Goal: Task Accomplishment & Management: Manage account settings

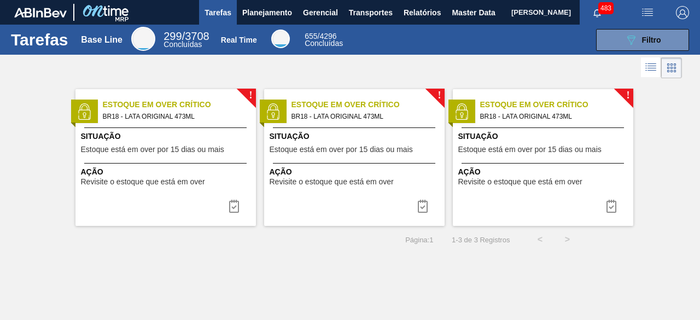
click at [648, 13] on img "button" at bounding box center [647, 12] width 13 height 13
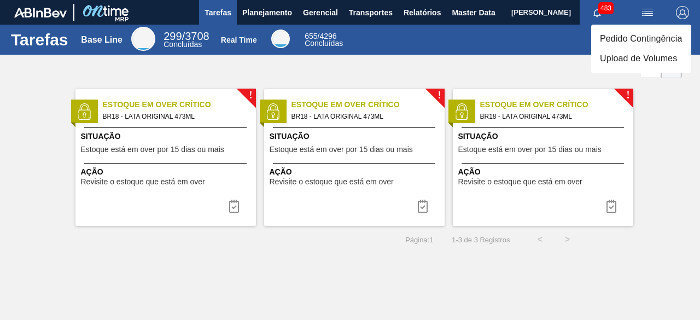
click at [612, 57] on li "Upload de Volumes" at bounding box center [641, 59] width 100 height 20
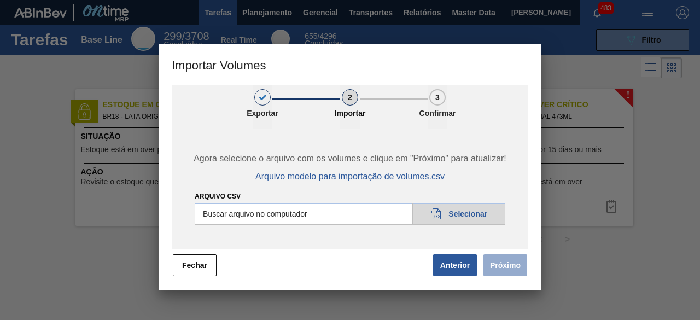
click at [472, 210] on input "Arquivo csv" at bounding box center [350, 214] width 311 height 22
type input "C:\fakepath\Subida Ball D0 + D3 02.09.csv"
click at [510, 265] on button "Próximo" at bounding box center [505, 265] width 44 height 22
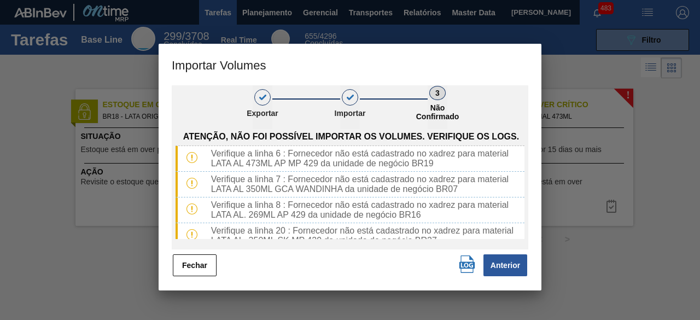
click at [468, 264] on img "button" at bounding box center [466, 263] width 17 height 17
click at [196, 267] on button "Fechar" at bounding box center [195, 265] width 44 height 22
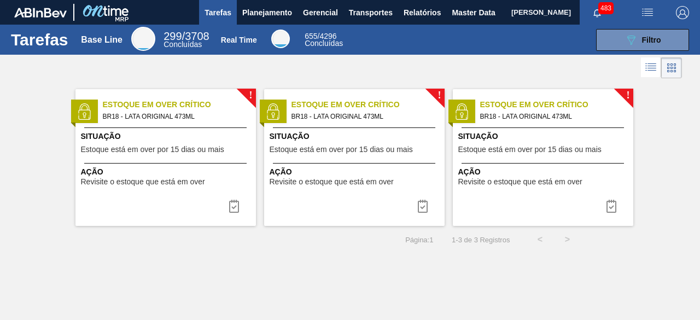
click at [511, 11] on span "[PERSON_NAME]" at bounding box center [541, 12] width 60 height 25
click at [461, 11] on span "Master Data" at bounding box center [473, 12] width 43 height 13
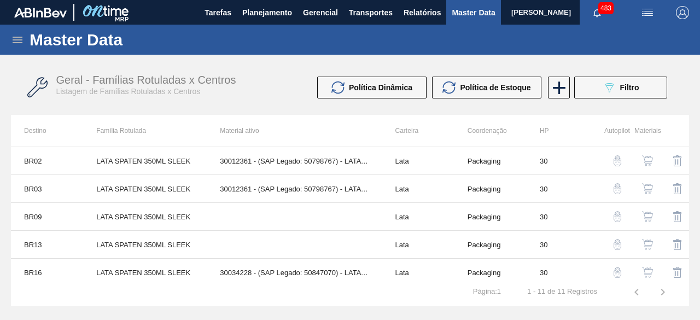
click at [16, 43] on icon at bounding box center [18, 40] width 10 height 7
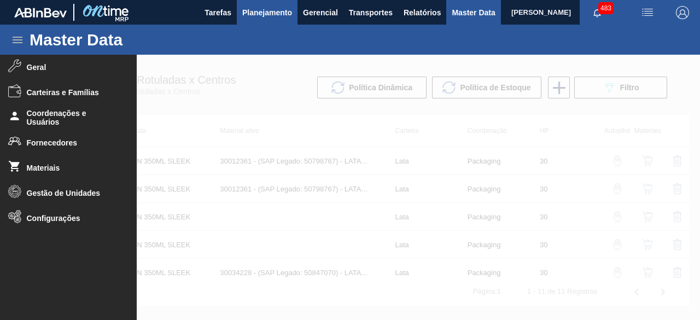
drag, startPoint x: 59, startPoint y: 167, endPoint x: 261, endPoint y: 2, distance: 260.8
click at [67, 163] on span "Materiais" at bounding box center [72, 167] width 90 height 9
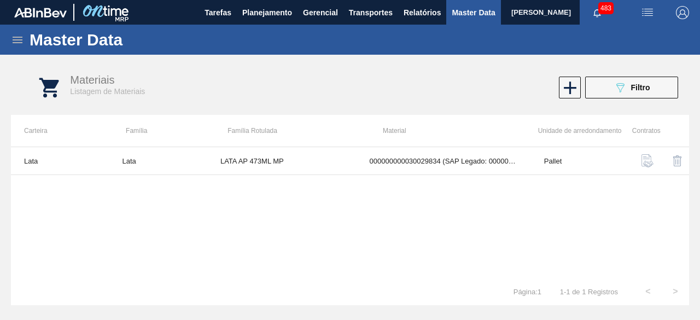
drag, startPoint x: 611, startPoint y: 84, endPoint x: 599, endPoint y: 143, distance: 59.7
click at [611, 85] on button "089F7B8B-B2A5-4AFE-B5C0-19BA573D28AC Filtro" at bounding box center [631, 88] width 93 height 22
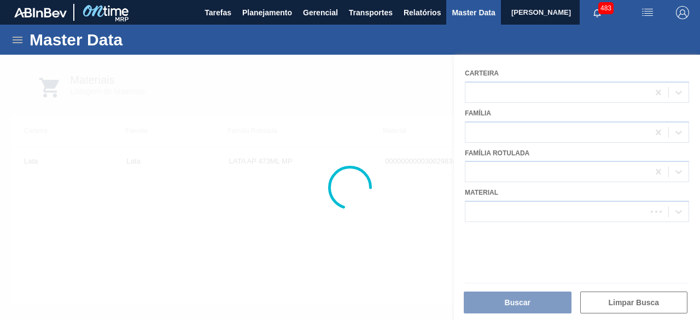
click at [580, 207] on div at bounding box center [350, 187] width 700 height 265
click at [570, 205] on div at bounding box center [350, 187] width 700 height 265
click at [559, 206] on div at bounding box center [350, 187] width 700 height 265
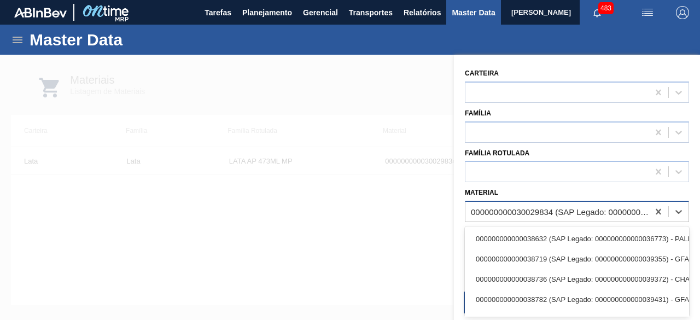
click at [552, 206] on div "000000000030029834 (SAP Legado: 000000000050820065) - LATA AL 473ML AP MP 429" at bounding box center [556, 212] width 183 height 16
paste input "30012368"
type input "30012368"
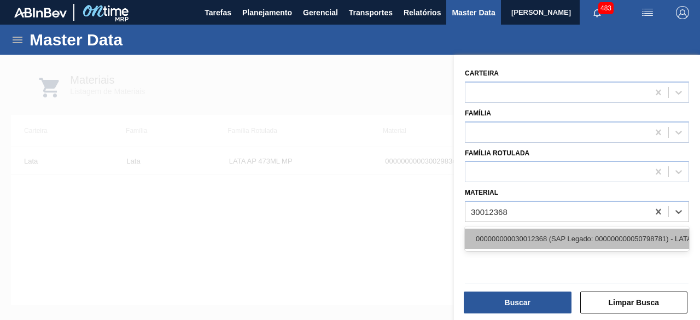
click at [540, 237] on div "000000000030012368 (SAP Legado: 000000000050798781) - LATA AL. 473ML BC DM 429" at bounding box center [577, 239] width 224 height 20
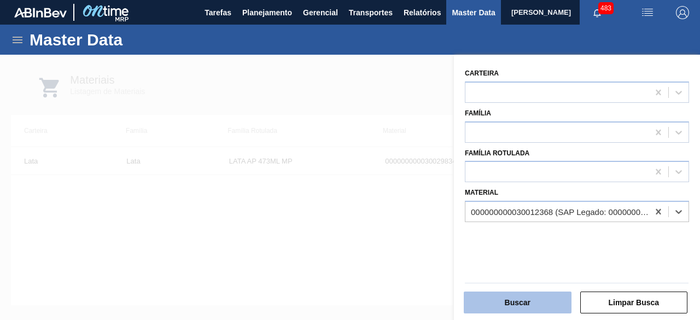
click at [543, 301] on button "Buscar" at bounding box center [518, 302] width 108 height 22
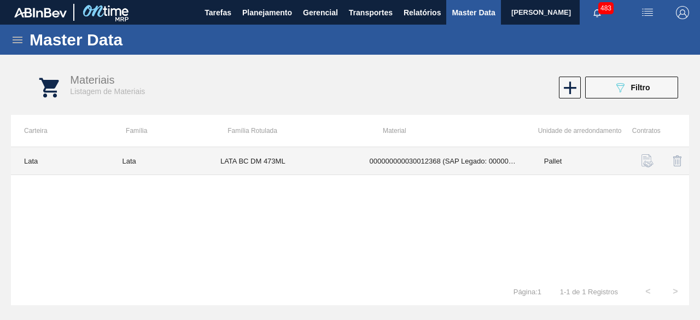
click at [237, 170] on td "LATA BC DM 473ML" at bounding box center [281, 161] width 149 height 28
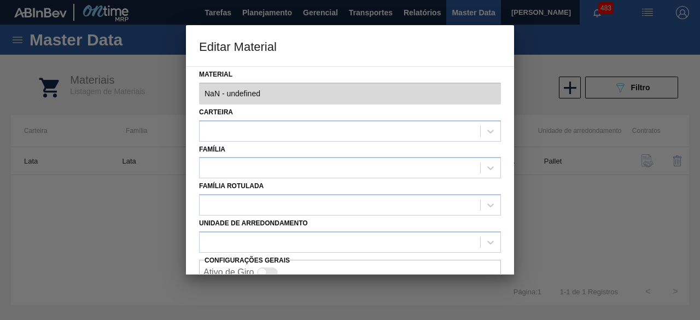
type input "30012368 - 000000000030012368 (SAP Legado: 000000000050798781) - LATA AL. 473ML…"
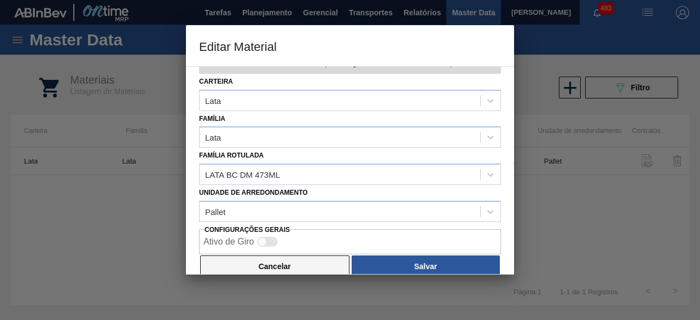
scroll to position [46, 0]
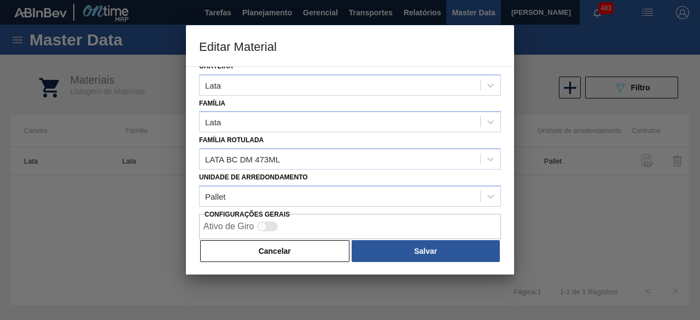
drag, startPoint x: 291, startPoint y: 251, endPoint x: 258, endPoint y: 159, distance: 97.5
click at [291, 251] on button "Cancelar" at bounding box center [274, 251] width 149 height 22
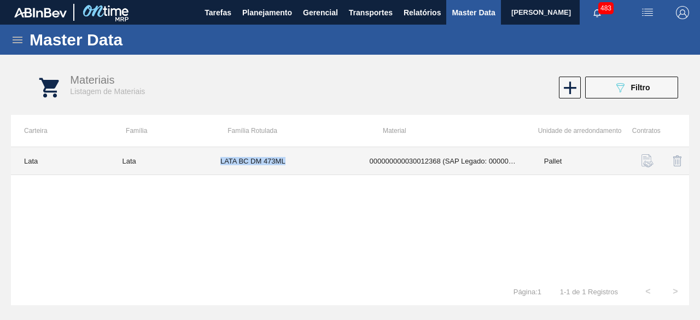
drag, startPoint x: 220, startPoint y: 162, endPoint x: 303, endPoint y: 168, distance: 83.3
click at [303, 168] on td "LATA BC DM 473ML" at bounding box center [281, 161] width 149 height 28
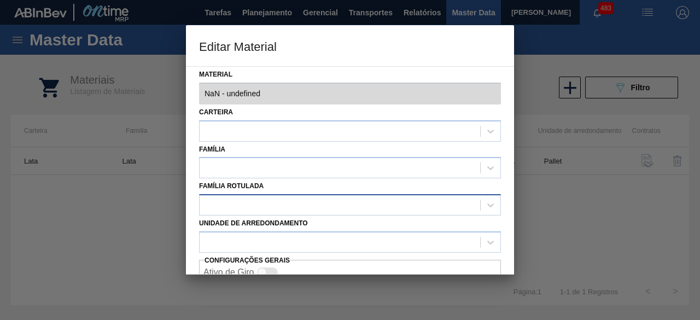
type input "30012368 - 000000000030012368 (SAP Legado: 000000000050798781) - LATA AL. 473ML…"
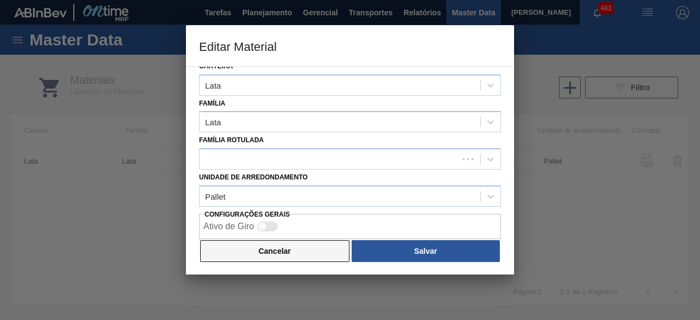
click at [313, 245] on button "Cancelar" at bounding box center [274, 251] width 149 height 22
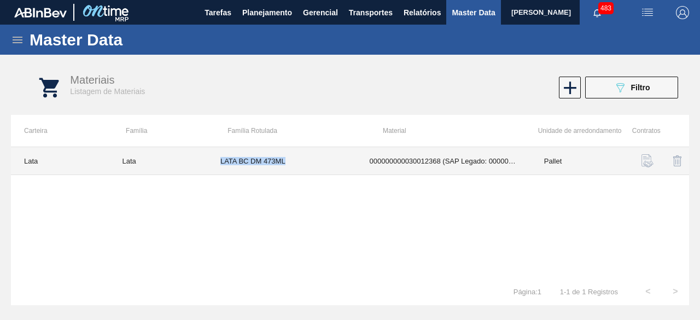
copy td "LATA BC DM 473ML"
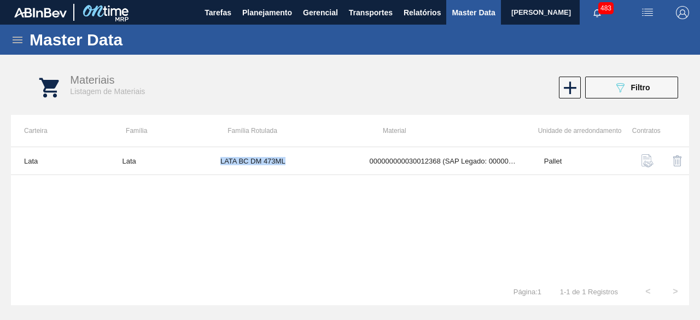
click at [607, 89] on button "089F7B8B-B2A5-4AFE-B5C0-19BA573D28AC Filtro" at bounding box center [631, 88] width 93 height 22
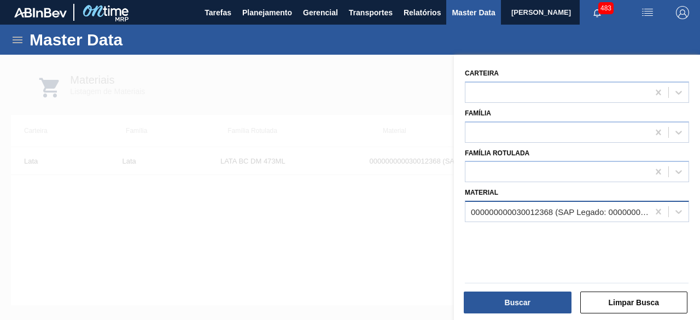
click at [563, 210] on div "000000000030012368 (SAP Legado: 000000000050798781) - LATA AL. 473ML BC DM 429" at bounding box center [560, 211] width 179 height 9
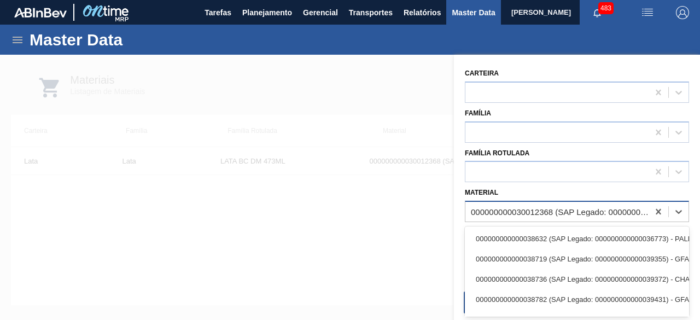
paste input "30029834"
type input "30029834"
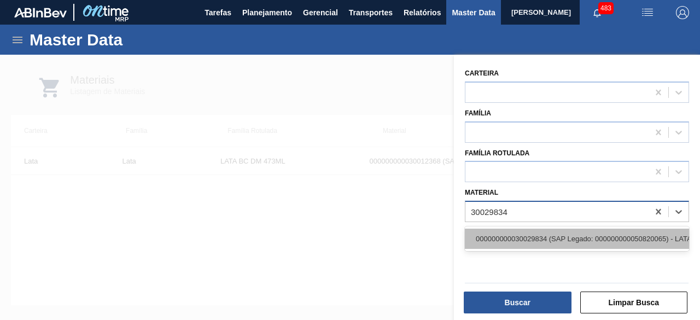
click at [554, 239] on div "000000000030029834 (SAP Legado: 000000000050820065) - LATA AL 473ML AP MP 429" at bounding box center [577, 239] width 224 height 20
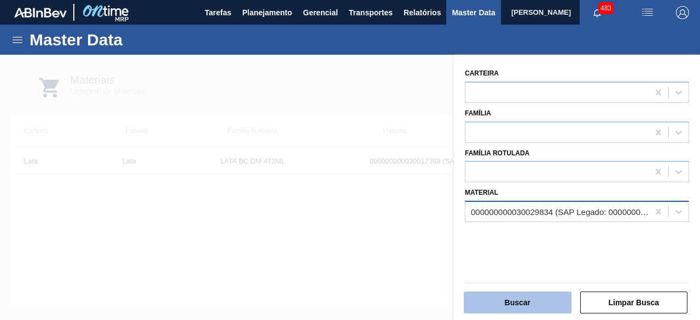
click at [540, 299] on button "Buscar" at bounding box center [518, 302] width 108 height 22
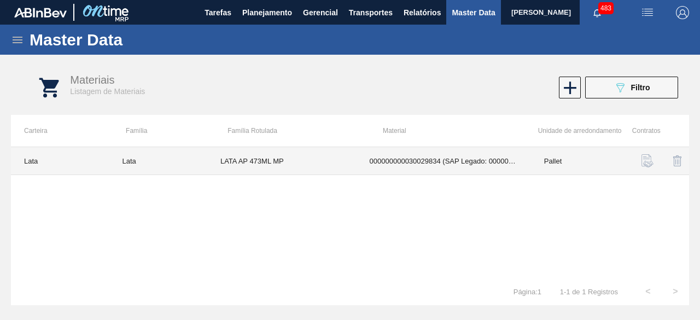
click at [285, 169] on td "LATA AP 473ML MP" at bounding box center [281, 161] width 149 height 28
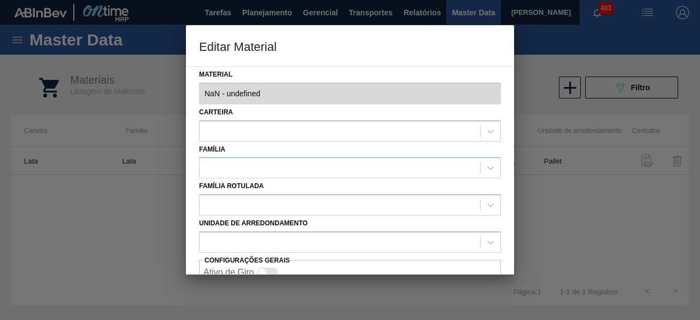
type input "30029834 - 000000000030029834 (SAP Legado: 000000000050820065) - LATA AL 473ML …"
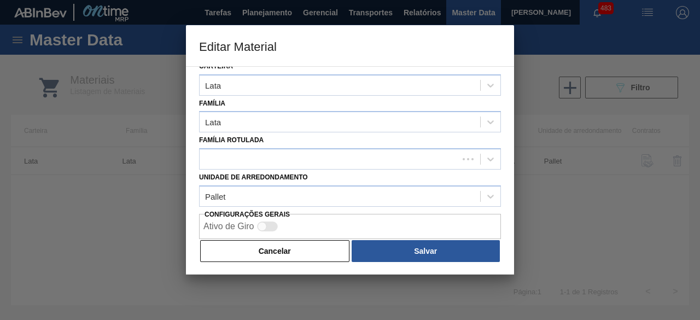
drag, startPoint x: 312, startPoint y: 253, endPoint x: 352, endPoint y: 223, distance: 49.5
click at [320, 248] on button "Cancelar" at bounding box center [274, 251] width 149 height 22
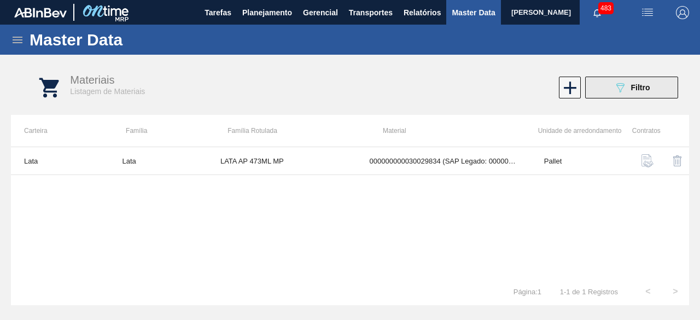
click at [607, 98] on button "089F7B8B-B2A5-4AFE-B5C0-19BA573D28AC Filtro" at bounding box center [631, 88] width 93 height 22
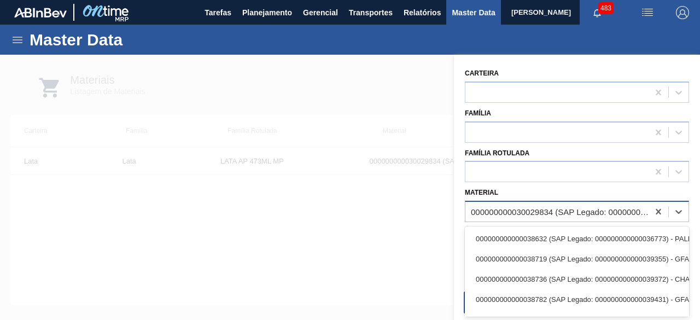
click at [533, 214] on div "000000000030029834 (SAP Legado: 000000000050820065) - LATA AL 473ML AP MP 429" at bounding box center [560, 211] width 179 height 9
paste input "30029834"
type input "30029834"
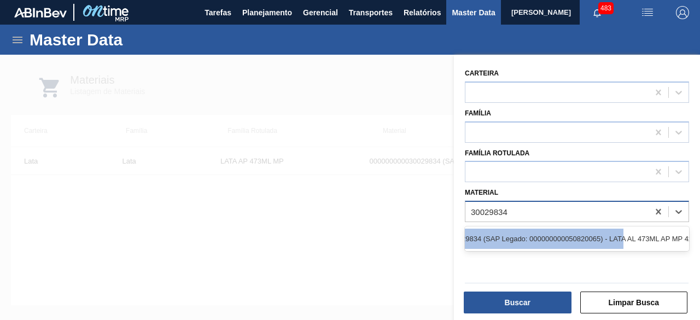
scroll to position [0, 74]
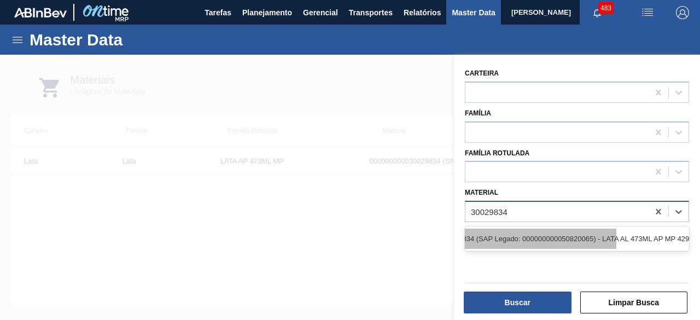
click at [616, 236] on div "000000000030029834 (SAP Legado: 000000000050820065) - LATA AL 473ML AP MP 429" at bounding box center [504, 239] width 224 height 20
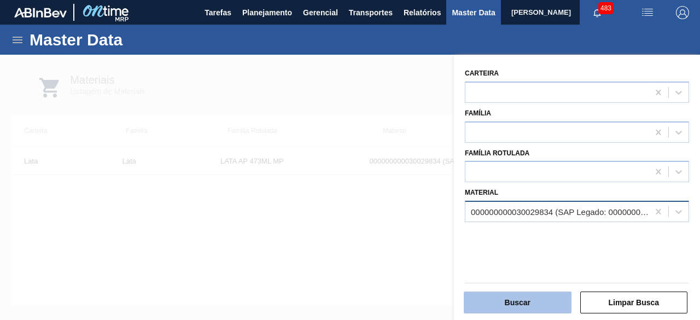
click at [535, 301] on button "Buscar" at bounding box center [518, 302] width 108 height 22
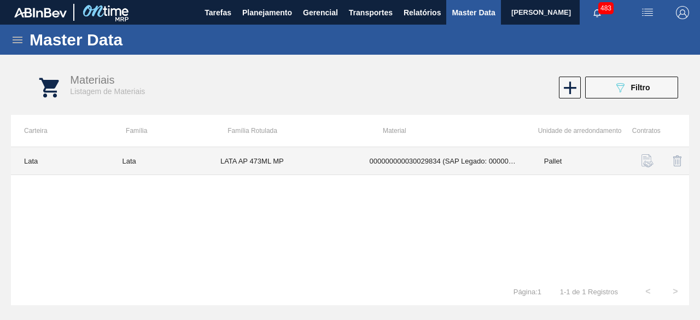
click at [300, 166] on td "LATA AP 473ML MP" at bounding box center [281, 161] width 149 height 28
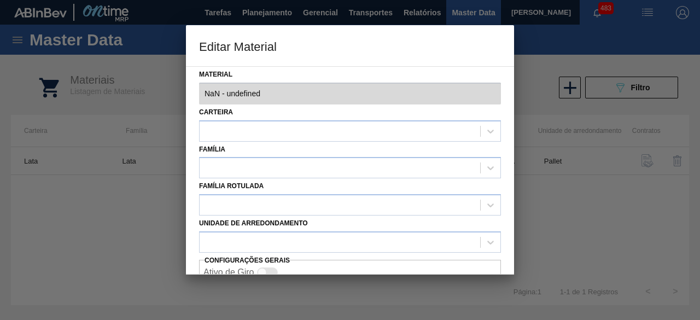
type input "30029834 - 000000000030029834 (SAP Legado: 000000000050820065) - LATA AL 473ML …"
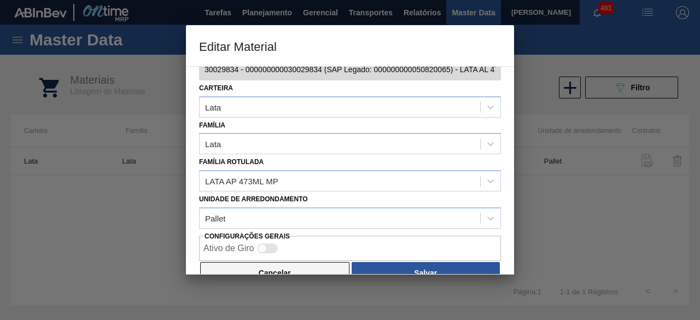
scroll to position [46, 0]
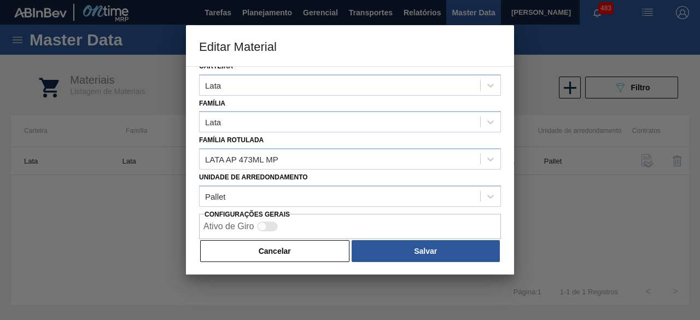
drag, startPoint x: 281, startPoint y: 254, endPoint x: 361, endPoint y: 174, distance: 113.3
click at [302, 232] on div "Material 30029834 - 000000000030029834 (SAP Legado: 000000000050820065) - LATA …" at bounding box center [350, 170] width 328 height 208
click at [325, 251] on button "Cancelar" at bounding box center [274, 251] width 149 height 22
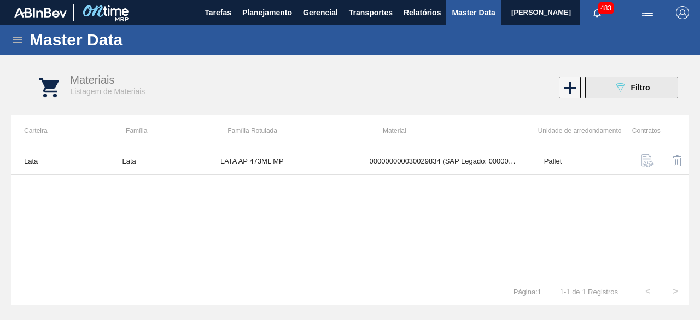
click at [633, 93] on div "089F7B8B-B2A5-4AFE-B5C0-19BA573D28AC Filtro" at bounding box center [631, 87] width 37 height 13
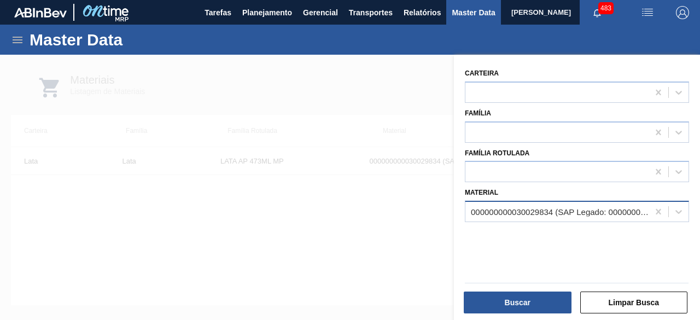
click at [566, 215] on div "000000000030029834 (SAP Legado: 000000000050820065) - LATA AL 473ML AP MP 429" at bounding box center [560, 211] width 179 height 9
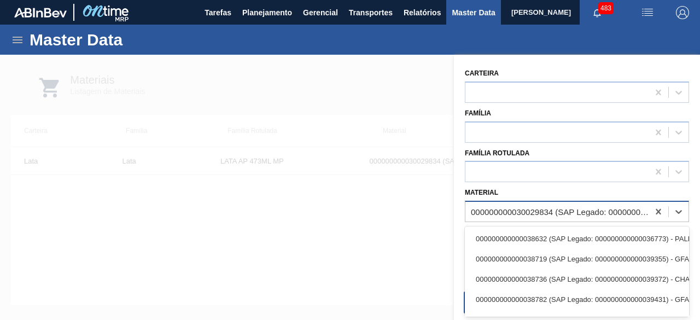
paste input "30012388"
type input "30012388"
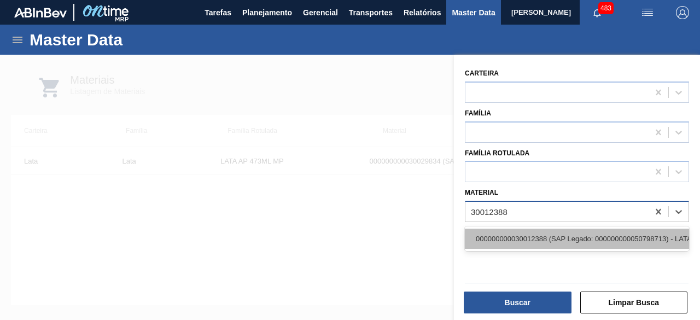
click at [559, 235] on div "000000000030012388 (SAP Legado: 000000000050798713) - LATA AL. 269ML SK MP 429" at bounding box center [577, 239] width 224 height 20
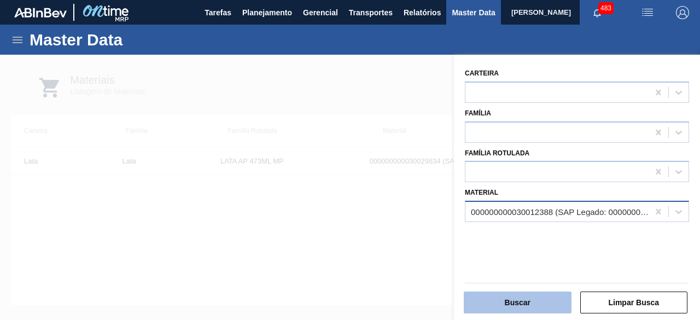
click at [540, 301] on button "Buscar" at bounding box center [518, 302] width 108 height 22
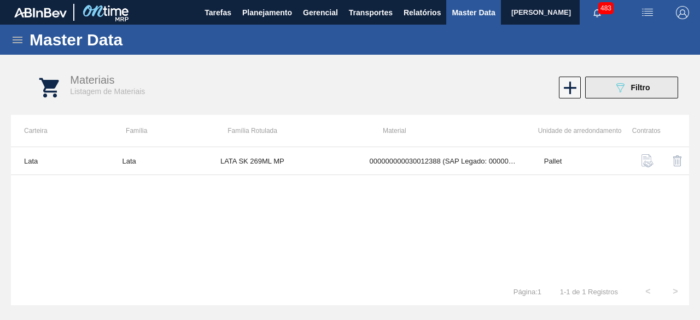
click at [619, 84] on icon at bounding box center [620, 87] width 8 height 9
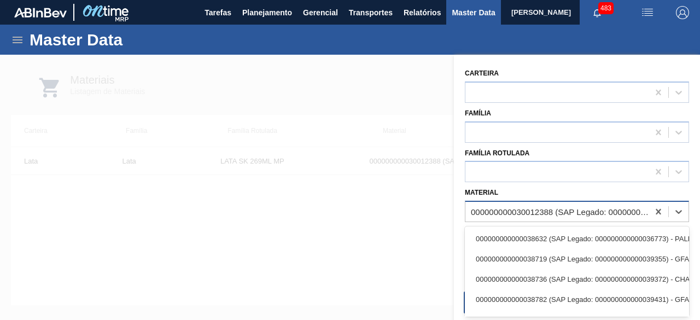
click at [536, 205] on div "000000000030012388 (SAP Legado: 000000000050798713) - LATA AL. 269ML SK MP 429" at bounding box center [556, 212] width 183 height 16
paste input "30012388"
type input "30012388"
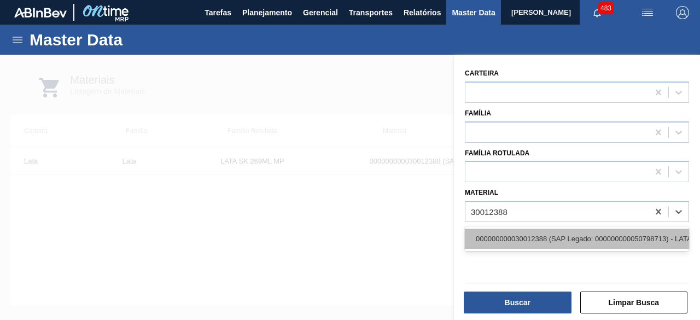
click at [536, 241] on div "000000000030012388 (SAP Legado: 000000000050798713) - LATA AL. 269ML SK MP 429" at bounding box center [577, 239] width 224 height 20
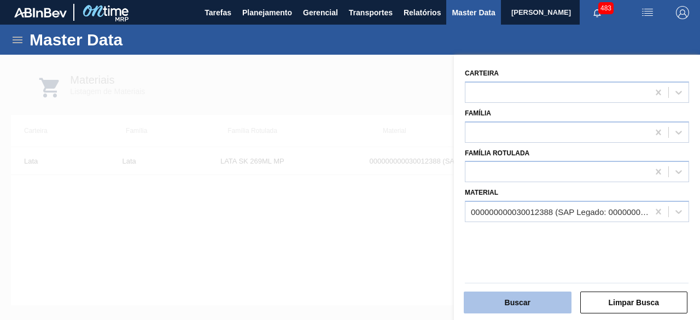
click at [530, 300] on button "Buscar" at bounding box center [518, 302] width 108 height 22
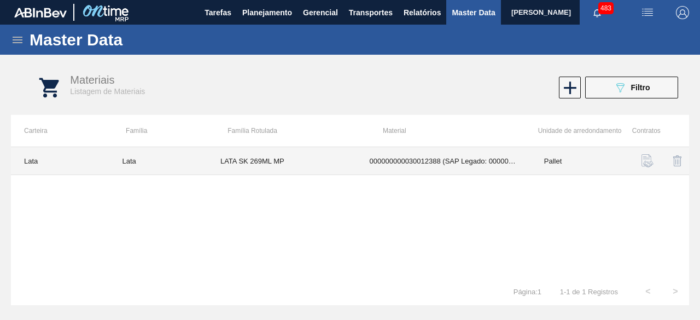
click at [330, 165] on td "LATA SK 269ML MP" at bounding box center [281, 161] width 149 height 28
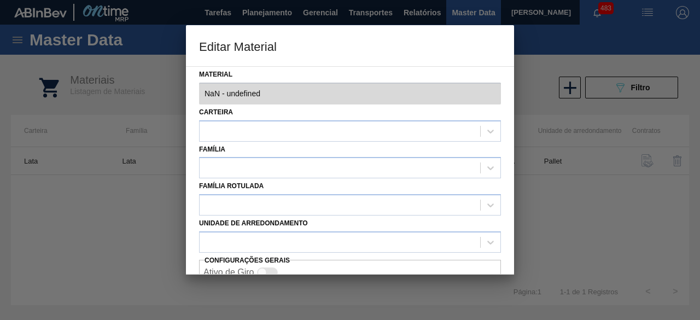
type input "30012388 - 000000000030012388 (SAP Legado: 000000000050798713) - LATA AL. 269ML…"
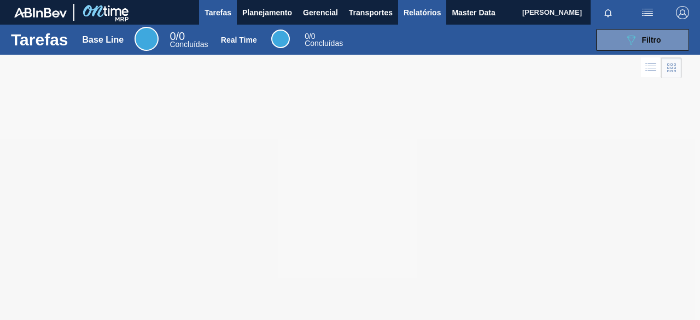
click at [460, 11] on span "Master Data" at bounding box center [473, 12] width 43 height 13
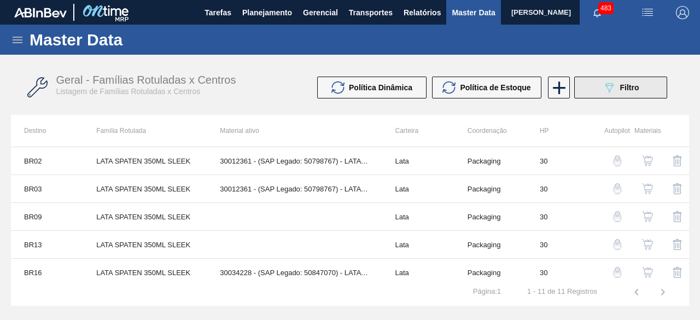
click at [593, 86] on button "089F7B8B-B2A5-4AFE-B5C0-19BA573D28AC Filtro" at bounding box center [620, 88] width 93 height 22
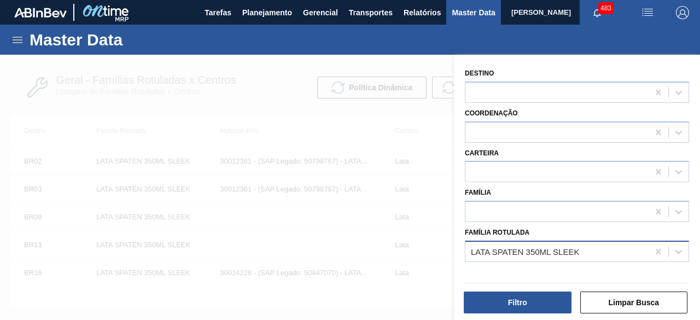
click at [557, 257] on div "LATA SPATEN 350ML SLEEK" at bounding box center [556, 251] width 183 height 16
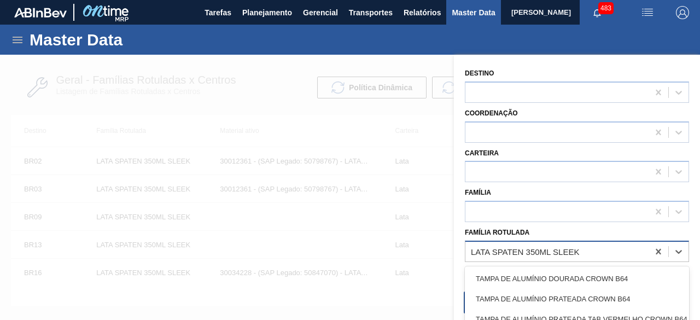
paste Rotulada "LATA BC DM 473ML"
type Rotulada "LATA BC DM 473ML"
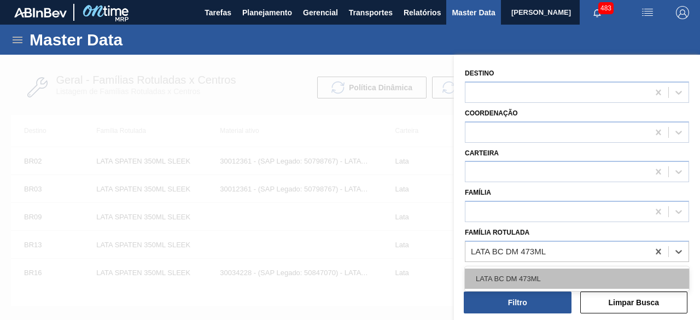
click at [546, 273] on div "LATA BC DM 473ML" at bounding box center [577, 278] width 224 height 20
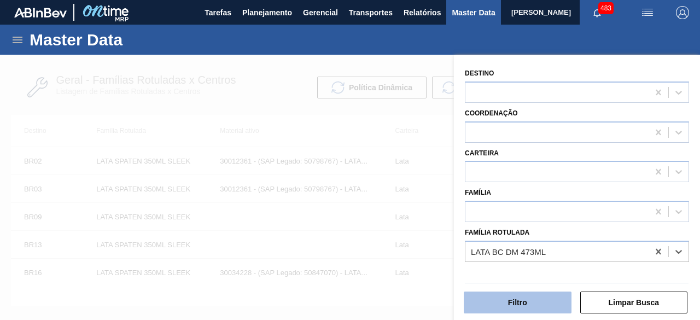
click at [537, 302] on button "Filtro" at bounding box center [518, 302] width 108 height 22
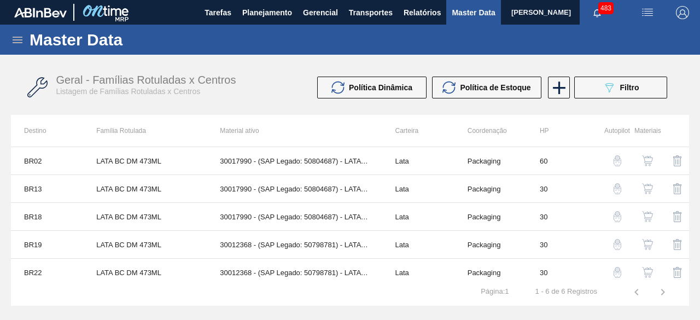
click at [646, 241] on img "button" at bounding box center [647, 244] width 11 height 11
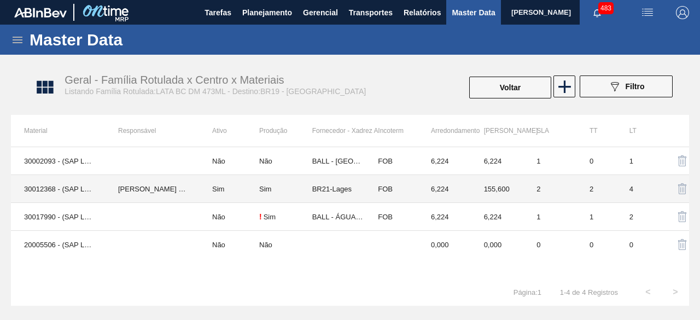
click at [122, 188] on td "[PERSON_NAME]" at bounding box center [152, 189] width 94 height 28
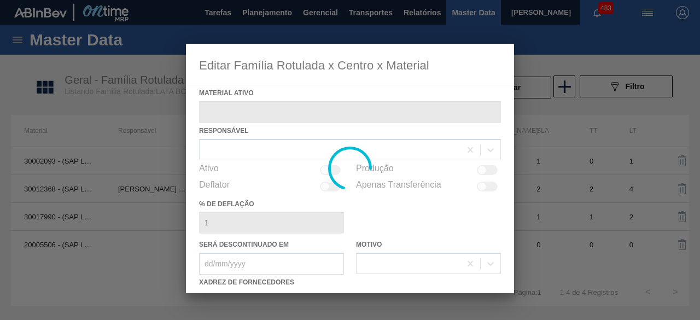
type ativo "30012368 - (SAP Legado: 50798781) - LATA AL. 473ML BC DM 429"
checkbox input "true"
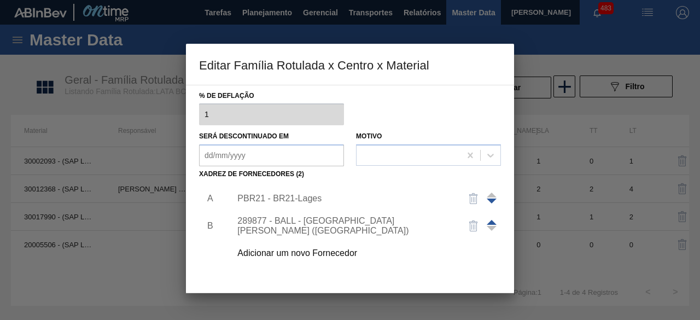
scroll to position [109, 0]
click at [332, 254] on div "Adicionar um novo Fornecedor" at bounding box center [344, 252] width 214 height 10
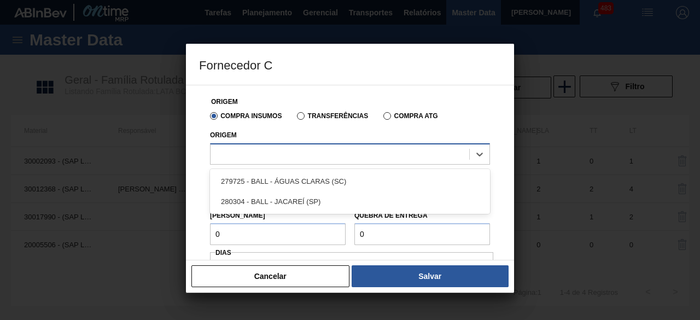
click at [336, 157] on div at bounding box center [339, 154] width 259 height 16
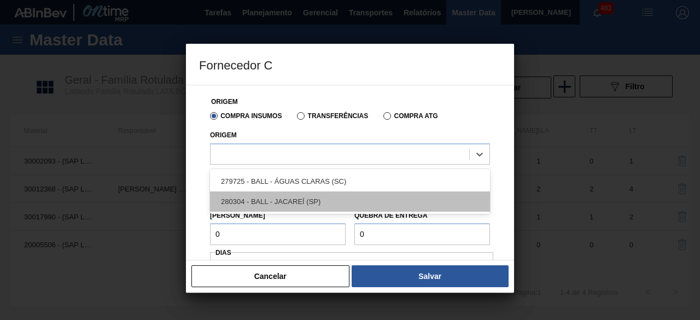
click at [308, 203] on div "280304 - BALL - JACAREÍ (SP)" at bounding box center [350, 201] width 280 height 20
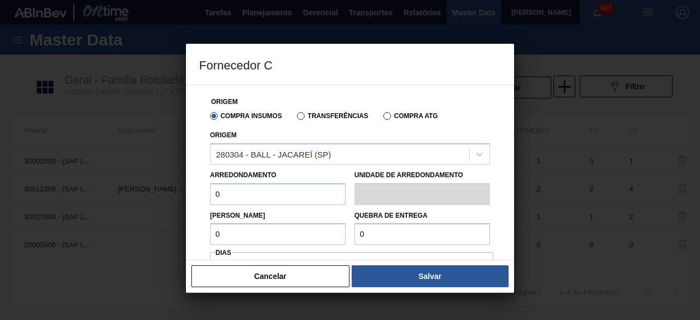
click at [264, 192] on input "0" at bounding box center [278, 194] width 136 height 22
type input "6,224"
click at [267, 235] on input "0" at bounding box center [278, 234] width 136 height 22
type input "6,224"
click at [390, 237] on input "0" at bounding box center [422, 234] width 136 height 22
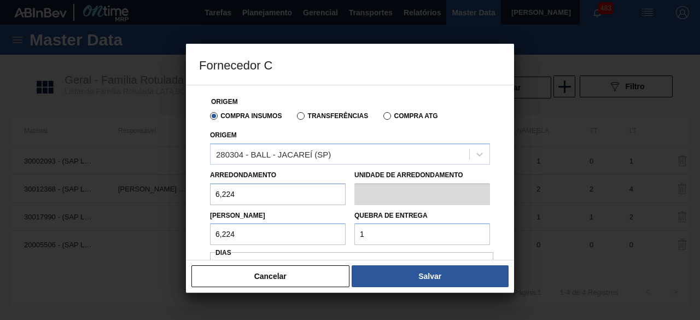
type input "155,6"
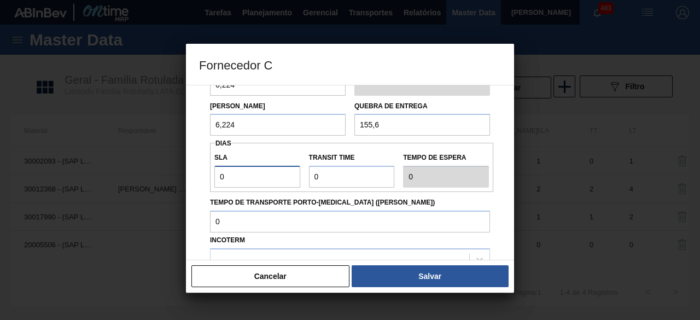
click at [289, 175] on input "0" at bounding box center [257, 177] width 86 height 22
type input "01"
type input "1"
drag, startPoint x: 326, startPoint y: 179, endPoint x: 333, endPoint y: 189, distance: 12.6
click at [326, 179] on input "Transit Time" at bounding box center [352, 177] width 86 height 22
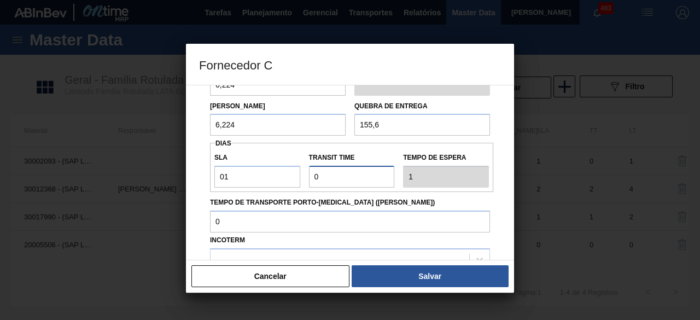
type input "01"
type input "2"
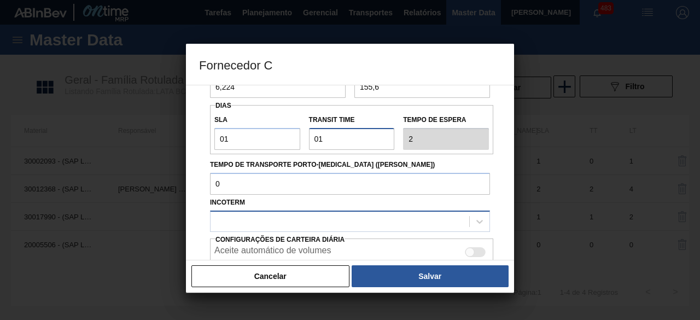
scroll to position [164, 0]
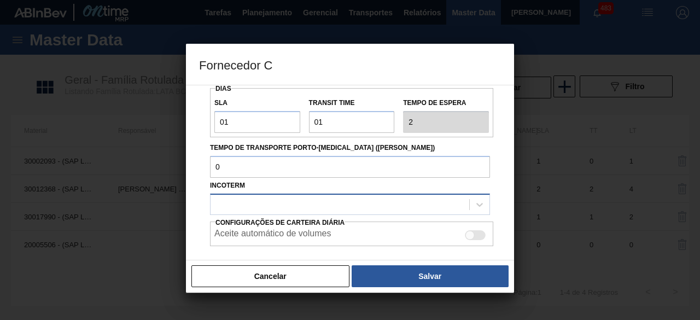
click at [337, 211] on div at bounding box center [339, 204] width 259 height 16
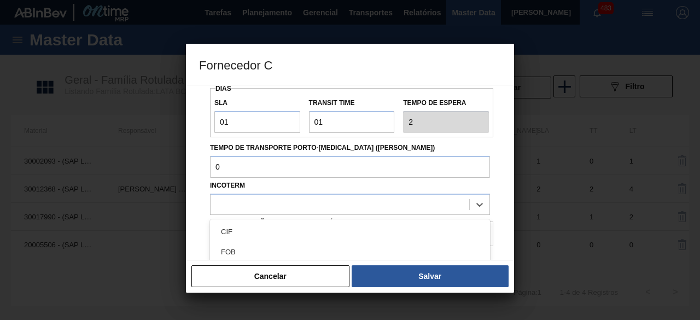
drag, startPoint x: 333, startPoint y: 244, endPoint x: 349, endPoint y: 245, distance: 16.4
click at [333, 245] on div "FOB" at bounding box center [350, 252] width 280 height 20
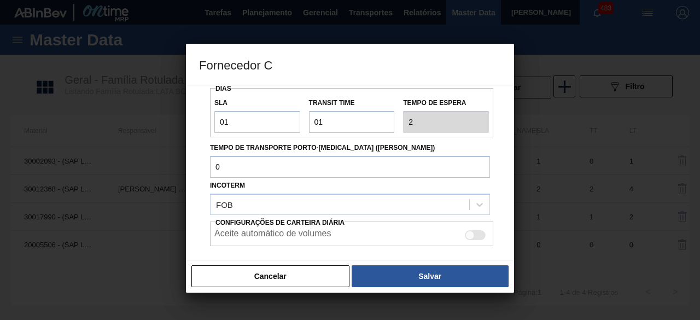
click at [473, 233] on div at bounding box center [475, 235] width 21 height 10
checkbox input "true"
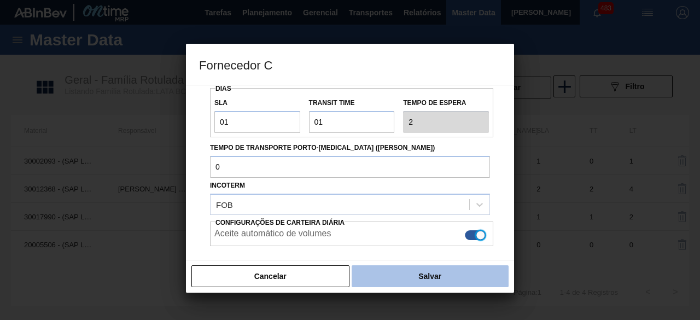
click at [466, 273] on button "Salvar" at bounding box center [430, 276] width 157 height 22
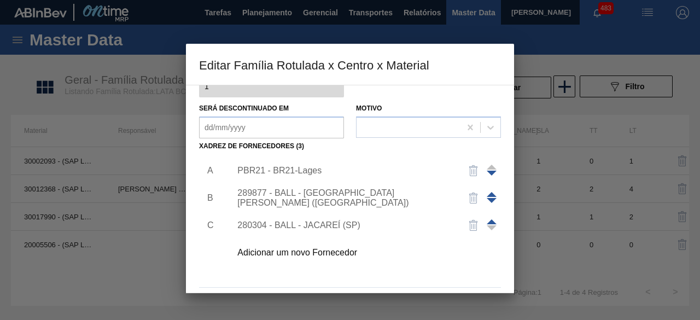
scroll to position [172, 0]
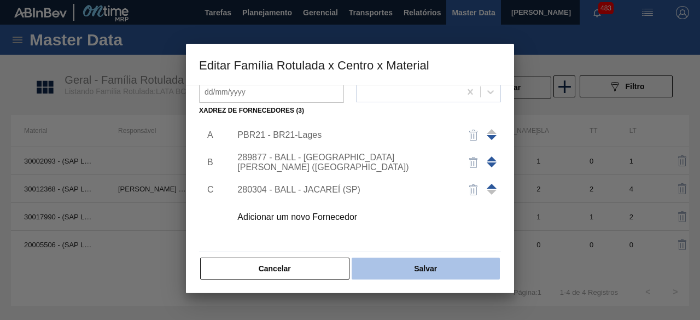
click at [469, 266] on button "Salvar" at bounding box center [426, 269] width 148 height 22
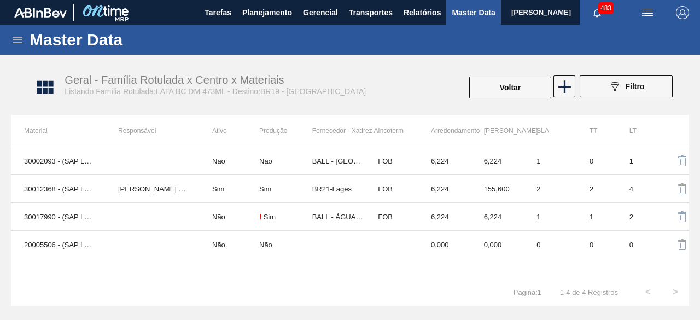
click at [510, 72] on div "Geral - Família Rotulada x Centro x Materiais Listando Família Rotulada:LATA BC…" at bounding box center [355, 87] width 678 height 41
click at [507, 83] on button "Voltar" at bounding box center [510, 88] width 82 height 22
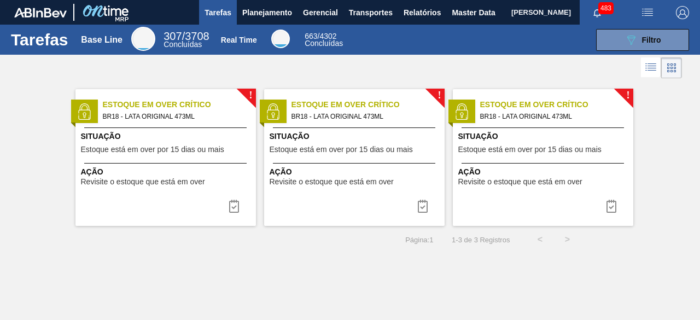
click at [357, 251] on div "Página : 1 1 - 3 de 3 Registros < >" at bounding box center [290, 239] width 581 height 27
click at [469, 14] on span "Master Data" at bounding box center [473, 12] width 43 height 13
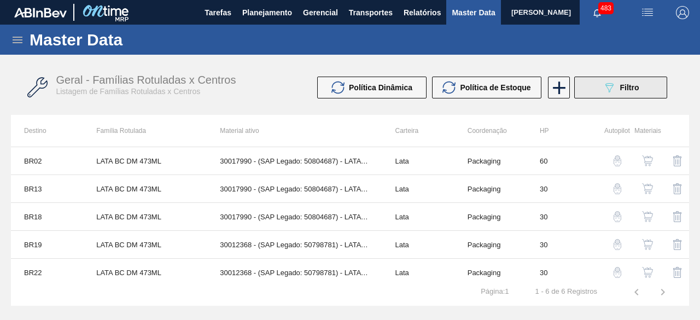
click at [607, 88] on icon "089F7B8B-B2A5-4AFE-B5C0-19BA573D28AC" at bounding box center [608, 87] width 13 height 13
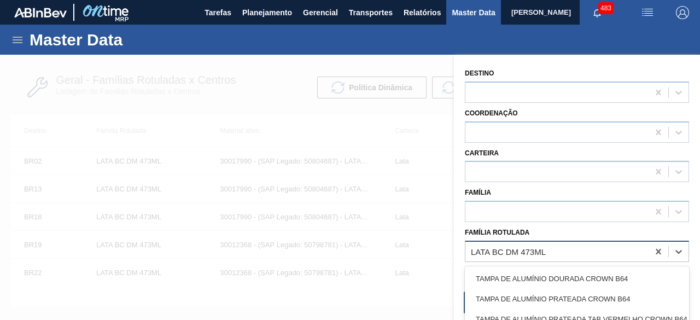
click at [508, 257] on div "LATA BC DM 473ML" at bounding box center [556, 251] width 183 height 16
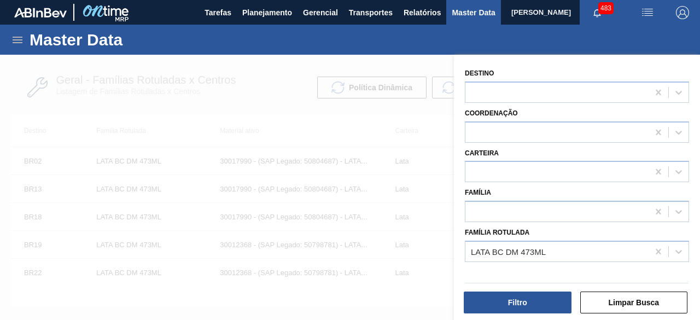
drag, startPoint x: 375, startPoint y: 183, endPoint x: 323, endPoint y: 121, distance: 81.5
click at [378, 180] on div at bounding box center [350, 215] width 700 height 320
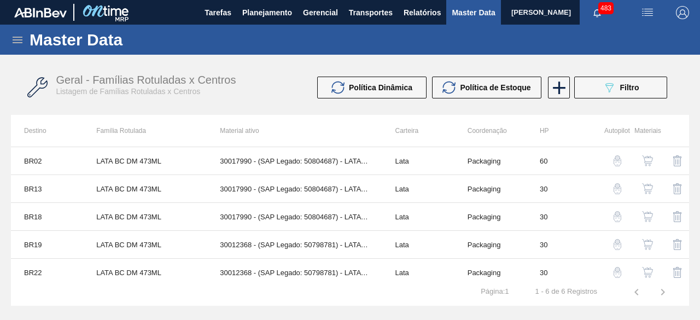
click at [16, 37] on icon at bounding box center [18, 40] width 10 height 7
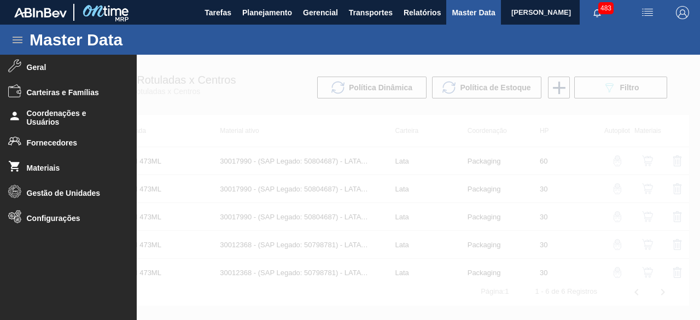
drag, startPoint x: 62, startPoint y: 167, endPoint x: 183, endPoint y: 3, distance: 203.6
click at [62, 167] on span "Materiais" at bounding box center [72, 167] width 90 height 9
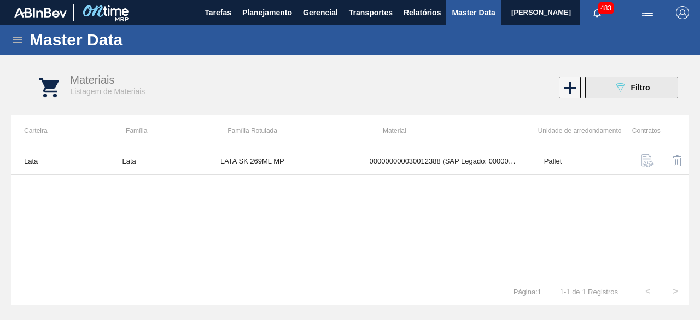
click at [621, 93] on icon "089F7B8B-B2A5-4AFE-B5C0-19BA573D28AC" at bounding box center [619, 87] width 13 height 13
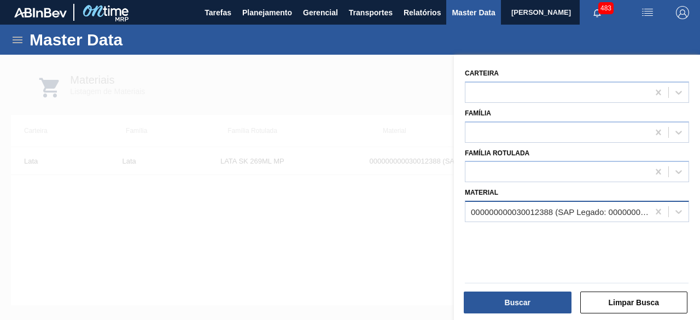
click at [559, 214] on div "000000000030012388 (SAP Legado: 000000000050798713) - LATA AL. 269ML SK MP 429" at bounding box center [560, 211] width 179 height 9
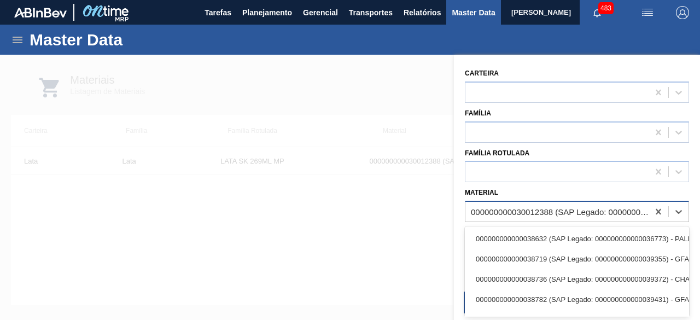
paste input "30012388"
type input "30012388"
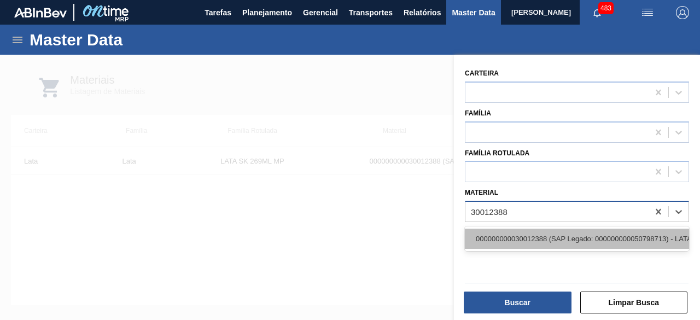
click at [553, 239] on div "000000000030012388 (SAP Legado: 000000000050798713) - LATA AL. 269ML SK MP 429" at bounding box center [577, 239] width 224 height 20
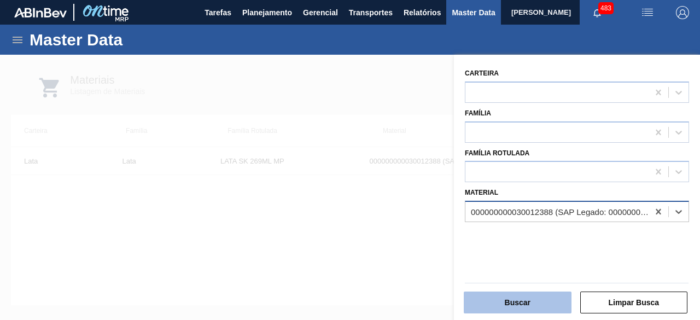
click at [533, 303] on button "Buscar" at bounding box center [518, 302] width 108 height 22
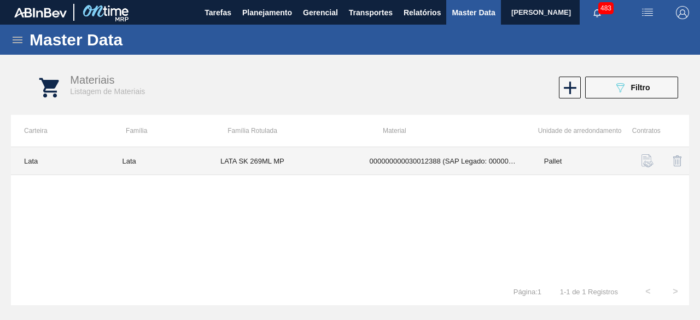
click at [268, 156] on td "LATA SK 269ML MP" at bounding box center [281, 161] width 149 height 28
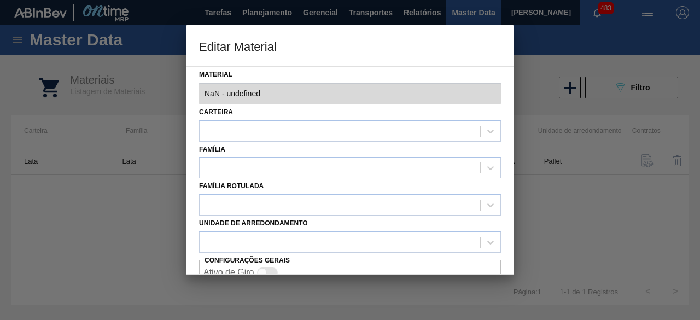
type input "30012388 - 000000000030012388 (SAP Legado: 000000000050798713) - LATA AL. 269ML…"
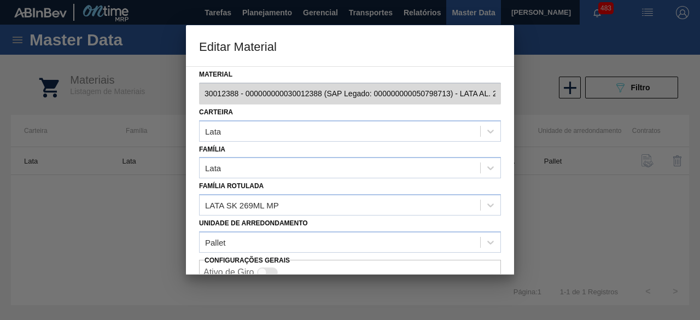
scroll to position [46, 0]
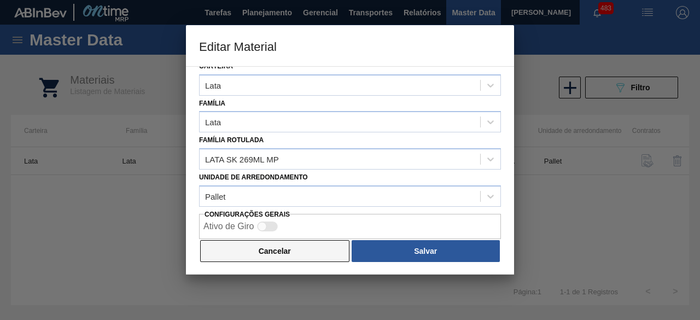
click at [271, 251] on button "Cancelar" at bounding box center [274, 251] width 149 height 22
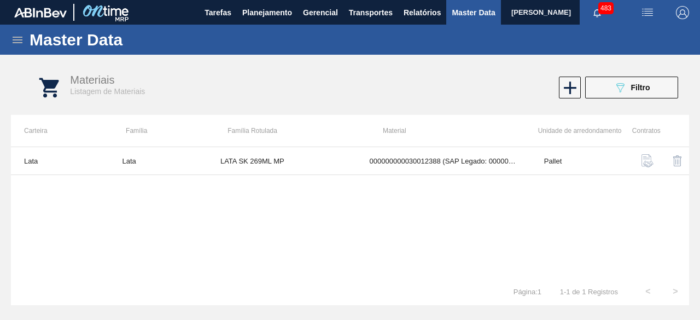
click at [611, 87] on button "089F7B8B-B2A5-4AFE-B5C0-19BA573D28AC Filtro" at bounding box center [631, 88] width 93 height 22
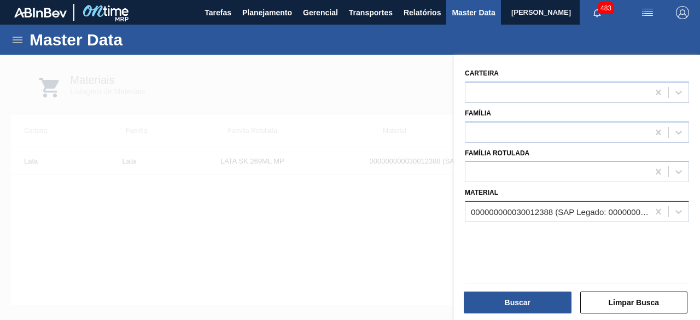
click at [553, 213] on div "000000000030012388 (SAP Legado: 000000000050798713) - LATA AL. 269ML SK MP 429" at bounding box center [560, 211] width 179 height 9
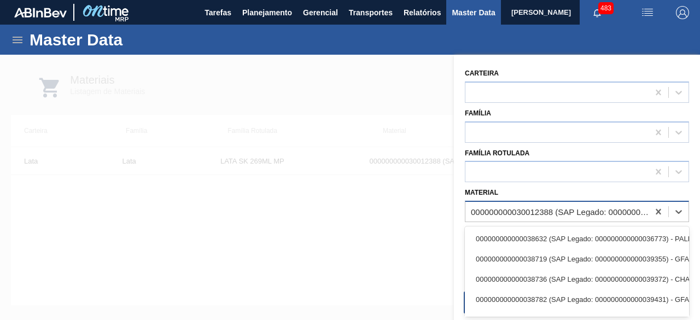
paste input "30012400"
type input "30012400"
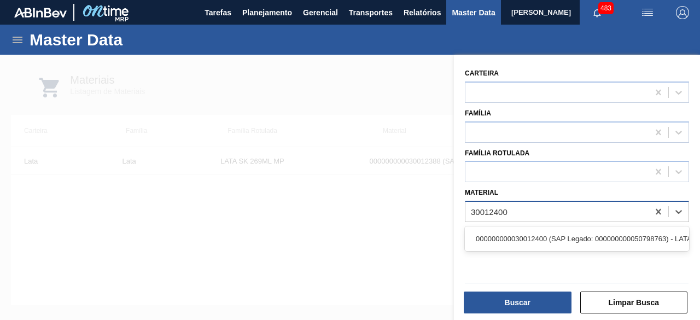
drag, startPoint x: 553, startPoint y: 235, endPoint x: 552, endPoint y: 241, distance: 6.6
click at [553, 235] on div "000000000030012400 (SAP Legado: 000000000050798763) - LATA AL. 350ML SK MP 429" at bounding box center [577, 239] width 224 height 20
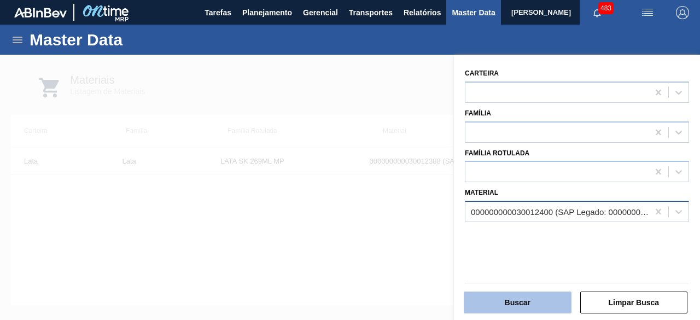
click at [543, 300] on button "Buscar" at bounding box center [518, 302] width 108 height 22
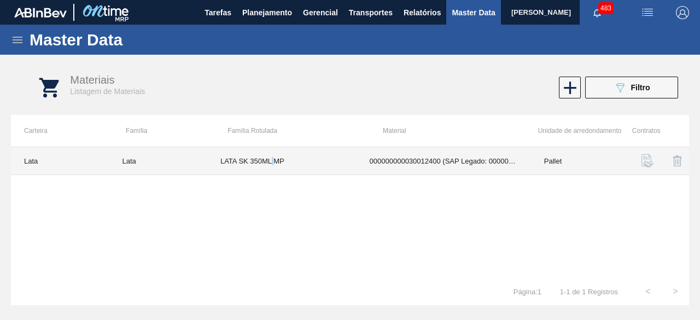
click at [272, 164] on td "LATA SK 350ML MP" at bounding box center [281, 161] width 149 height 28
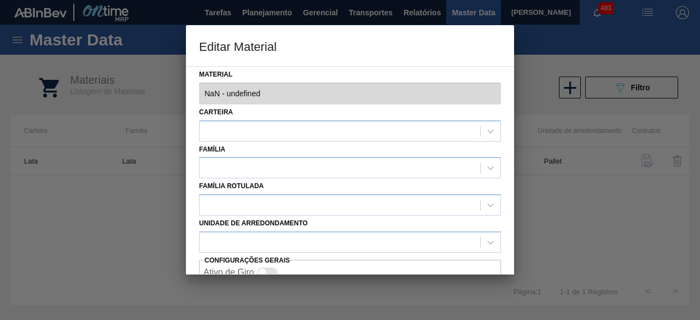
type input "30012400 - 000000000030012400 (SAP Legado: 000000000050798763) - LATA AL. 350ML…"
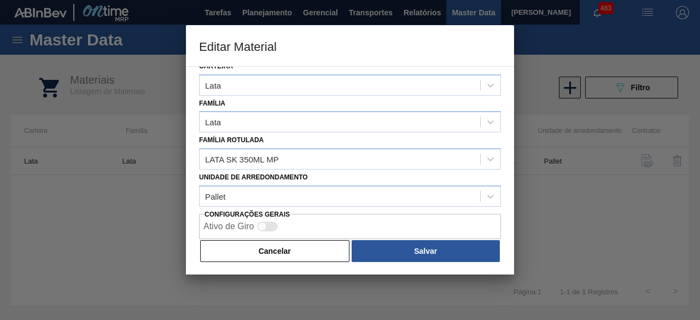
drag, startPoint x: 279, startPoint y: 250, endPoint x: 570, endPoint y: 85, distance: 334.0
click at [282, 247] on button "Cancelar" at bounding box center [274, 251] width 149 height 22
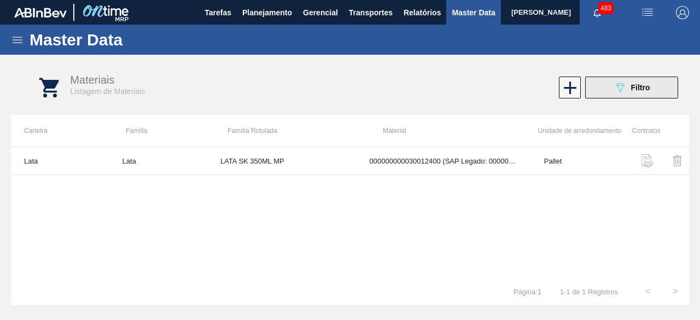
click at [631, 85] on span "Filtro" at bounding box center [640, 87] width 19 height 9
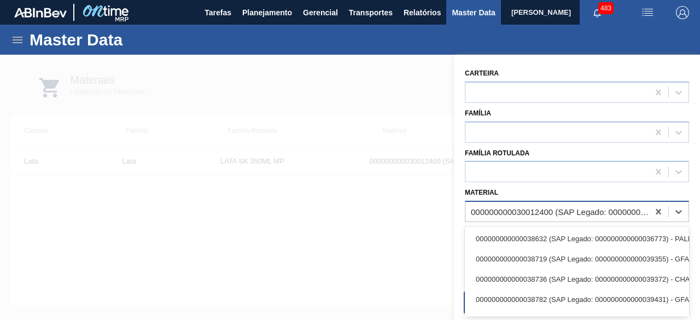
click at [574, 204] on div "000000000030012400 (SAP Legado: 000000000050798763) - LATA AL. 350ML SK MP 429" at bounding box center [556, 212] width 183 height 16
paste input "30012385"
type input "30012385"
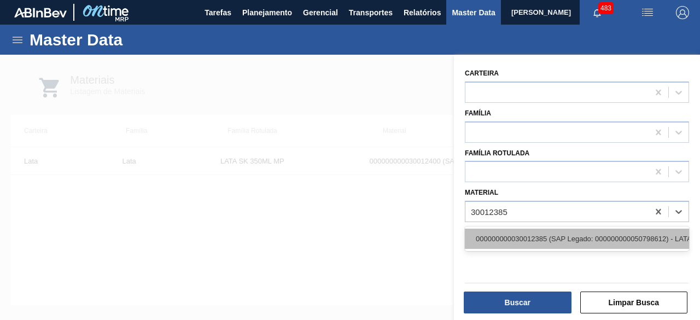
click at [561, 242] on div "000000000030012385 (SAP Legado: 000000000050798612) - LATA AL. 269ML AP 429" at bounding box center [577, 239] width 224 height 20
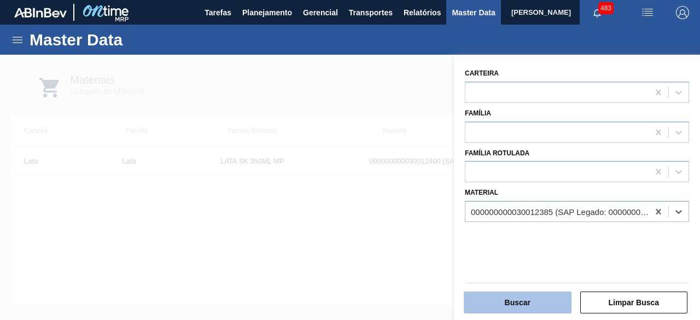
click at [535, 305] on button "Buscar" at bounding box center [518, 302] width 108 height 22
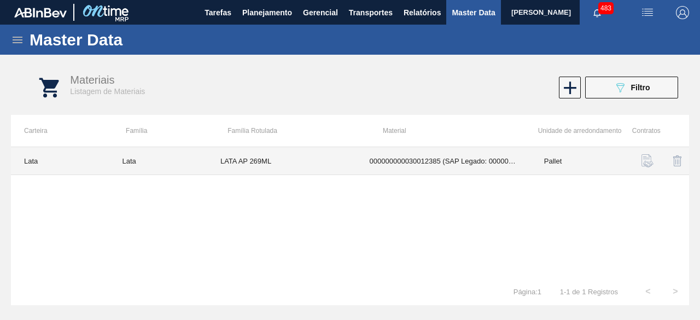
click at [326, 158] on td "LATA AP 269ML" at bounding box center [281, 161] width 149 height 28
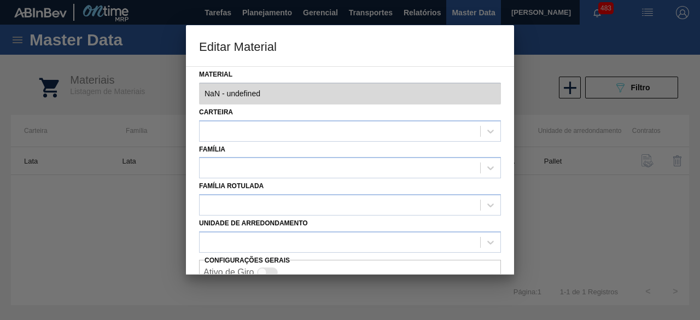
type input "30012385 - 000000000030012385 (SAP Legado: 000000000050798612) - LATA AL. 269ML…"
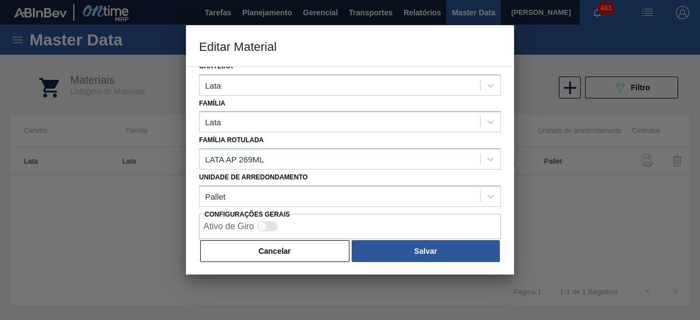
drag, startPoint x: 264, startPoint y: 248, endPoint x: 229, endPoint y: 178, distance: 78.5
click at [265, 249] on button "Cancelar" at bounding box center [274, 251] width 149 height 22
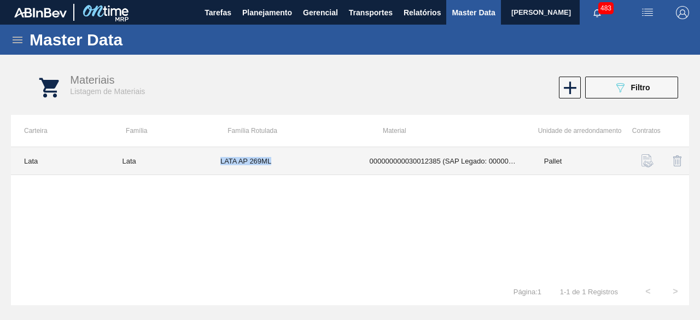
drag, startPoint x: 221, startPoint y: 161, endPoint x: 289, endPoint y: 162, distance: 67.8
click at [289, 162] on td "LATA AP 269ML" at bounding box center [281, 161] width 149 height 28
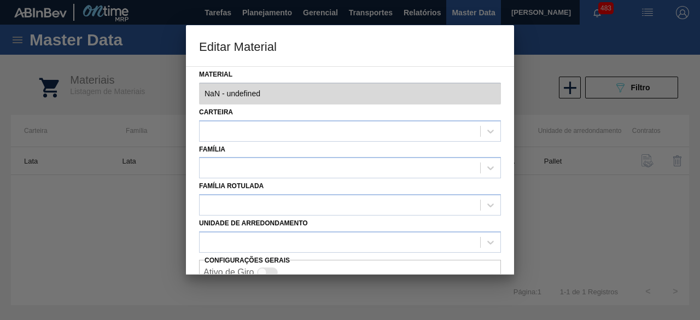
type input "30012385 - 000000000030012385 (SAP Legado: 000000000050798612) - LATA AL. 269ML…"
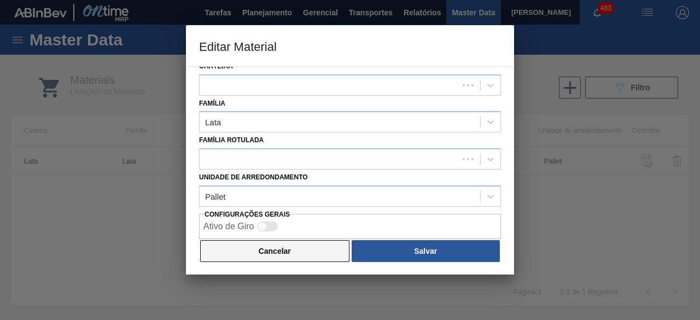
click at [284, 246] on button "Cancelar" at bounding box center [274, 251] width 149 height 22
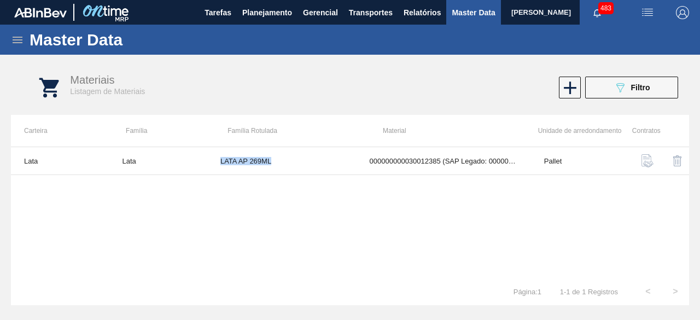
copy td "LATA AP 269ML"
click at [640, 93] on div "089F7B8B-B2A5-4AFE-B5C0-19BA573D28AC Filtro" at bounding box center [631, 87] width 37 height 13
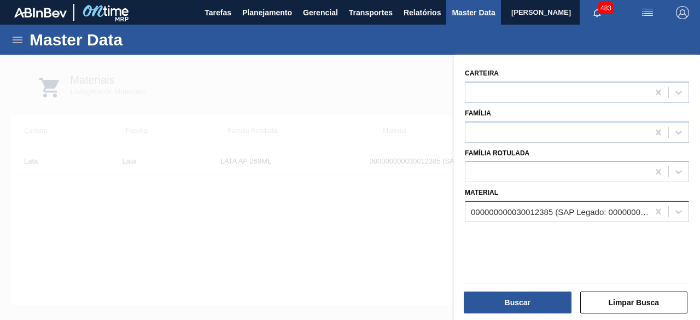
click at [602, 210] on div "000000000030012385 (SAP Legado: 000000000050798612) - LATA AL. 269ML AP 429" at bounding box center [560, 211] width 179 height 9
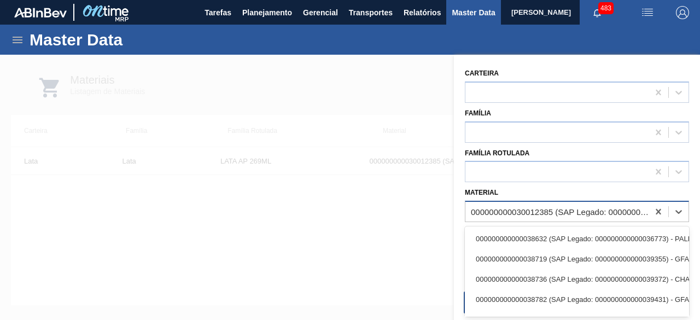
paste input "30034438"
type input "30034438"
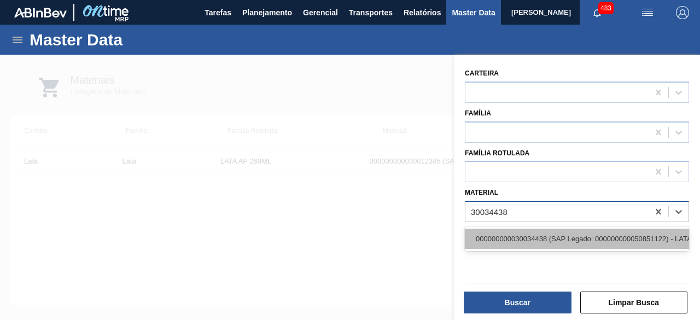
click at [566, 238] on div "000000000030034438 (SAP Legado: 000000000050851122) - LATA AL 350ML GCA WANDINHA" at bounding box center [577, 239] width 224 height 20
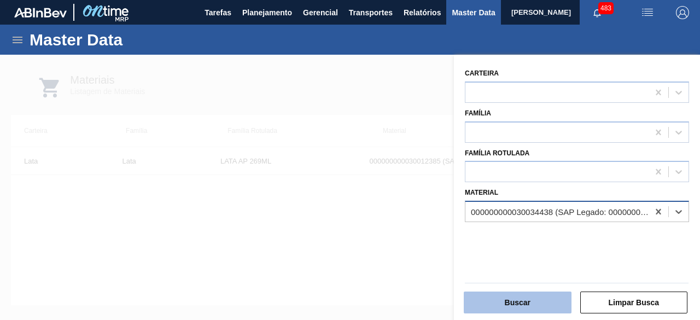
click at [550, 303] on button "Buscar" at bounding box center [518, 302] width 108 height 22
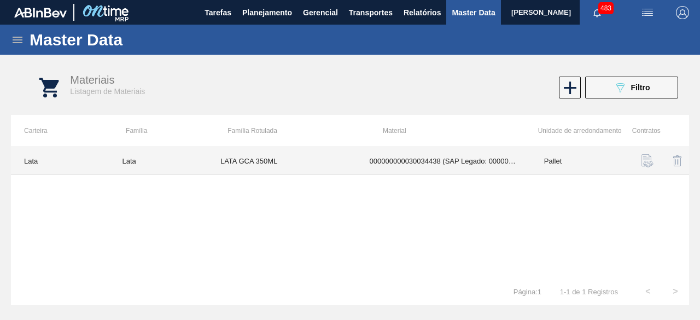
click at [291, 162] on td "LATA GCA 350ML" at bounding box center [281, 161] width 149 height 28
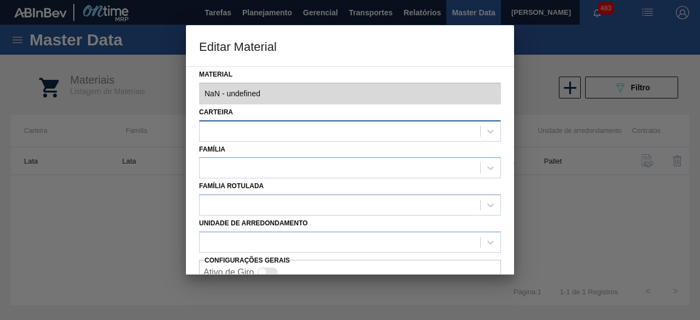
type input "30034438 - 000000000030034438 (SAP Legado: 000000000050851122) - LATA AL 350ML …"
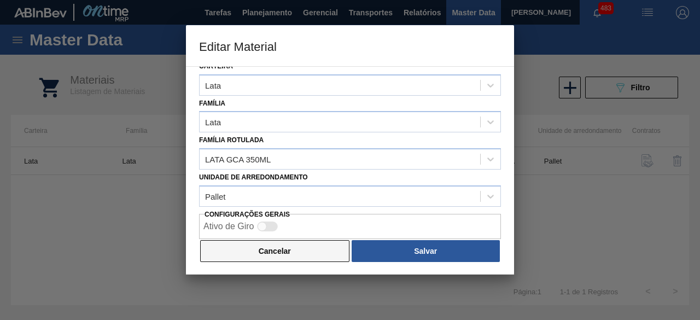
click at [288, 257] on button "Cancelar" at bounding box center [274, 251] width 149 height 22
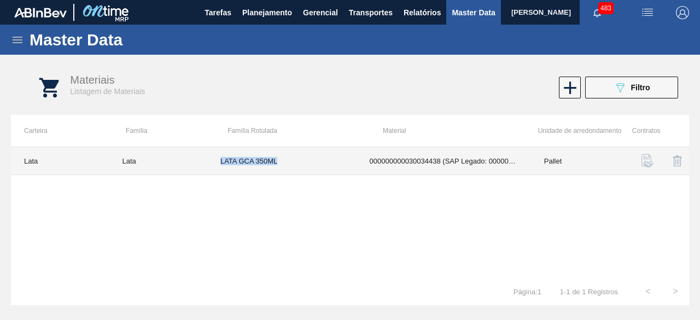
drag, startPoint x: 220, startPoint y: 158, endPoint x: 291, endPoint y: 156, distance: 71.6
click at [291, 156] on td "LATA GCA 350ML" at bounding box center [281, 161] width 149 height 28
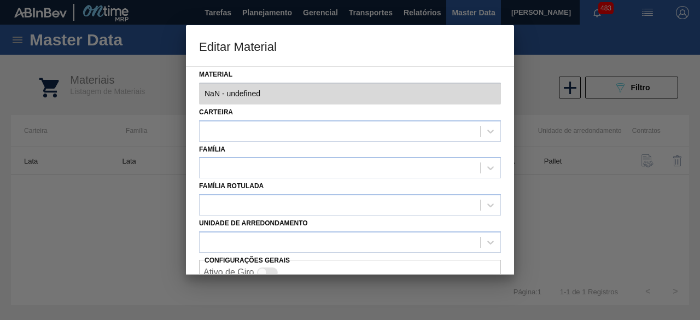
type input "30034438 - 000000000030034438 (SAP Legado: 000000000050851122) - LATA AL 350ML …"
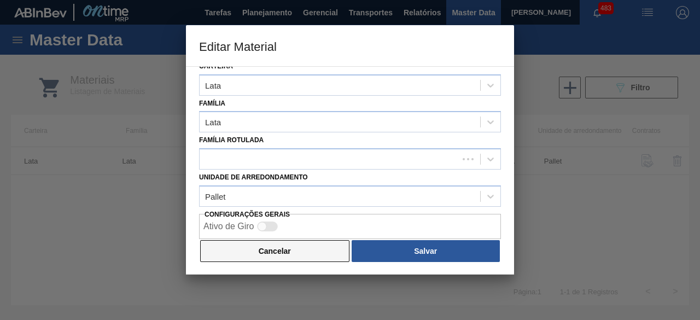
click at [299, 248] on button "Cancelar" at bounding box center [274, 251] width 149 height 22
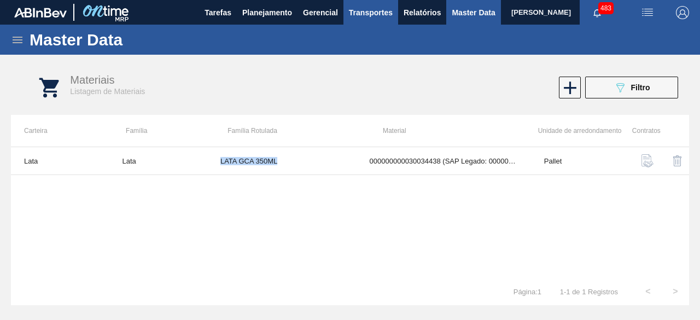
copy td "LATA GCA 350ML"
click at [619, 85] on icon "089F7B8B-B2A5-4AFE-B5C0-19BA573D28AC" at bounding box center [619, 87] width 13 height 13
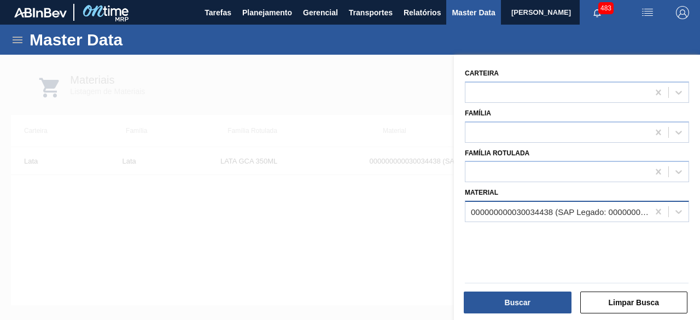
click at [580, 210] on div "000000000030034438 (SAP Legado: 000000000050851122) - LATA AL 350ML GCA WANDINHA" at bounding box center [560, 211] width 179 height 9
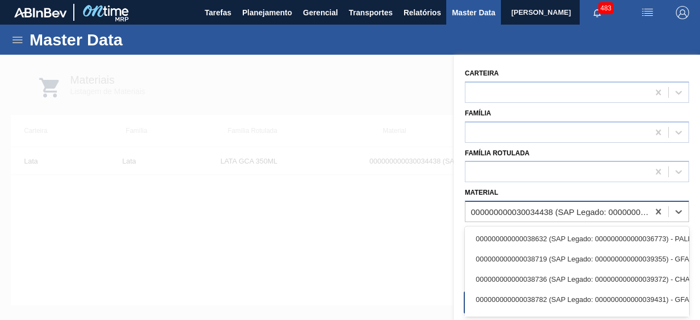
paste input "30029631"
type input "30029631"
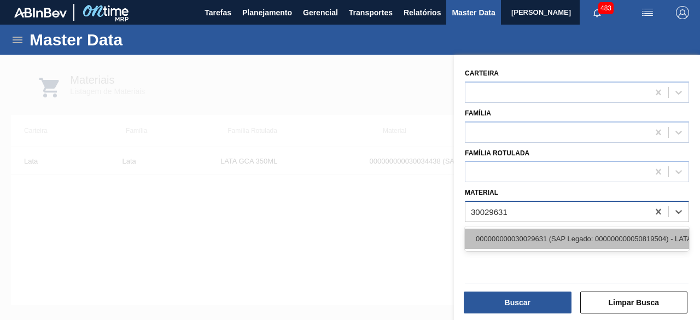
click at [566, 238] on div "000000000030029631 (SAP Legado: 000000000050819504) - LATA 473ML PATAG WEISSE N…" at bounding box center [577, 239] width 224 height 20
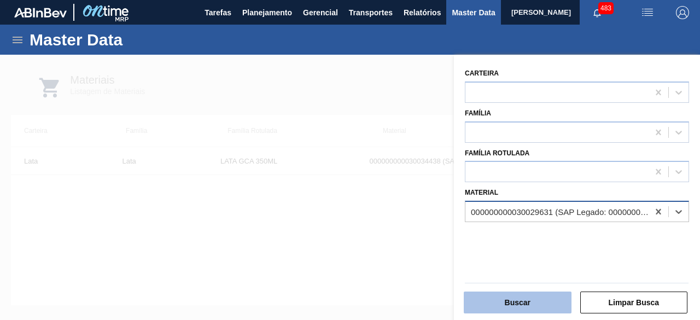
click at [541, 305] on button "Buscar" at bounding box center [518, 302] width 108 height 22
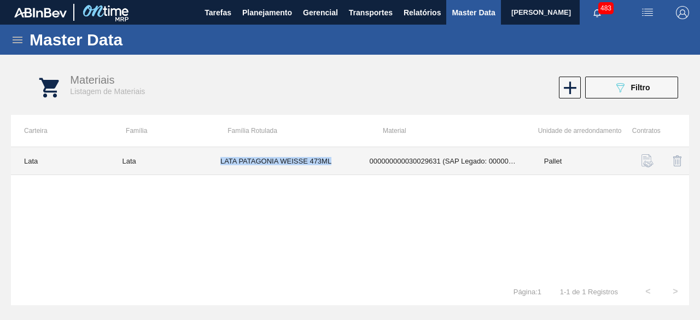
drag, startPoint x: 219, startPoint y: 161, endPoint x: 340, endPoint y: 158, distance: 121.4
click at [340, 158] on td "LATA PATAGONIA WEISSE 473ML" at bounding box center [281, 161] width 149 height 28
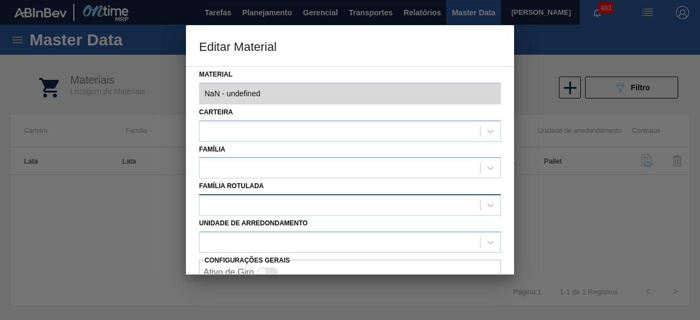
type input "30029631 - 000000000030029631 (SAP Legado: 000000000050819504) - LATA 473ML PAT…"
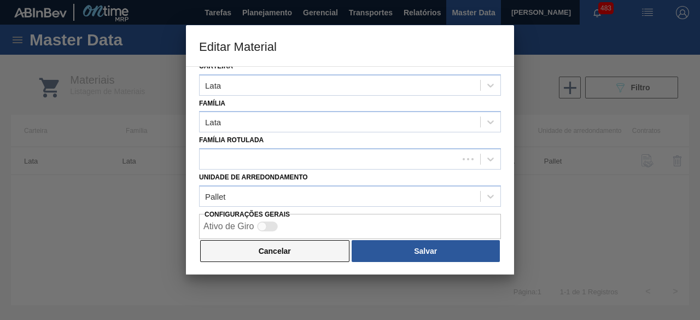
click at [303, 248] on button "Cancelar" at bounding box center [274, 251] width 149 height 22
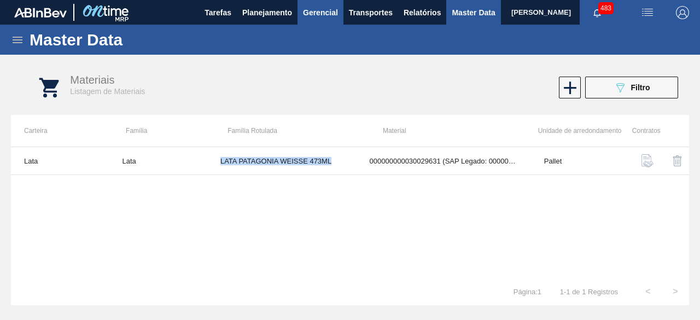
copy td "LATA PATAGONIA WEISSE 473ML"
click at [651, 12] on img "button" at bounding box center [647, 12] width 13 height 13
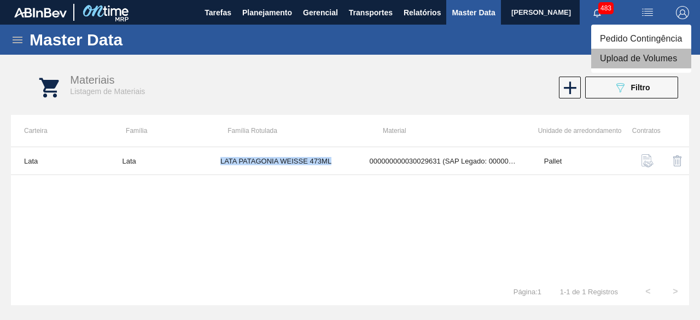
click at [637, 62] on li "Upload de Volumes" at bounding box center [641, 59] width 100 height 20
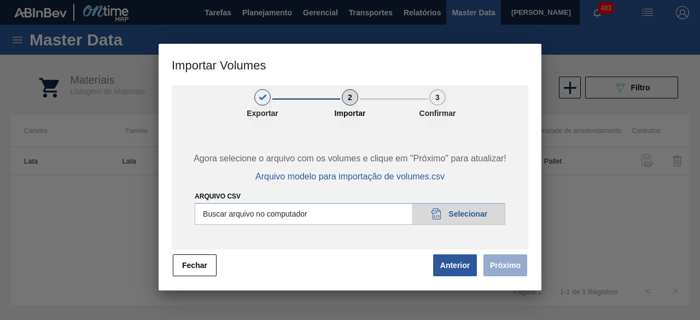
click at [481, 210] on input "Arquivo csv" at bounding box center [350, 214] width 311 height 22
type input "C:\fakepath\Subida Ball D0 + D3 02.09.csv"
click at [508, 268] on button "Próximo" at bounding box center [505, 265] width 44 height 22
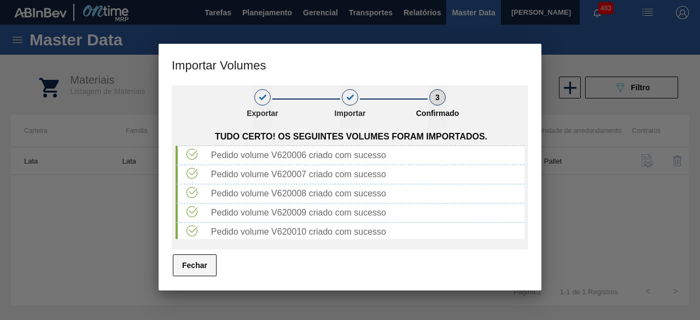
click at [204, 268] on button "Fechar" at bounding box center [195, 265] width 44 height 22
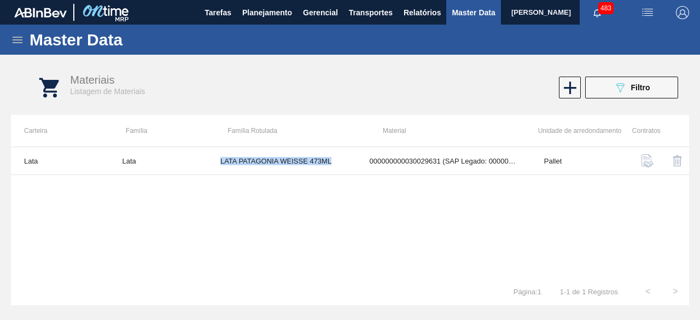
click at [645, 9] on img "button" at bounding box center [647, 12] width 13 height 13
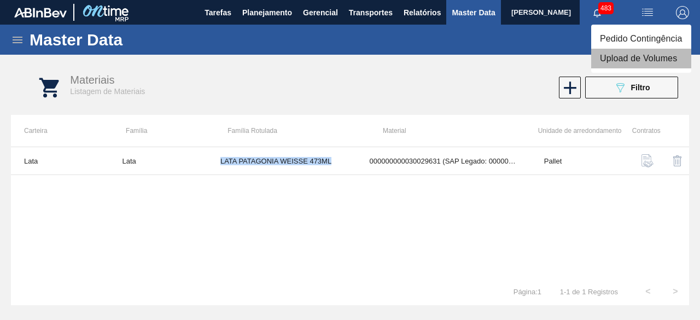
click at [630, 61] on li "Upload de Volumes" at bounding box center [641, 59] width 100 height 20
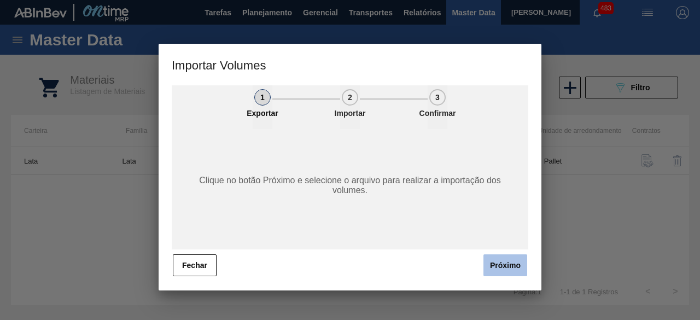
click at [501, 270] on button "Próximo" at bounding box center [505, 265] width 44 height 22
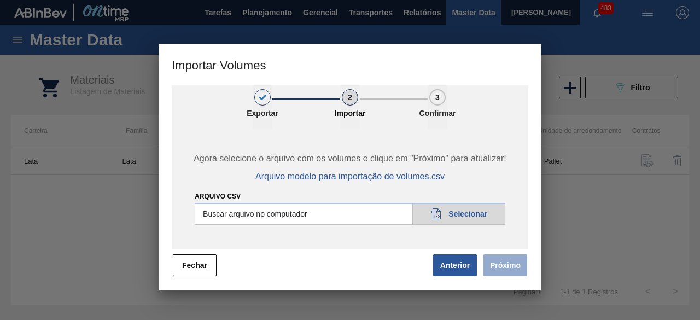
click at [443, 211] on input "Arquivo csv" at bounding box center [350, 214] width 311 height 22
type input "C:\fakepath\Subida Crown 02.09.csv"
click at [503, 267] on button "Próximo" at bounding box center [505, 265] width 44 height 22
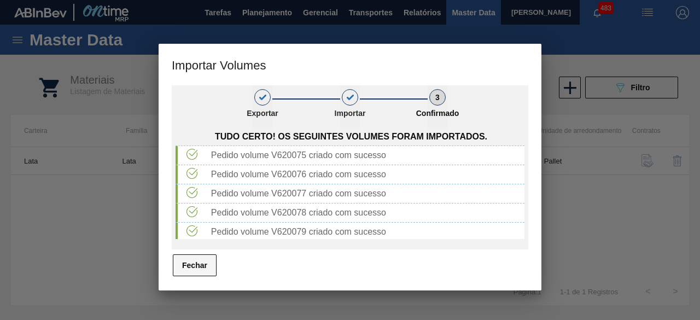
click at [190, 267] on button "Fechar" at bounding box center [195, 265] width 44 height 22
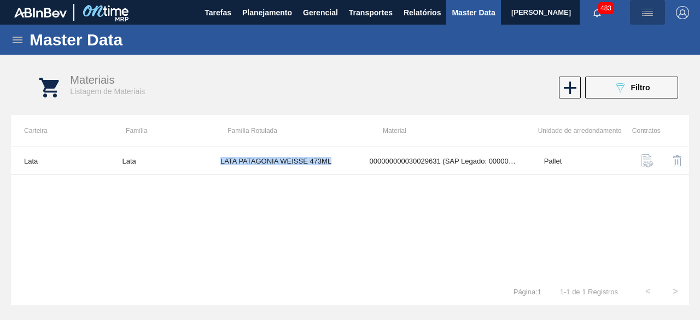
click at [648, 11] on img "button" at bounding box center [647, 12] width 13 height 13
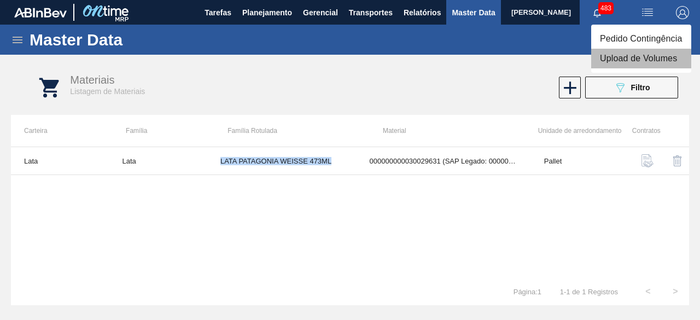
click at [635, 61] on li "Upload de Volumes" at bounding box center [641, 59] width 100 height 20
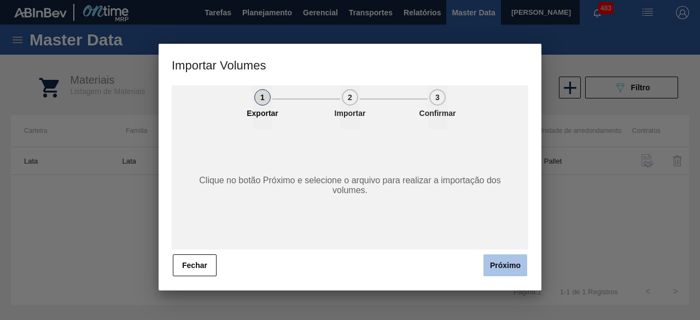
click at [507, 272] on button "Próximo" at bounding box center [505, 265] width 44 height 22
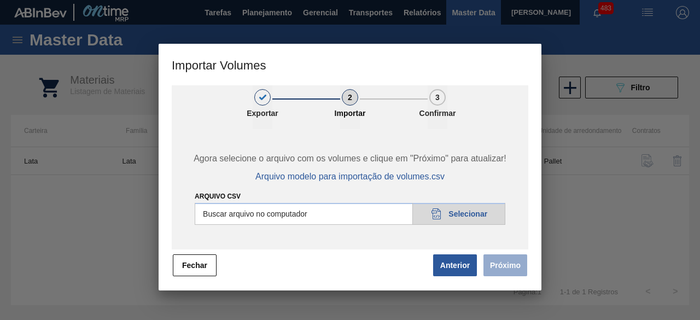
click at [457, 210] on input "Arquivo csv" at bounding box center [350, 214] width 311 height 22
type input "C:\fakepath\Subida fort. + itumb 02.09.csv"
click at [518, 270] on button "Próximo" at bounding box center [505, 265] width 44 height 22
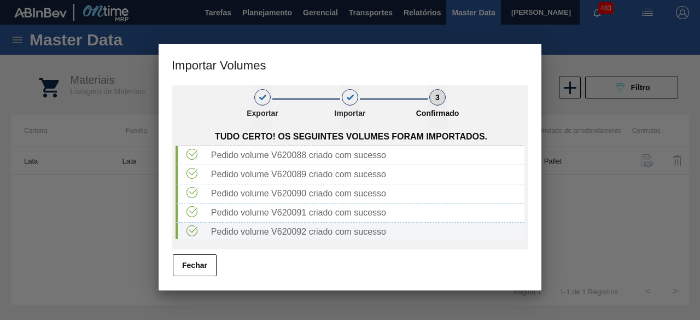
drag, startPoint x: 183, startPoint y: 267, endPoint x: 197, endPoint y: 236, distance: 34.5
click at [194, 247] on div "1 Exportar 2 Importar 3 Confirmado Tudo certo! Os seguintes volumes foram impor…" at bounding box center [350, 181] width 356 height 192
click at [207, 267] on button "Fechar" at bounding box center [195, 265] width 44 height 22
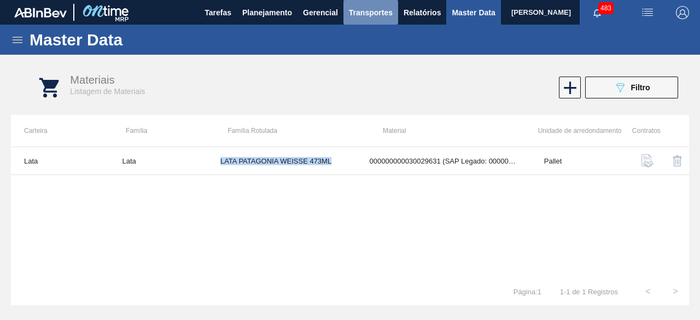
click at [355, 7] on span "Transportes" at bounding box center [371, 12] width 44 height 13
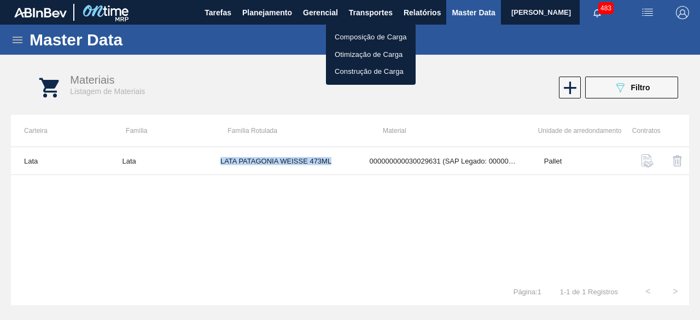
click at [358, 49] on li "Otimização de Carga" at bounding box center [371, 54] width 90 height 17
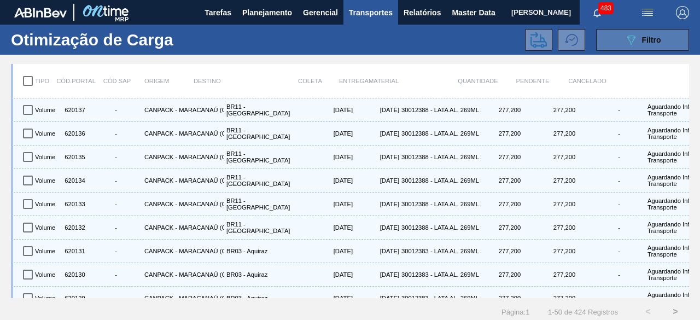
click at [617, 39] on button "089F7B8B-B2A5-4AFE-B5C0-19BA573D28AC Filtro" at bounding box center [642, 40] width 93 height 22
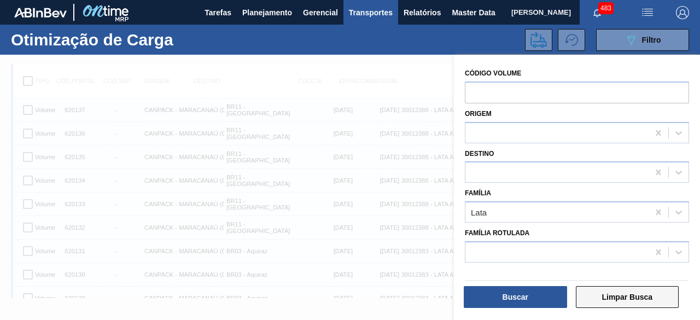
click at [653, 291] on button "Limpar Busca" at bounding box center [627, 297] width 103 height 22
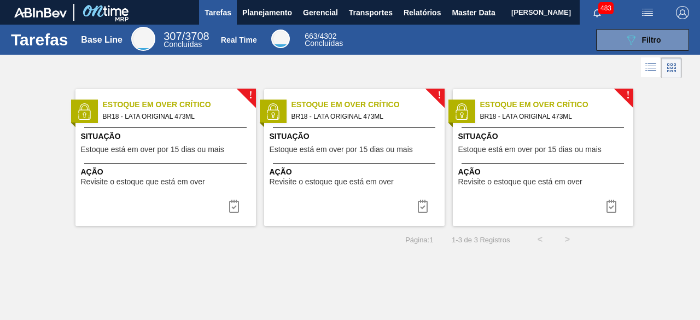
click at [511, 9] on span "[PERSON_NAME]" at bounding box center [541, 12] width 60 height 25
click at [511, 15] on span "[PERSON_NAME]" at bounding box center [541, 12] width 60 height 25
click at [511, 13] on span "[PERSON_NAME]" at bounding box center [541, 12] width 60 height 25
click at [456, 14] on span "Master Data" at bounding box center [473, 12] width 43 height 13
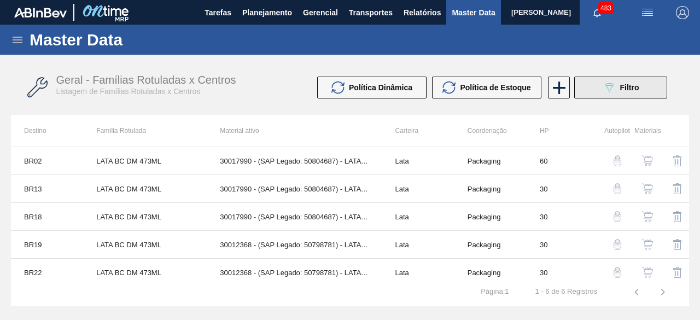
click at [605, 87] on icon "089F7B8B-B2A5-4AFE-B5C0-19BA573D28AC" at bounding box center [608, 87] width 13 height 13
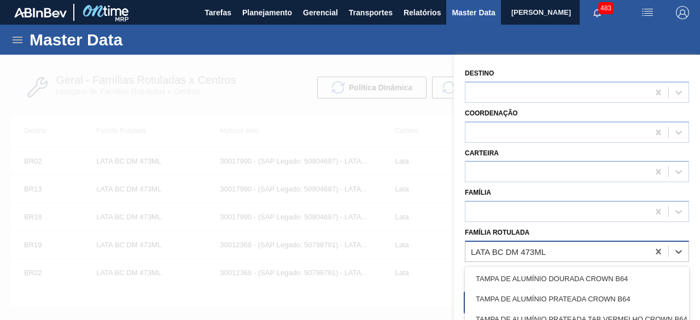
click at [554, 252] on div "LATA BC DM 473ML" at bounding box center [556, 251] width 183 height 16
paste Rotulada "LATA AP 269ML"
type Rotulada "LATA AP 269ML"
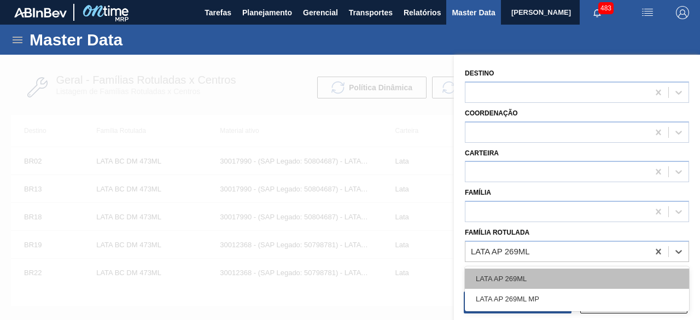
click at [537, 276] on div "LATA AP 269ML" at bounding box center [577, 278] width 224 height 20
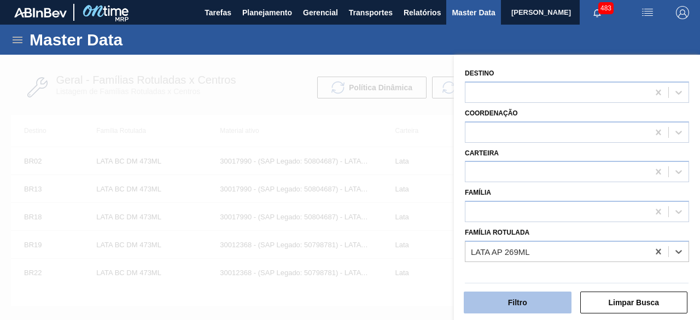
click at [533, 305] on button "Filtro" at bounding box center [518, 302] width 108 height 22
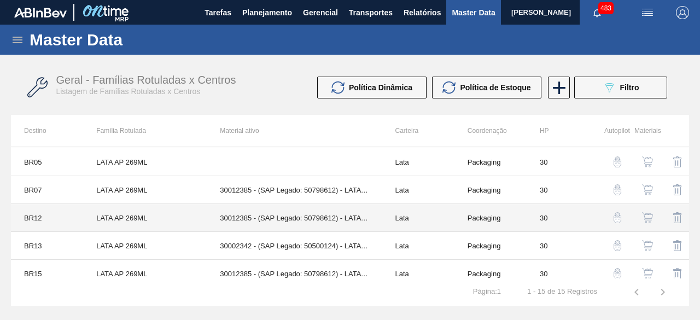
scroll to position [109, 0]
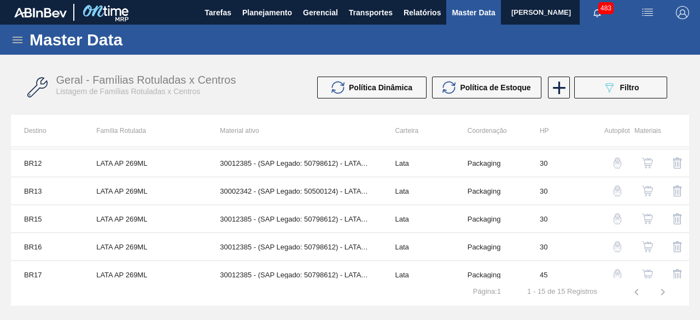
click at [651, 241] on img "button" at bounding box center [647, 246] width 11 height 11
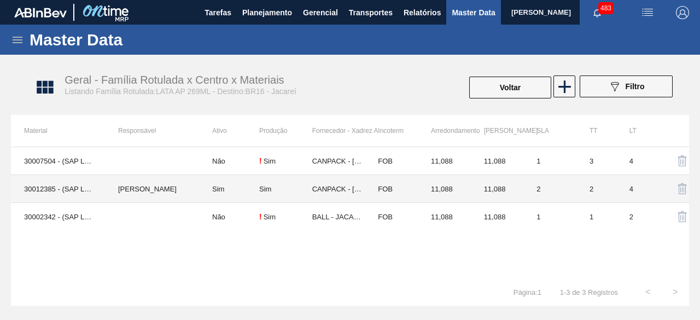
click at [168, 188] on td "IGOR FERREIRA MOURA" at bounding box center [152, 189] width 94 height 28
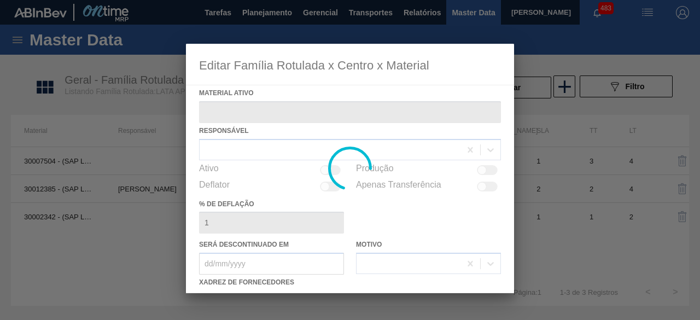
type ativo "30012385 - (SAP Legado: 50798612) - LATA AL. 269ML AP 429"
checkbox input "true"
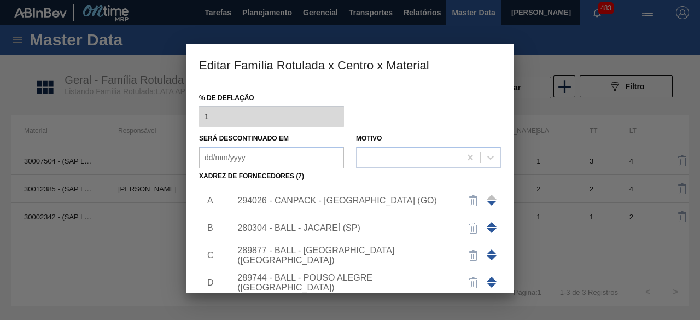
scroll to position [109, 0]
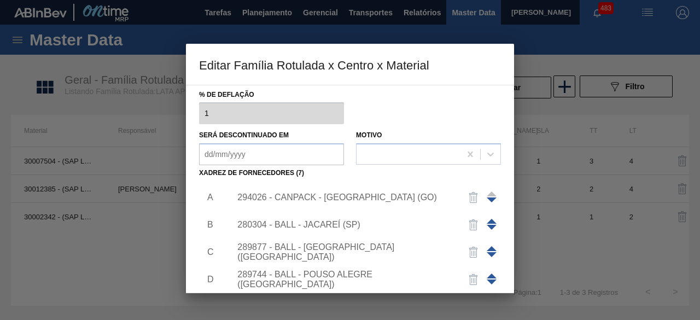
click at [387, 195] on div "294026 - CANPACK - [GEOGRAPHIC_DATA] (GO)" at bounding box center [344, 197] width 214 height 10
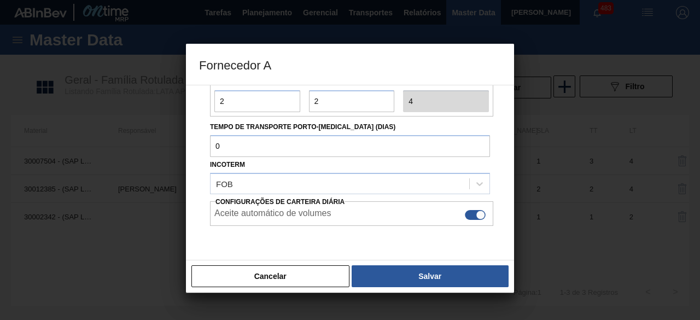
scroll to position [164, 0]
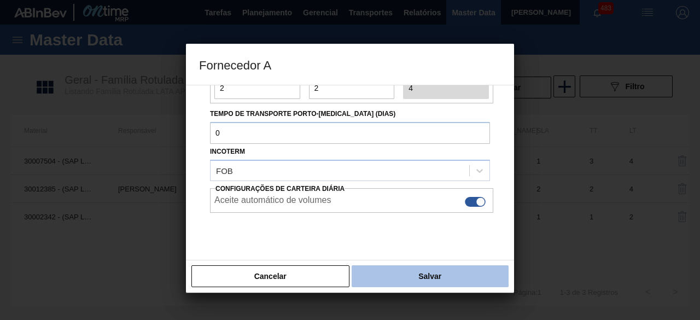
click at [436, 277] on button "Salvar" at bounding box center [430, 276] width 157 height 22
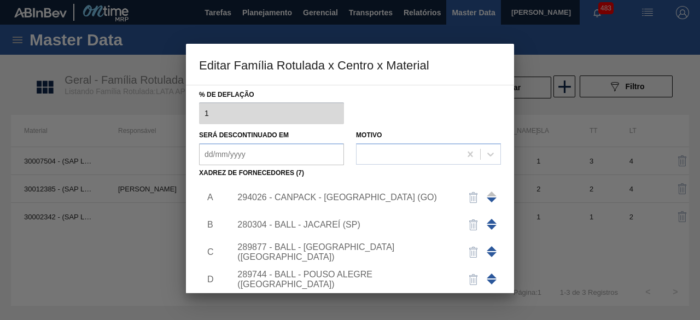
click at [345, 227] on div "280304 - BALL - JACAREÍ (SP)" at bounding box center [344, 225] width 214 height 10
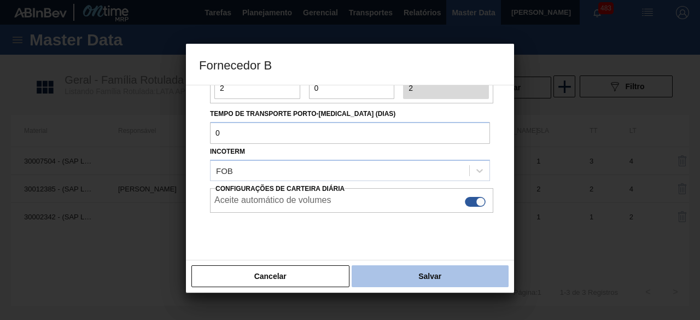
click at [432, 277] on button "Salvar" at bounding box center [430, 276] width 157 height 22
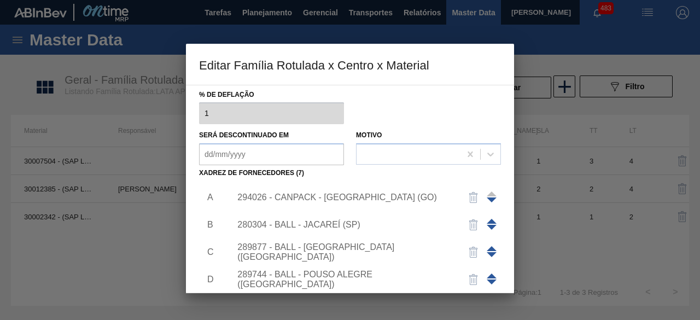
click at [320, 252] on div "289877 - BALL - [GEOGRAPHIC_DATA][PERSON_NAME] ([GEOGRAPHIC_DATA])" at bounding box center [344, 252] width 214 height 20
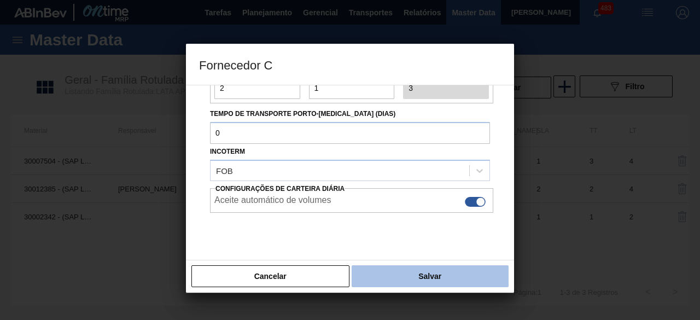
click at [428, 273] on button "Salvar" at bounding box center [430, 276] width 157 height 22
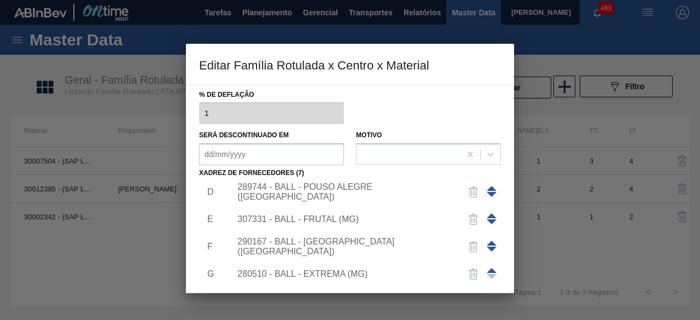
scroll to position [93, 0]
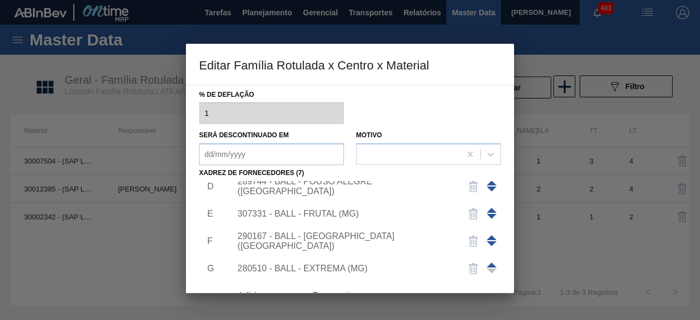
click at [362, 186] on div "289744 - BALL - POUSO ALEGRE ([GEOGRAPHIC_DATA])" at bounding box center [344, 187] width 214 height 20
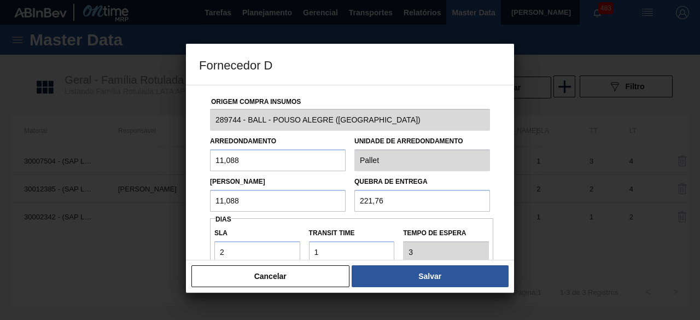
scroll to position [109, 0]
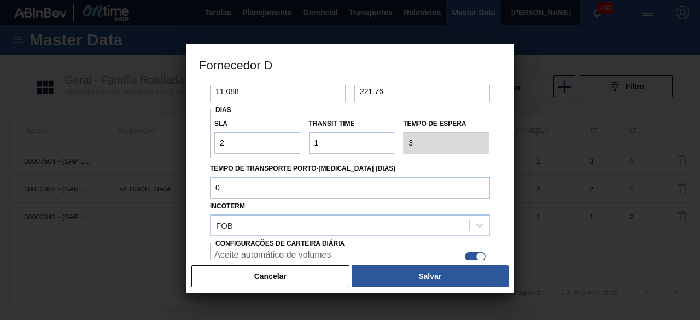
drag, startPoint x: 437, startPoint y: 274, endPoint x: 414, endPoint y: 263, distance: 25.2
click at [437, 274] on button "Salvar" at bounding box center [430, 276] width 157 height 22
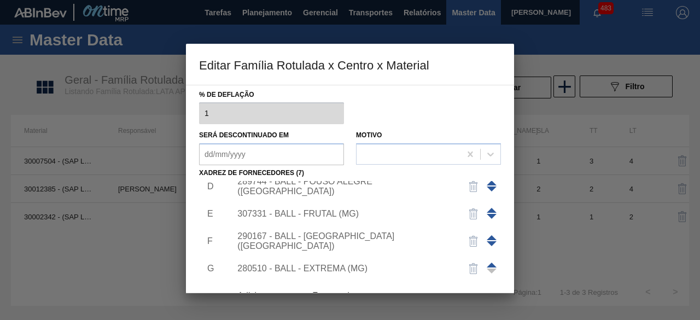
click at [343, 241] on div "290167 - BALL - BRASÍLIA (DF)" at bounding box center [344, 241] width 214 height 20
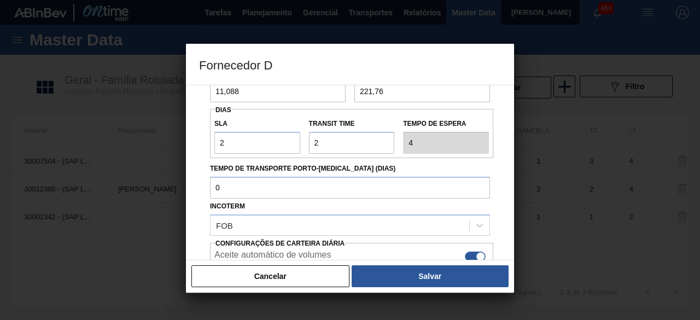
click at [437, 279] on button "Salvar" at bounding box center [430, 276] width 157 height 22
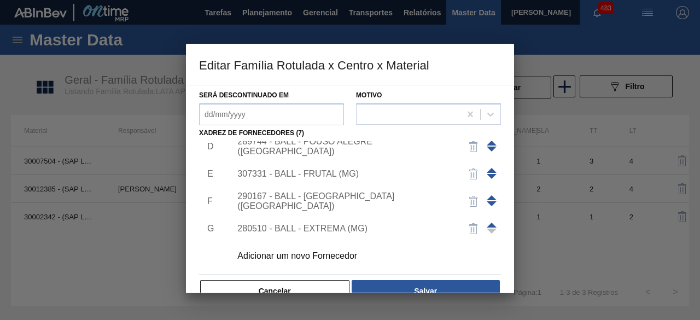
scroll to position [164, 0]
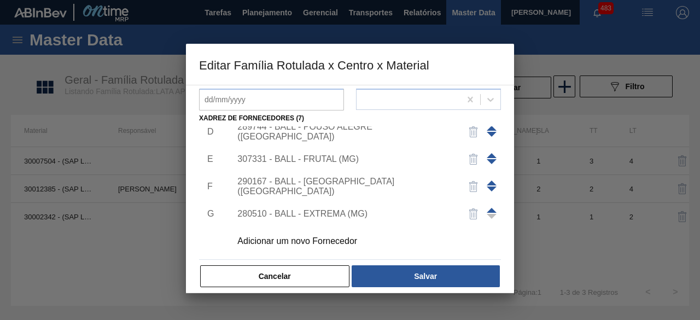
click at [337, 219] on div "280510 - BALL - EXTREMA (MG)" at bounding box center [363, 213] width 276 height 27
click at [472, 213] on img "button" at bounding box center [473, 213] width 13 height 13
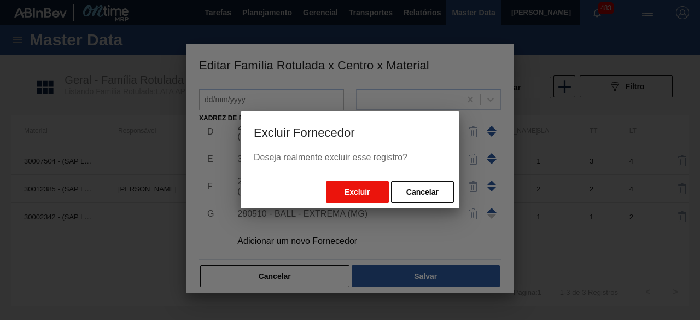
click at [371, 188] on button "Excluir" at bounding box center [357, 192] width 63 height 22
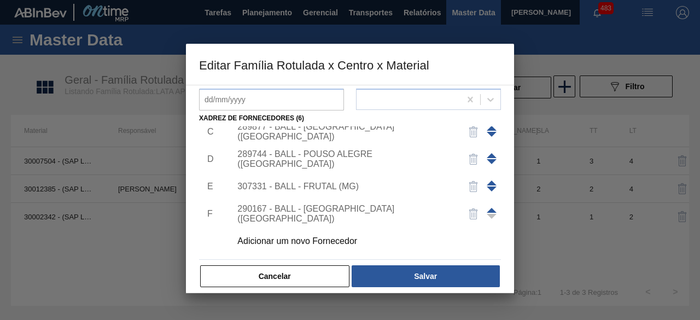
scroll to position [66, 0]
click at [309, 241] on div "Adicionar um novo Fornecedor" at bounding box center [344, 241] width 214 height 10
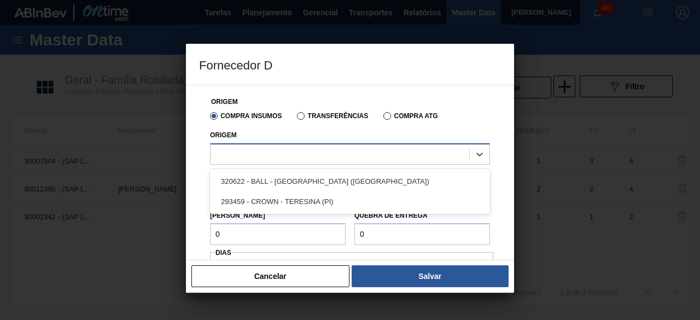
click at [360, 153] on div at bounding box center [339, 154] width 259 height 16
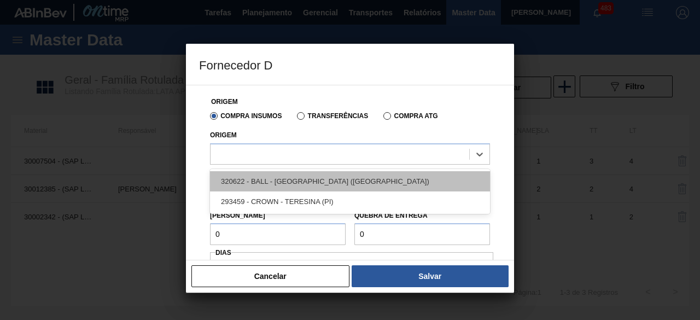
click at [309, 176] on div "320622 - BALL - RECIFE (PE)" at bounding box center [350, 181] width 280 height 20
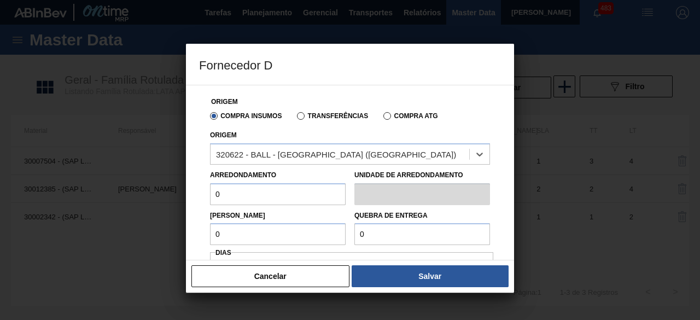
click at [294, 192] on input "0" at bounding box center [278, 194] width 136 height 22
type input "11,088"
click at [279, 238] on input "0" at bounding box center [278, 234] width 136 height 22
type input "11,088"
click at [408, 233] on input "0" at bounding box center [422, 234] width 136 height 22
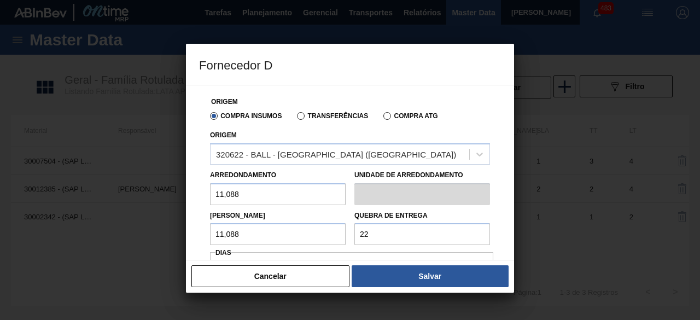
type input "221,76"
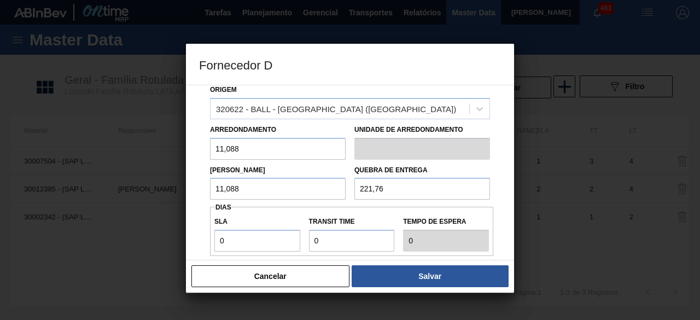
scroll to position [109, 0]
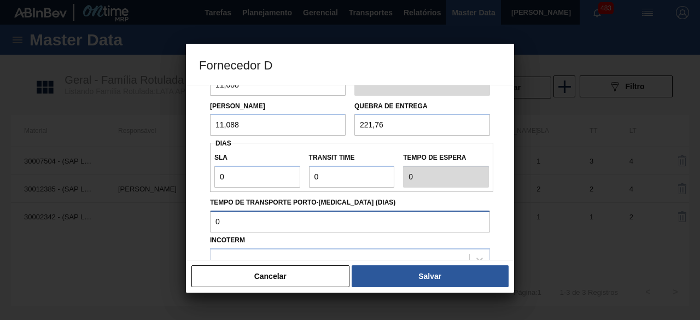
click at [328, 218] on input "Tempo de Transporte Porto-Doca (dias)" at bounding box center [350, 221] width 280 height 22
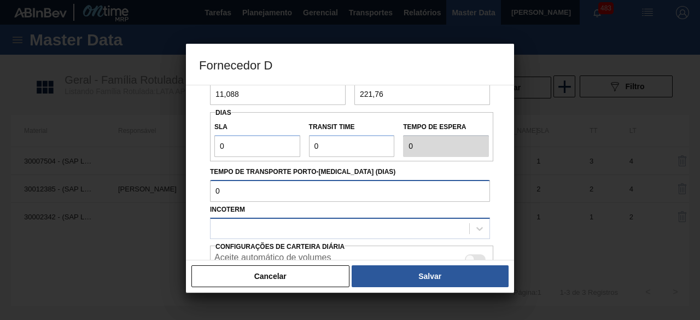
scroll to position [164, 0]
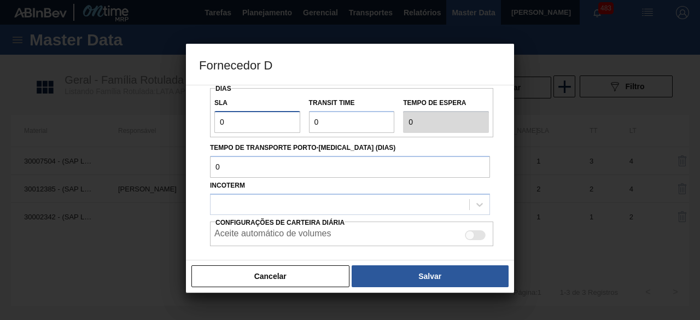
click at [241, 121] on input "0" at bounding box center [257, 122] width 86 height 22
type input "01"
type input "1"
drag, startPoint x: 336, startPoint y: 119, endPoint x: 346, endPoint y: 131, distance: 15.2
click at [336, 119] on input "Transit Time" at bounding box center [352, 122] width 86 height 22
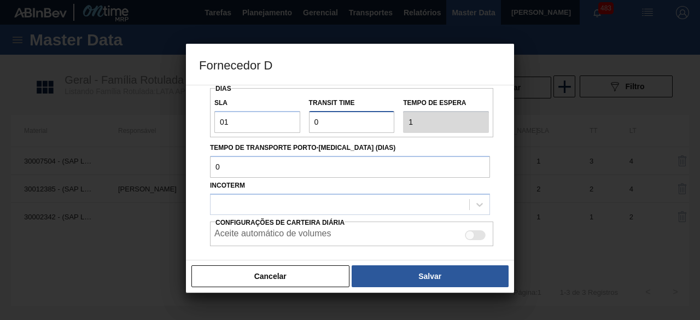
type input "01"
type input "2"
click at [474, 236] on div at bounding box center [475, 235] width 21 height 10
checkbox input "true"
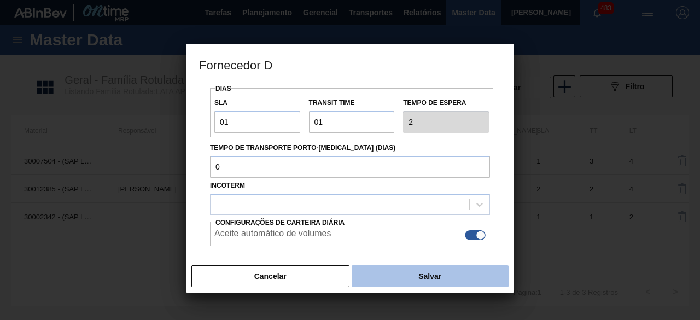
click at [463, 273] on button "Salvar" at bounding box center [430, 276] width 157 height 22
type input "Pallet"
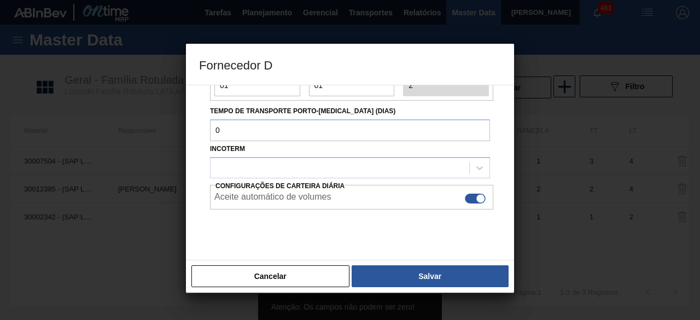
scroll to position [218, 0]
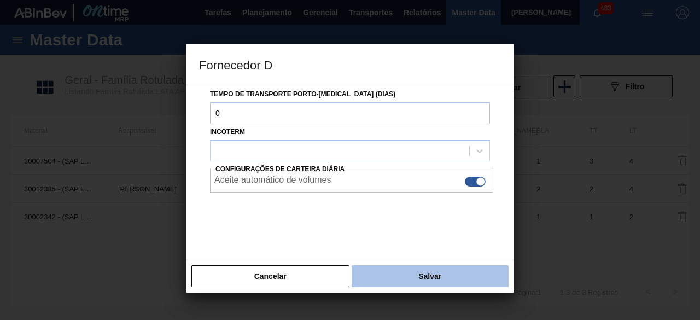
click at [396, 277] on button "Salvar" at bounding box center [430, 276] width 157 height 22
click at [389, 277] on button "Salvar" at bounding box center [430, 276] width 157 height 22
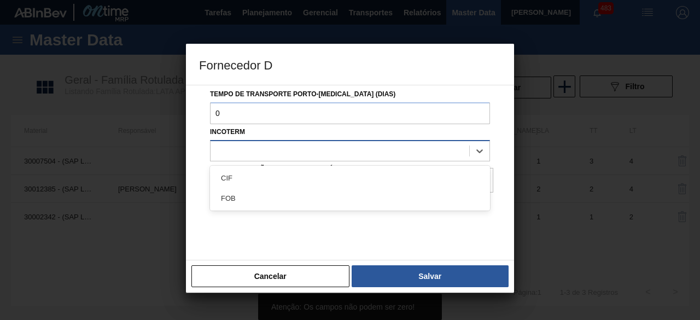
click at [378, 149] on div at bounding box center [339, 151] width 259 height 16
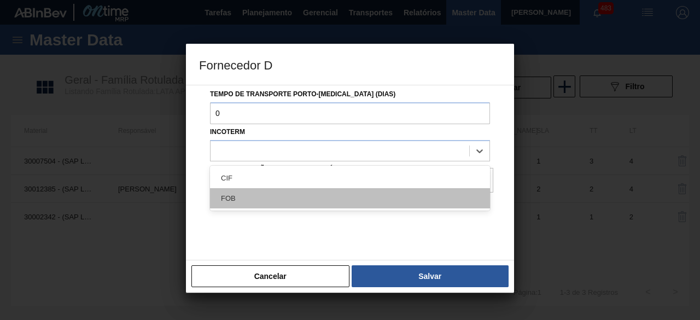
click at [319, 197] on div "FOB" at bounding box center [350, 198] width 280 height 20
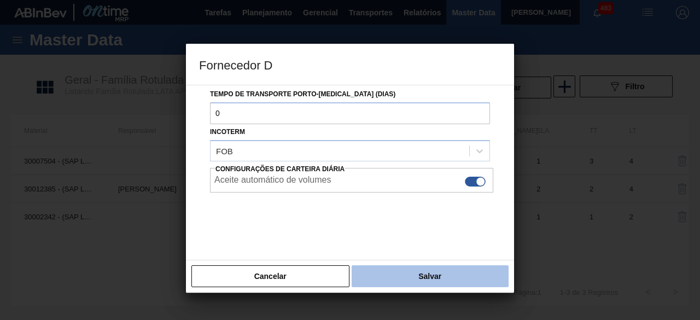
click at [410, 272] on button "Salvar" at bounding box center [430, 276] width 157 height 22
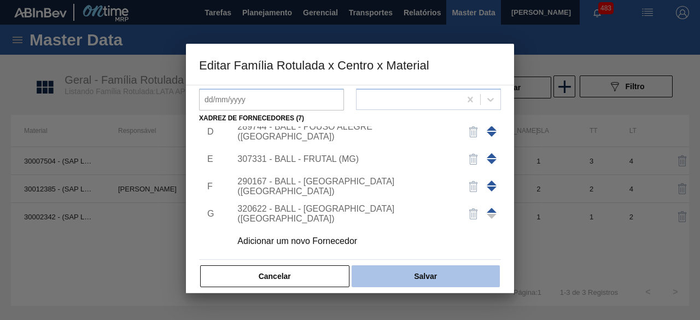
click at [409, 269] on button "Salvar" at bounding box center [426, 276] width 148 height 22
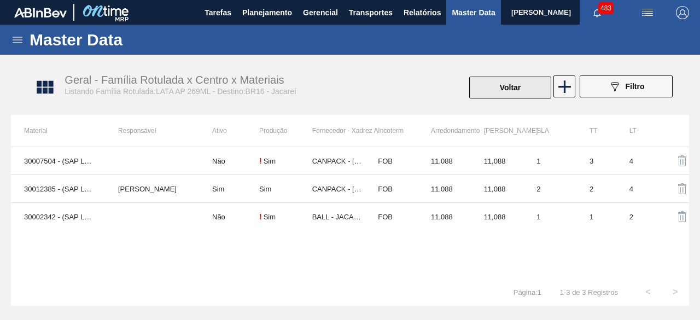
click at [519, 90] on button "Voltar" at bounding box center [510, 88] width 82 height 22
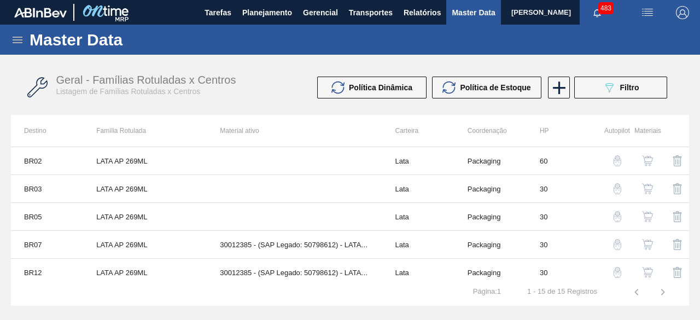
click at [622, 89] on span "Filtro" at bounding box center [629, 87] width 19 height 9
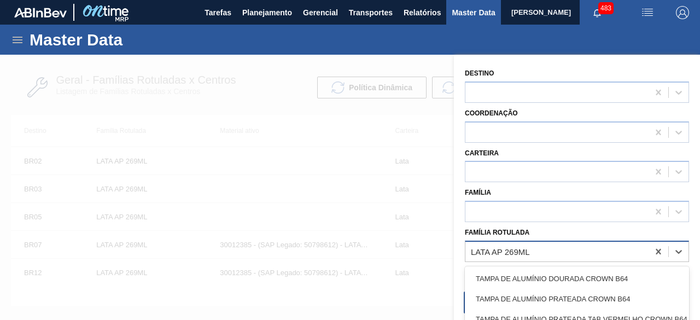
click at [586, 252] on div "LATA AP 269ML" at bounding box center [556, 251] width 183 height 16
paste Rotulada "LATA GCA 350ML"
type Rotulada "LATA GCA 350ML"
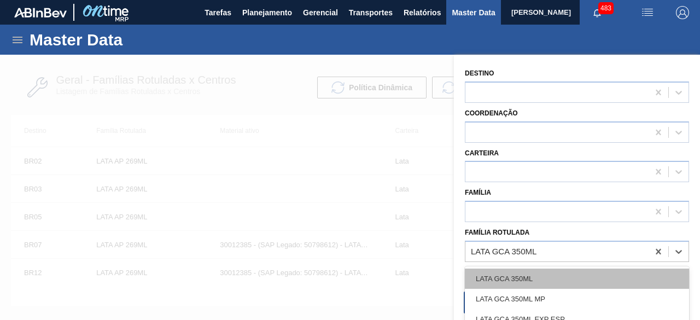
click at [555, 275] on div "LATA GCA 350ML" at bounding box center [577, 278] width 224 height 20
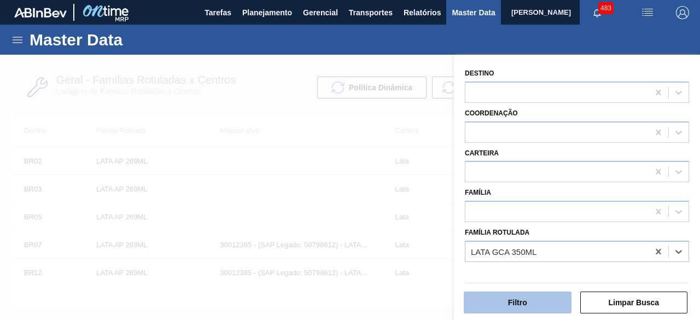
click at [545, 303] on button "Filtro" at bounding box center [518, 302] width 108 height 22
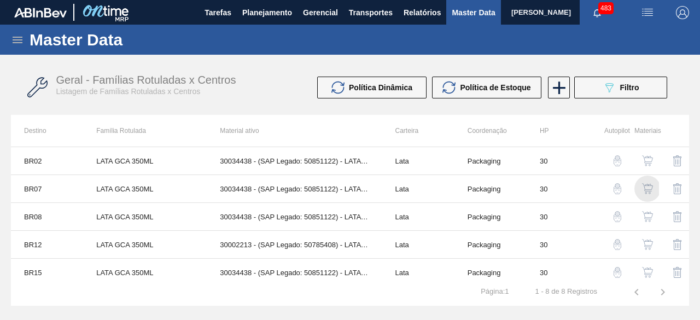
click at [645, 189] on img "button" at bounding box center [647, 188] width 11 height 11
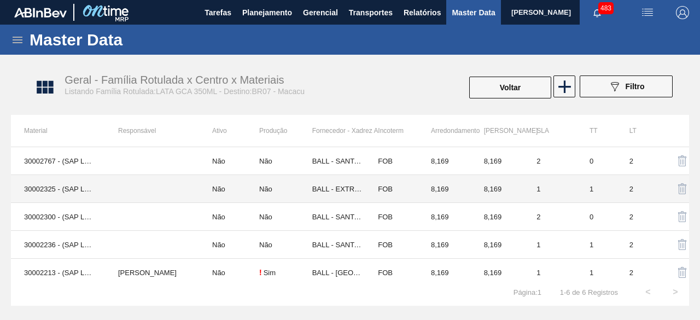
scroll to position [34, 0]
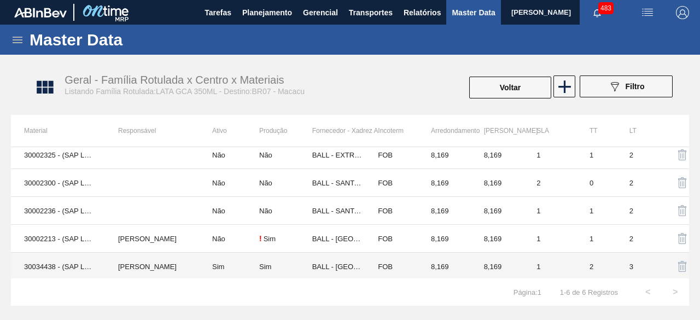
click at [169, 254] on td "[PERSON_NAME] [PERSON_NAME]" at bounding box center [152, 267] width 94 height 28
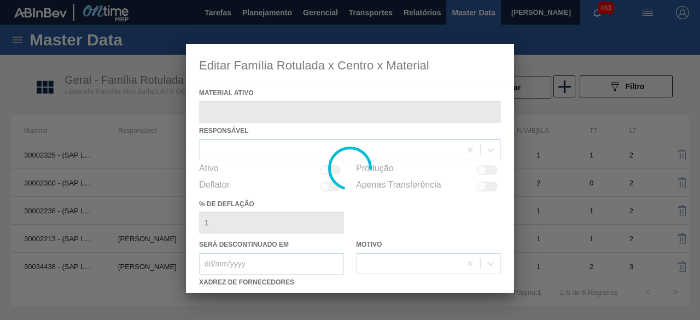
type ativo "30034438 - (SAP Legado: 50851122) - LATA AL 350ML GCA WANDINHA"
checkbox input "true"
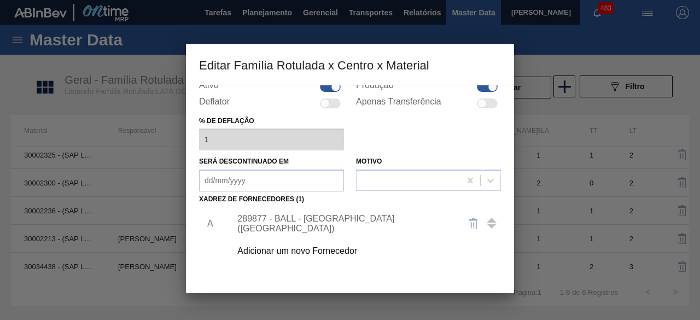
scroll to position [109, 0]
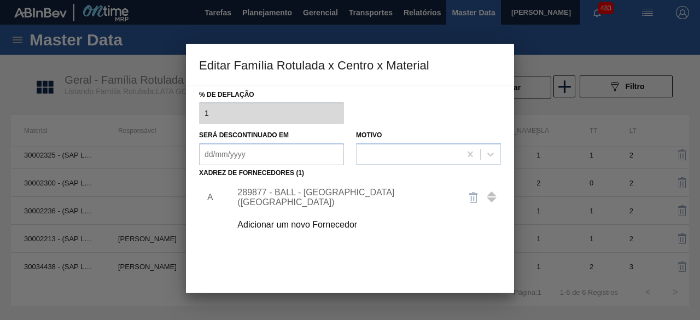
click at [349, 221] on div "Adicionar um novo Fornecedor" at bounding box center [344, 225] width 214 height 10
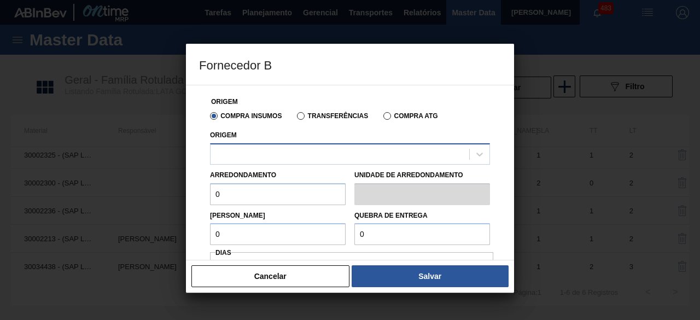
click at [314, 161] on div at bounding box center [339, 154] width 259 height 16
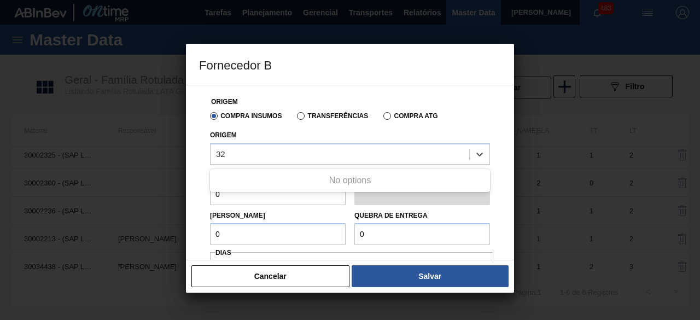
type input "32"
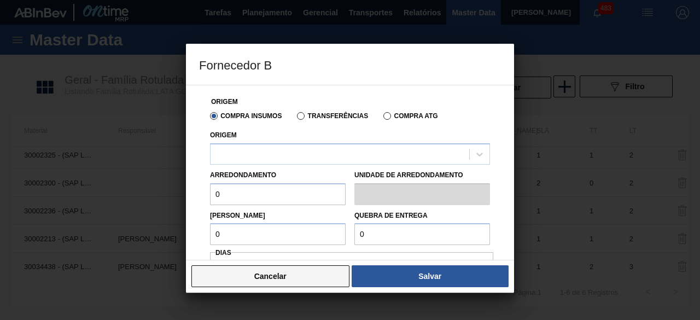
click at [281, 276] on button "Cancelar" at bounding box center [270, 276] width 158 height 22
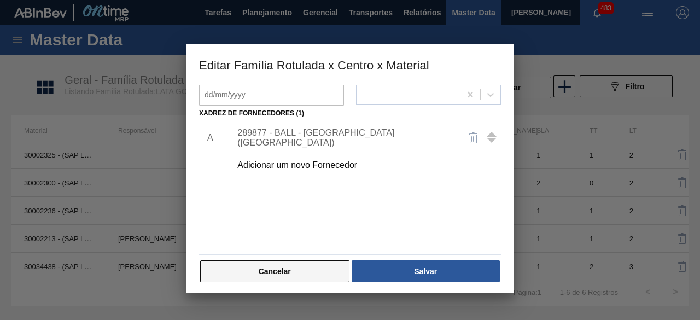
scroll to position [172, 0]
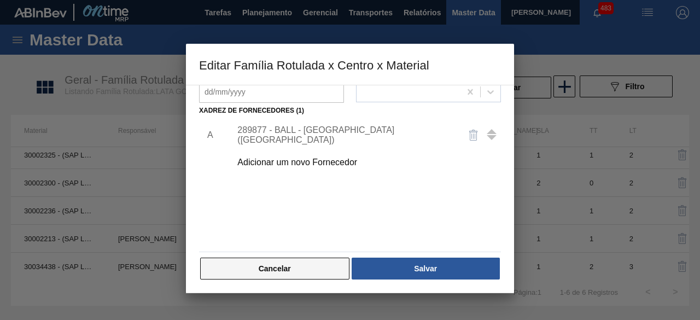
click at [318, 262] on button "Cancelar" at bounding box center [274, 269] width 149 height 22
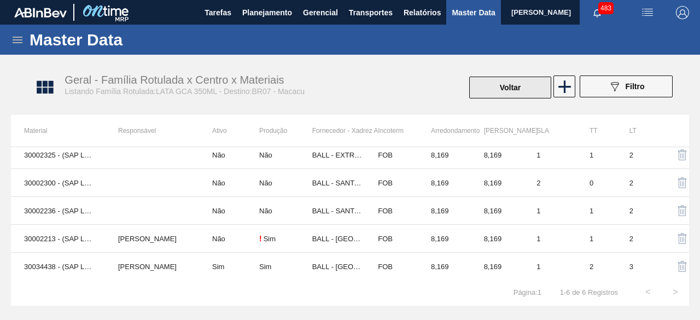
click at [506, 88] on button "Voltar" at bounding box center [510, 88] width 82 height 22
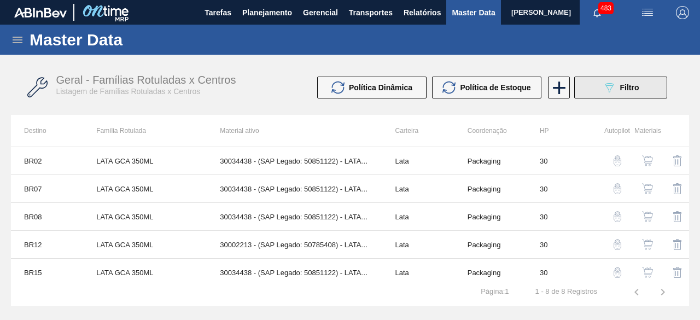
click at [621, 88] on span "Filtro" at bounding box center [629, 87] width 19 height 9
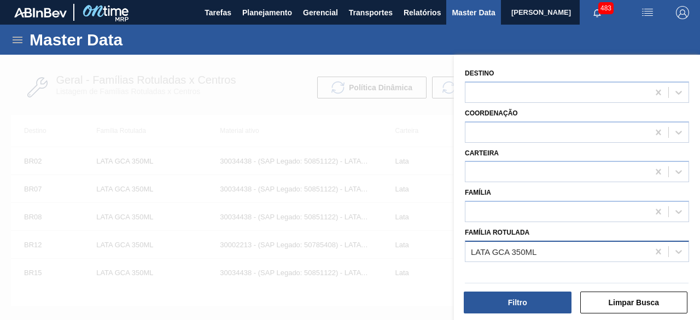
click at [550, 248] on div "LATA GCA 350ML" at bounding box center [556, 251] width 183 height 16
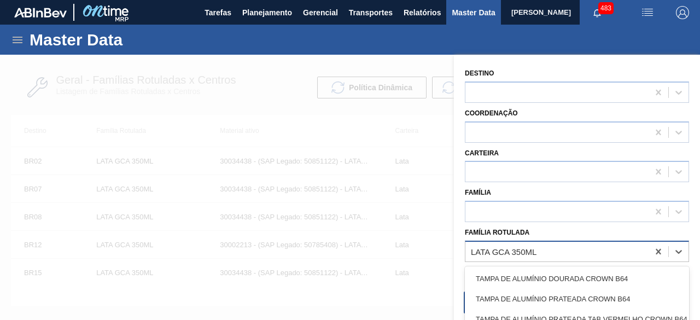
paste Rotulada "LATA PATAGONIA WEISSE 473ML"
type Rotulada "LATA PATAGONIA WEISSE 473ML"
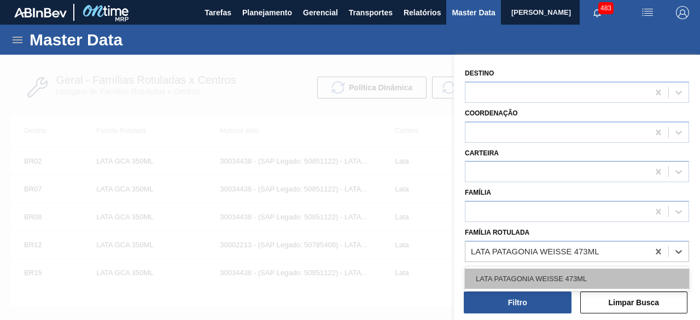
click at [549, 275] on div "LATA PATAGONIA WEISSE 473ML" at bounding box center [577, 278] width 224 height 20
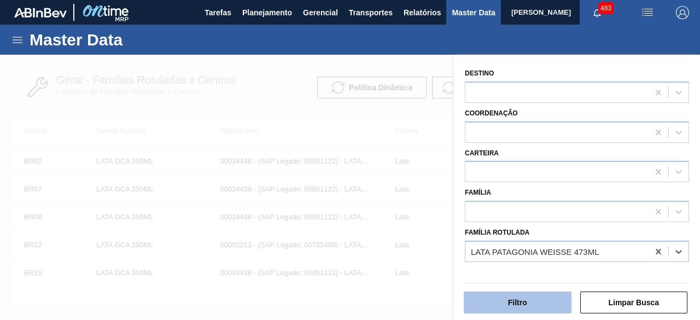
click at [535, 303] on button "Filtro" at bounding box center [518, 302] width 108 height 22
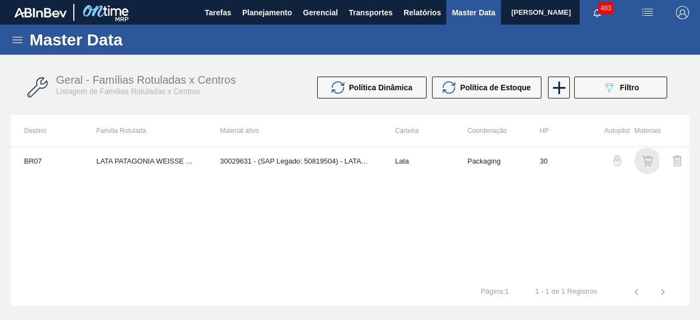
click at [647, 158] on img "button" at bounding box center [647, 160] width 11 height 11
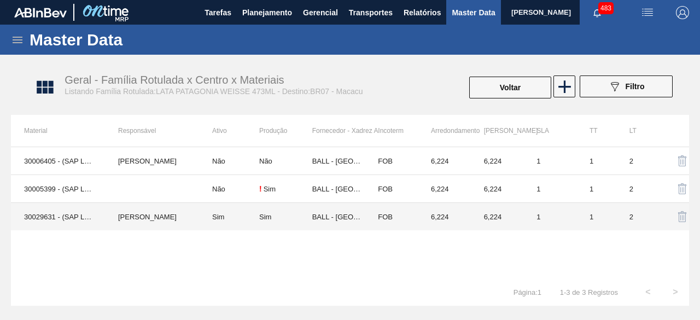
click at [163, 221] on td "IGOR FERREIRA MOURA" at bounding box center [152, 217] width 94 height 28
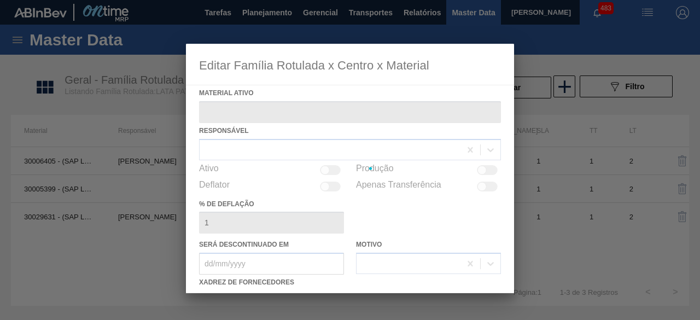
type ativo "30029631 - (SAP Legado: 50819504) - LATA 473ML PATAG WEISSE NIV24"
checkbox input "true"
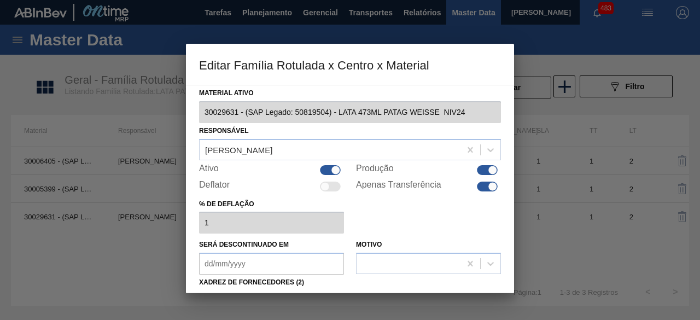
click at [481, 184] on div at bounding box center [487, 187] width 21 height 10
checkbox input "false"
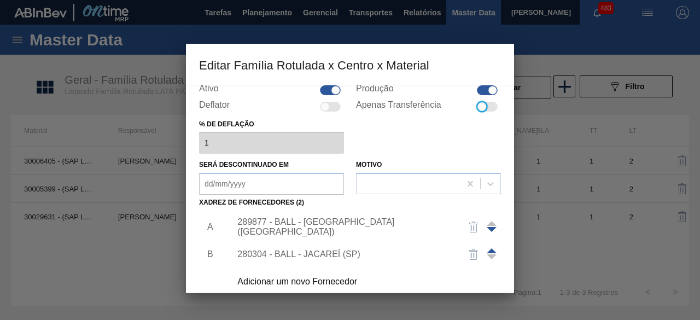
scroll to position [164, 0]
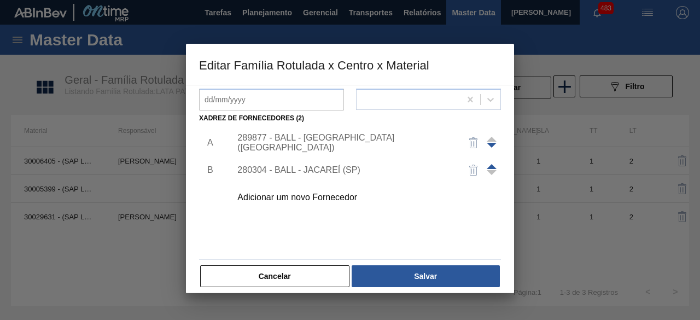
click at [342, 142] on div "289877 - BALL - [GEOGRAPHIC_DATA][PERSON_NAME] ([GEOGRAPHIC_DATA])" at bounding box center [344, 143] width 214 height 20
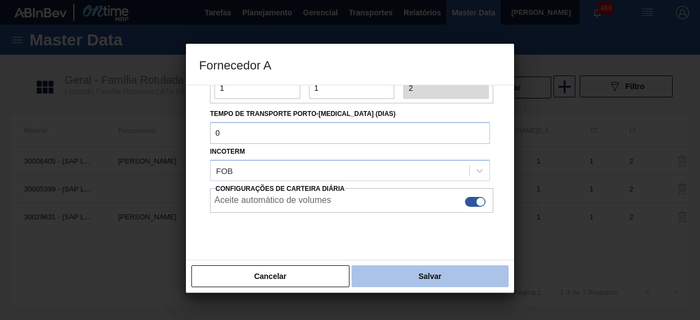
click at [393, 277] on button "Salvar" at bounding box center [430, 276] width 157 height 22
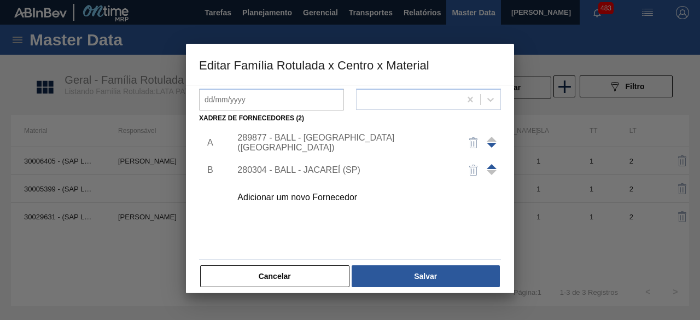
click at [347, 167] on div "280304 - BALL - JACAREÍ (SP)" at bounding box center [344, 170] width 214 height 10
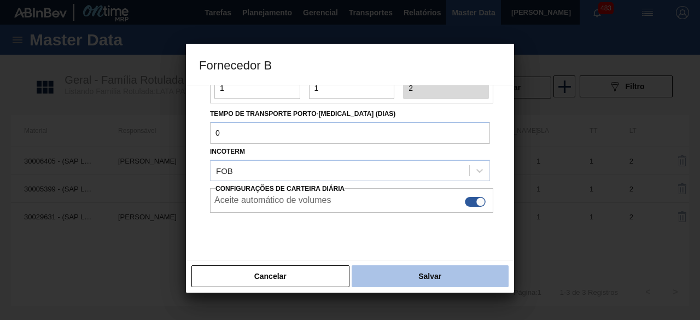
click at [448, 279] on button "Salvar" at bounding box center [430, 276] width 157 height 22
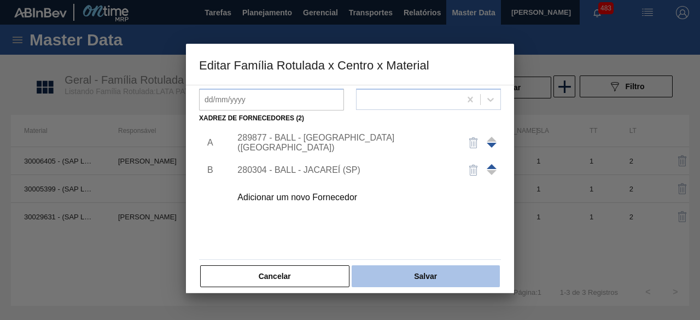
click at [448, 279] on button "Salvar" at bounding box center [426, 276] width 148 height 22
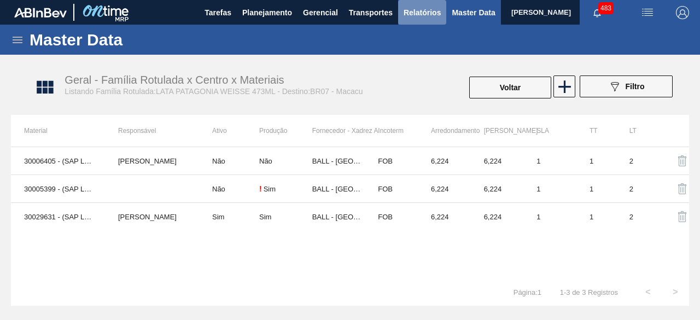
click at [408, 15] on span "Relatórios" at bounding box center [421, 12] width 37 height 13
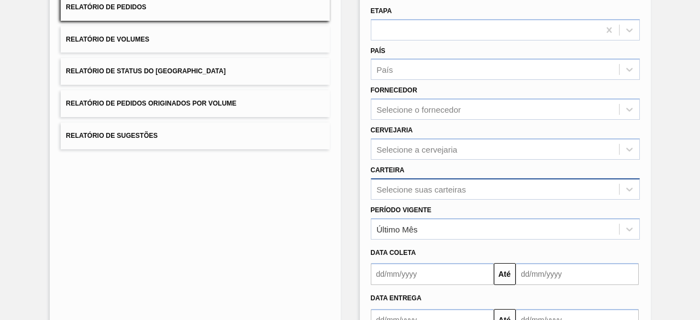
scroll to position [161, 0]
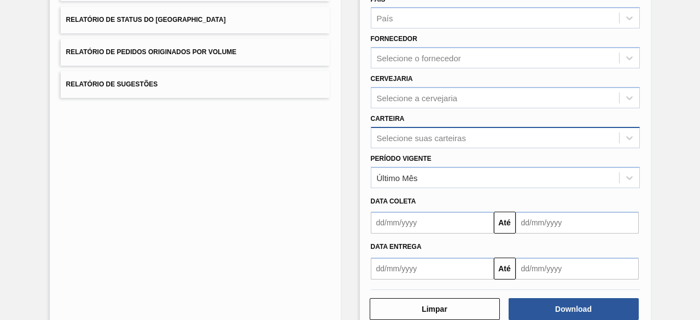
click at [455, 148] on div "Selecione suas carteiras" at bounding box center [505, 137] width 269 height 21
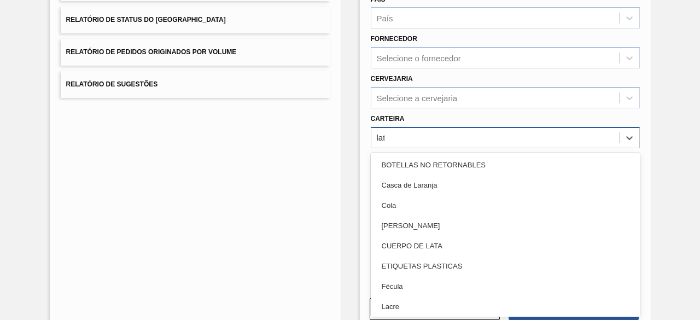
type input "lata"
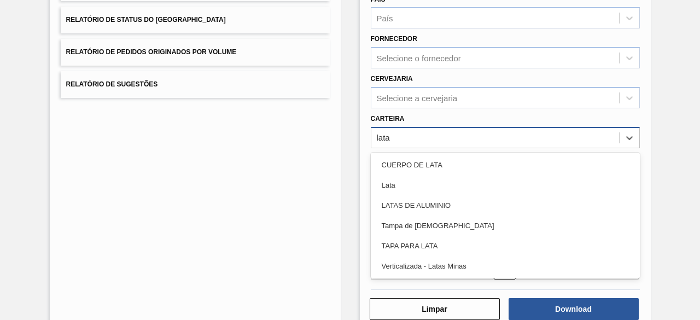
click at [455, 183] on div "Lata" at bounding box center [505, 185] width 269 height 20
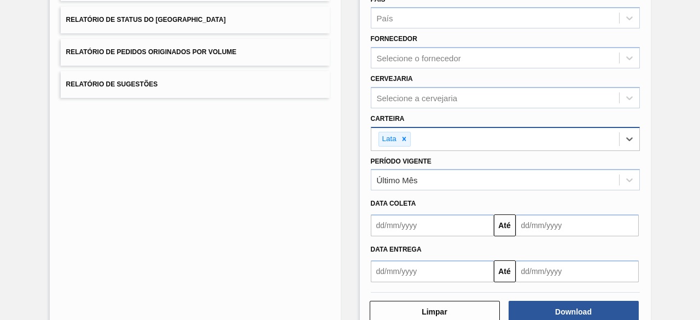
scroll to position [188, 0]
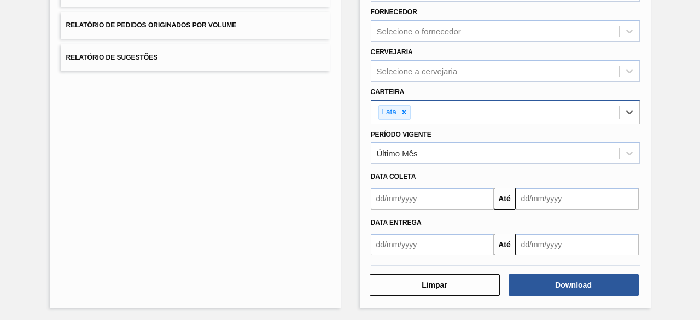
click at [439, 202] on input "text" at bounding box center [432, 199] width 123 height 22
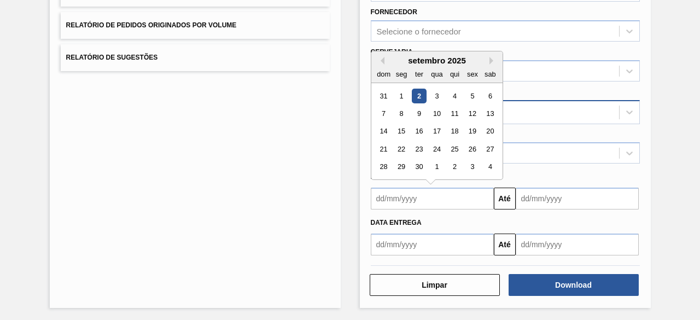
click at [416, 91] on div "2" at bounding box center [418, 96] width 15 height 15
type input "[DATE]"
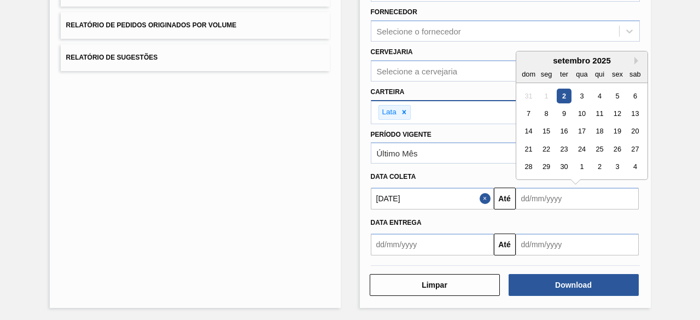
click at [566, 193] on input "text" at bounding box center [577, 199] width 123 height 22
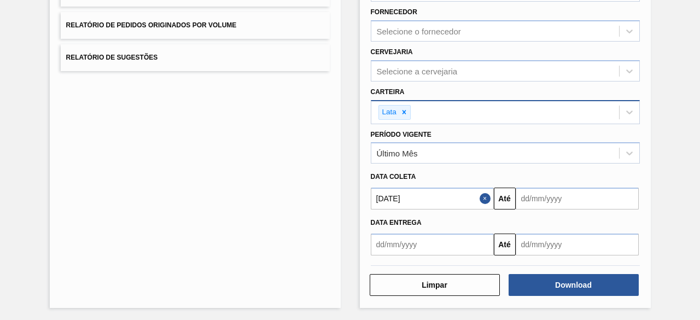
click at [483, 197] on button "Close" at bounding box center [486, 199] width 14 height 22
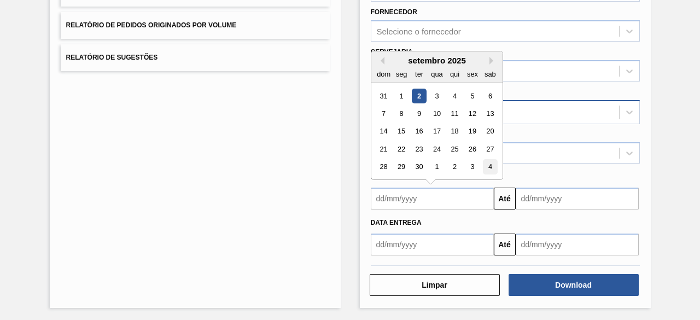
drag, startPoint x: 467, startPoint y: 197, endPoint x: 496, endPoint y: 168, distance: 41.0
click at [467, 197] on input "text" at bounding box center [432, 199] width 123 height 22
click at [437, 96] on div "3" at bounding box center [436, 96] width 15 height 15
type input "03/09/2025"
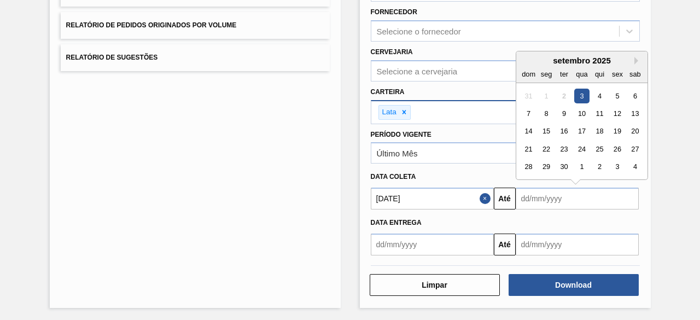
click at [541, 200] on input "text" at bounding box center [577, 199] width 123 height 22
click at [633, 92] on div "6" at bounding box center [634, 96] width 15 height 15
click at [559, 202] on input "06/09/2025" at bounding box center [577, 199] width 123 height 22
click at [616, 93] on div "5" at bounding box center [617, 96] width 15 height 15
type input "05/09/2025"
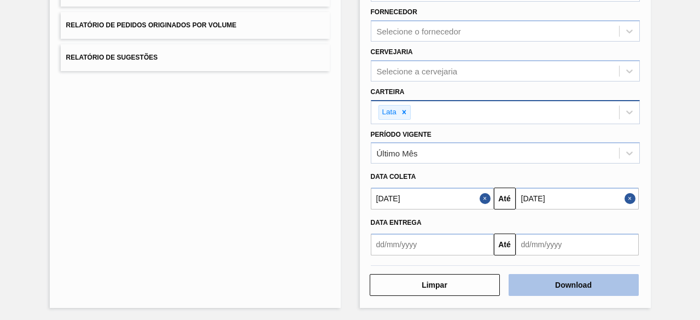
click at [581, 287] on button "Download" at bounding box center [573, 285] width 130 height 22
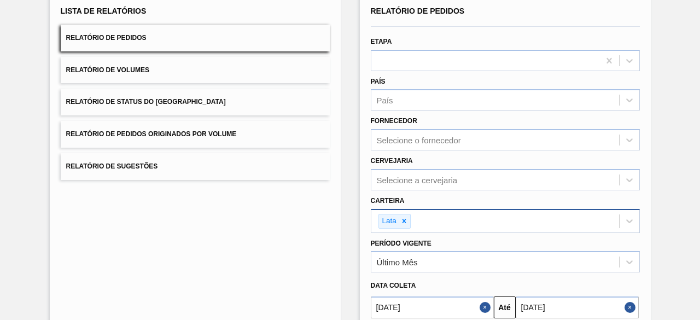
scroll to position [78, 0]
click at [182, 69] on button "Relatório de Volumes" at bounding box center [195, 70] width 269 height 27
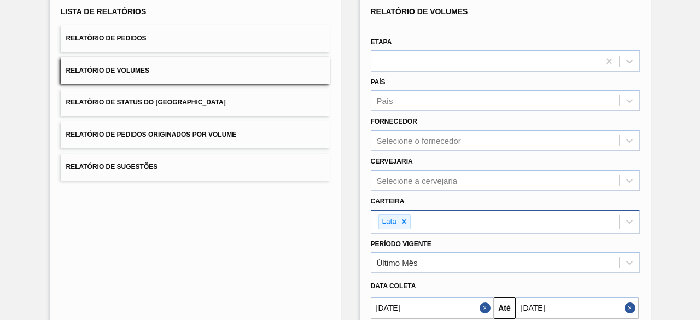
click at [179, 37] on button "Relatório de Pedidos" at bounding box center [195, 38] width 269 height 27
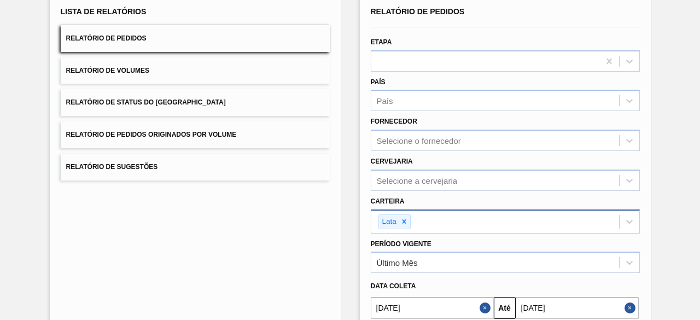
scroll to position [133, 0]
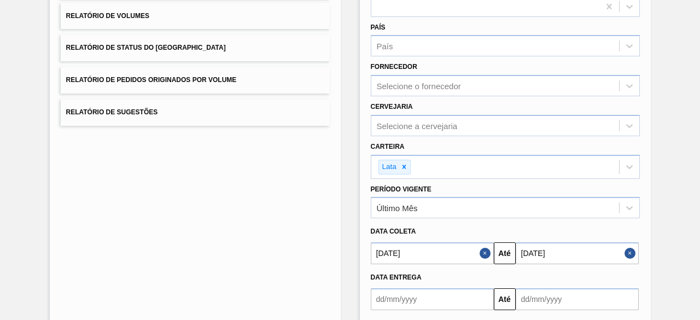
click at [482, 253] on button "Close" at bounding box center [486, 253] width 14 height 22
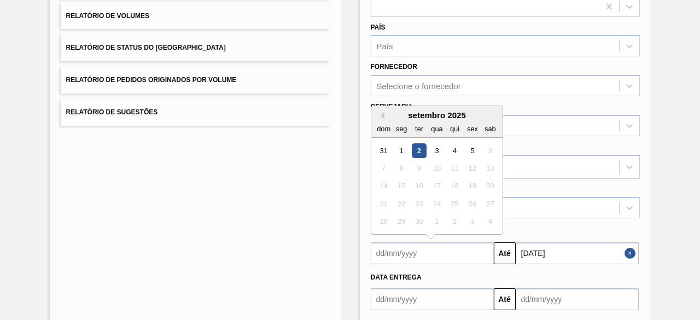
drag, startPoint x: 467, startPoint y: 253, endPoint x: 467, endPoint y: 242, distance: 10.9
click at [467, 253] on input "text" at bounding box center [432, 253] width 123 height 22
click at [417, 148] on div "2" at bounding box center [418, 150] width 15 height 15
type input "[DATE]"
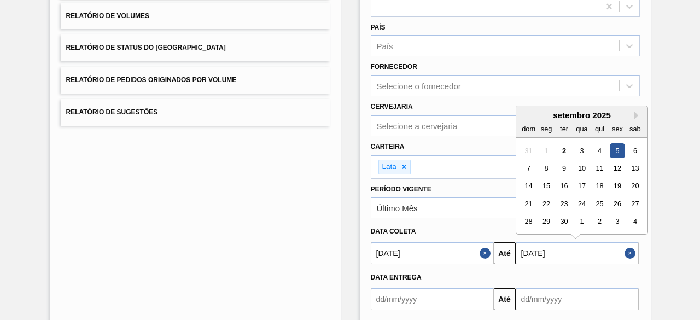
click at [543, 250] on input "05/09/2025" at bounding box center [577, 253] width 123 height 22
click at [666, 227] on div "Lista de Relatórios Relatório de Pedidos Relatório de Volumes Relatório de Stat…" at bounding box center [350, 149] width 700 height 454
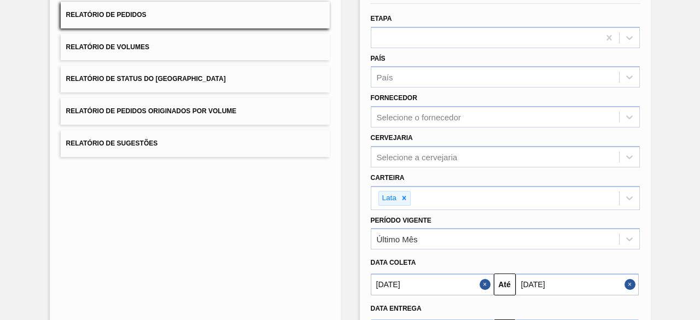
scroll to position [78, 0]
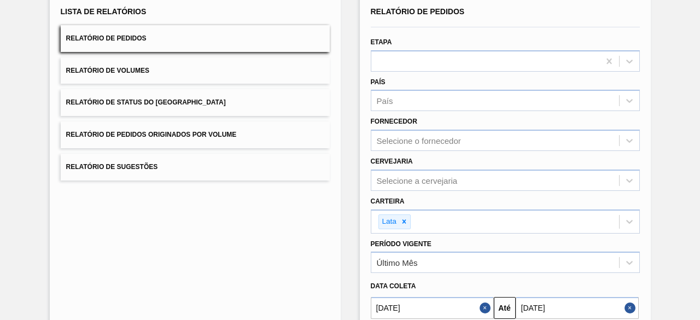
click at [176, 74] on button "Relatório de Volumes" at bounding box center [195, 70] width 269 height 27
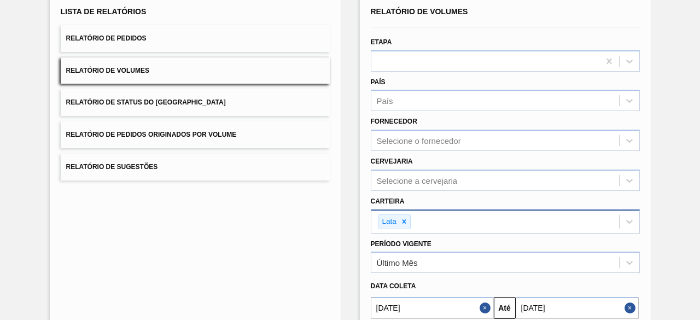
scroll to position [188, 0]
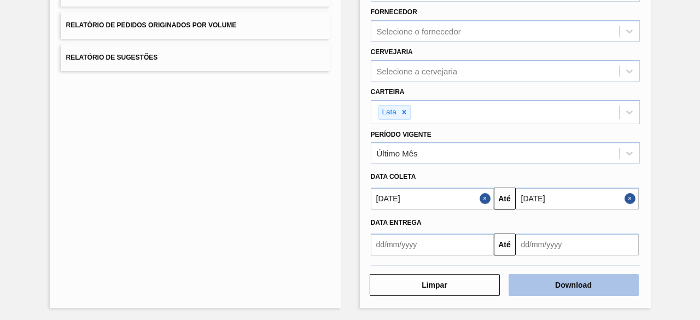
click at [551, 279] on button "Download" at bounding box center [573, 285] width 130 height 22
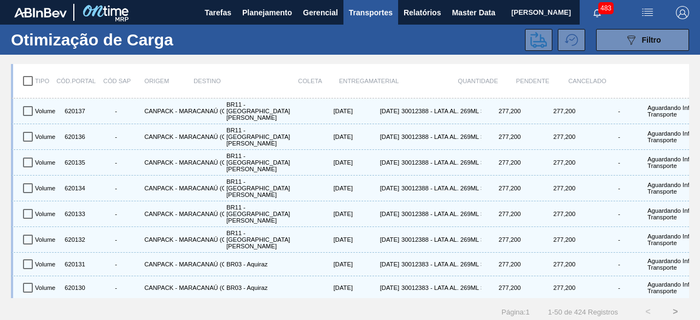
drag, startPoint x: 612, startPoint y: 40, endPoint x: 509, endPoint y: 178, distance: 172.3
click at [612, 40] on button "089F7B8B-B2A5-4AFE-B5C0-19BA573D28AC Filtro" at bounding box center [642, 40] width 93 height 22
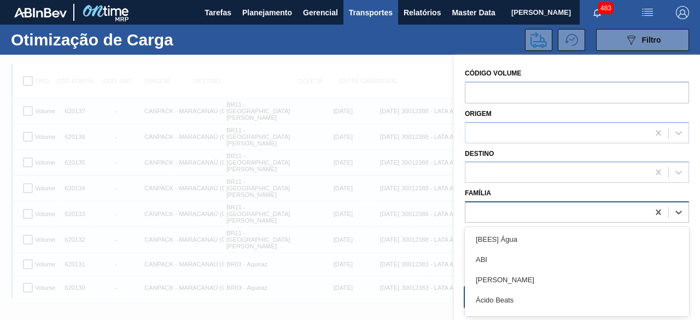
scroll to position [14, 0]
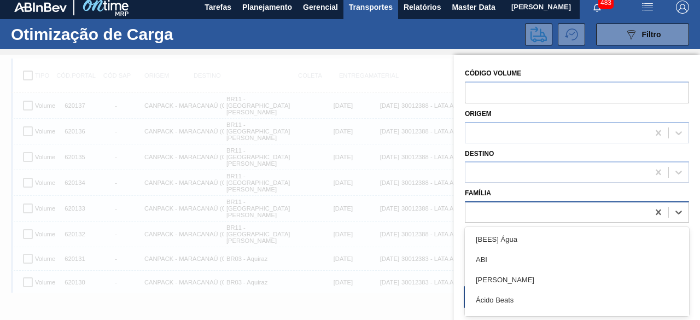
click at [512, 214] on div at bounding box center [556, 212] width 183 height 16
type input "l"
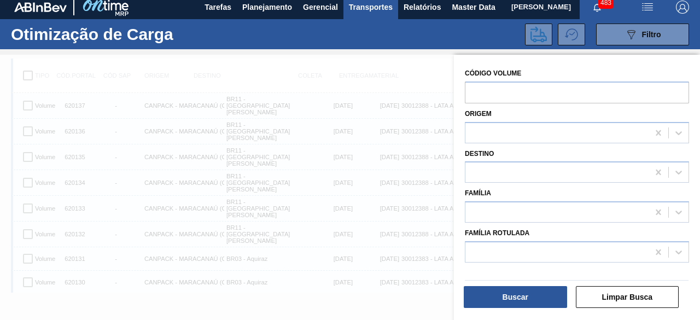
click at [411, 193] on div at bounding box center [350, 215] width 700 height 320
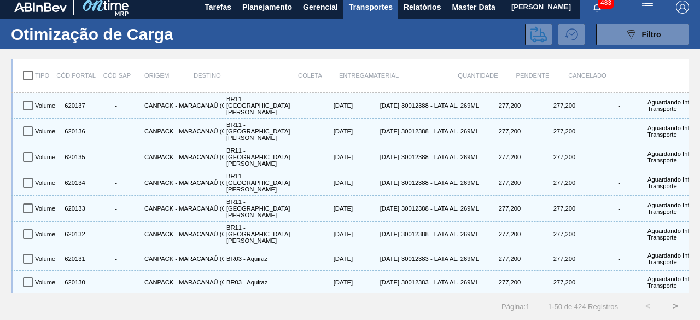
click at [451, 64] on div "Quantidade" at bounding box center [477, 75] width 55 height 23
click at [632, 28] on icon "089F7B8B-B2A5-4AFE-B5C0-19BA573D28AC" at bounding box center [630, 34] width 13 height 13
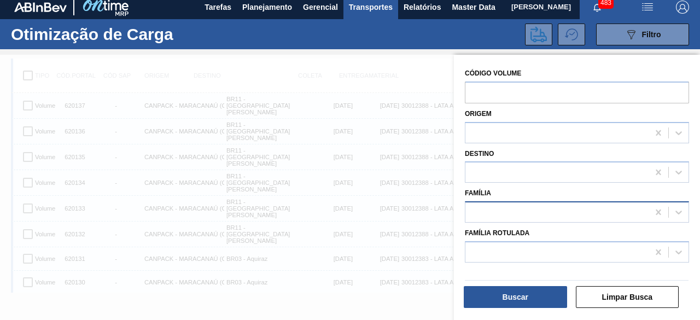
click at [505, 212] on div at bounding box center [556, 212] width 183 height 16
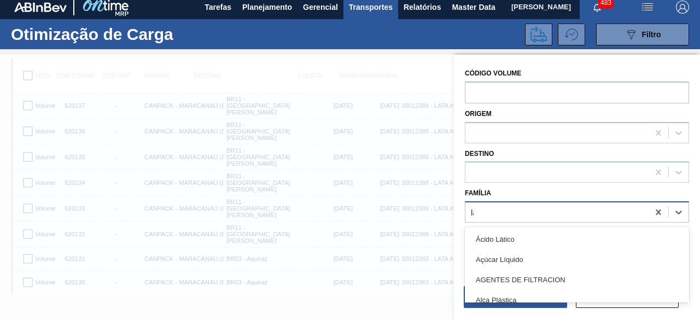
type input "lata"
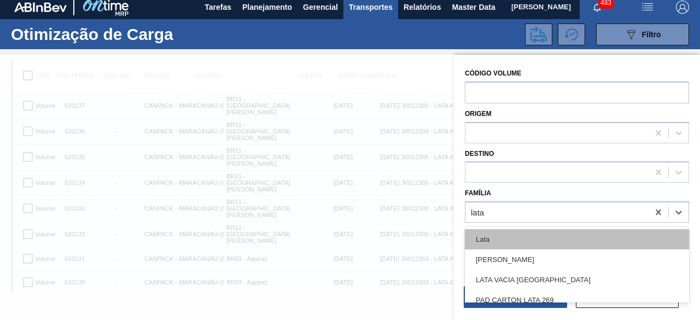
click at [486, 240] on div "Lata" at bounding box center [577, 239] width 224 height 20
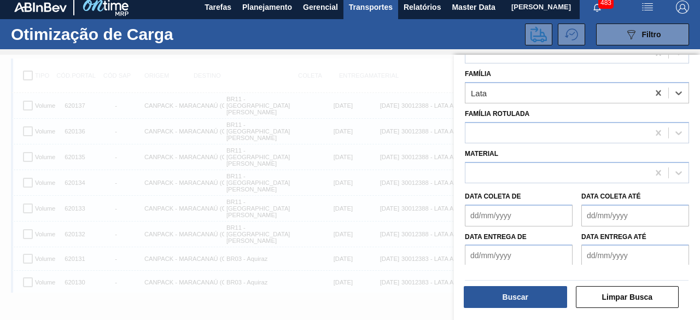
scroll to position [121, 0]
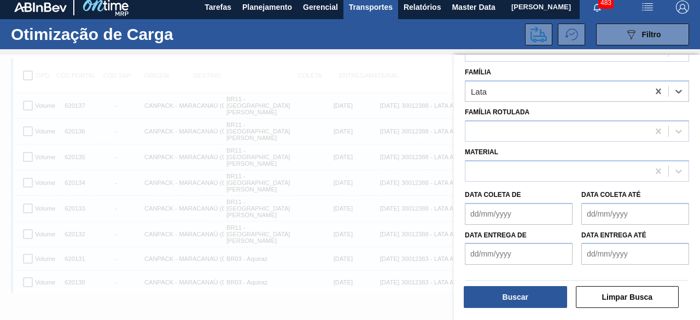
click at [508, 217] on de "Data coleta de" at bounding box center [519, 214] width 108 height 22
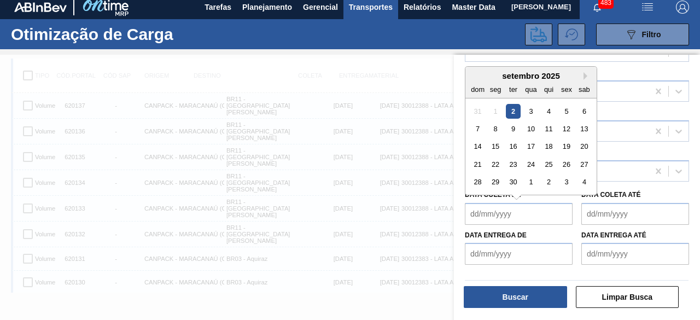
click at [512, 107] on div "2" at bounding box center [513, 110] width 15 height 15
type de "[DATE]"
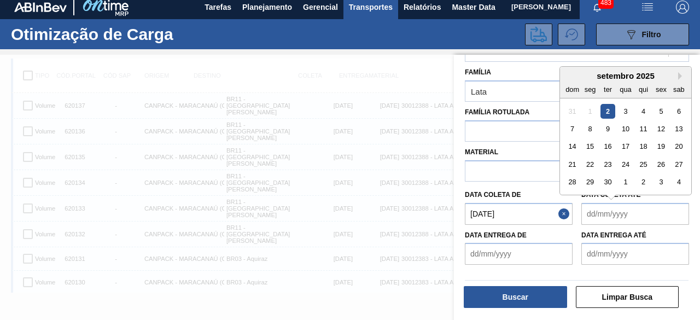
click at [606, 211] on até "Data coleta até" at bounding box center [635, 214] width 108 height 22
click at [662, 114] on div "5" at bounding box center [660, 110] width 15 height 15
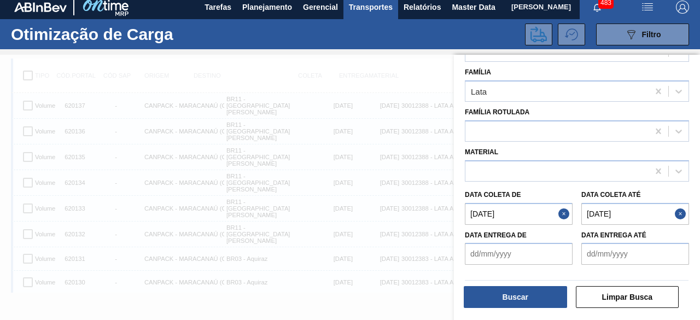
type até "05/09/2025"
click at [533, 302] on button "Buscar" at bounding box center [515, 297] width 103 height 22
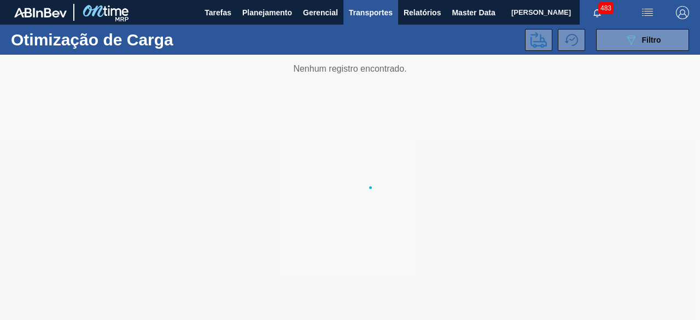
scroll to position [0, 0]
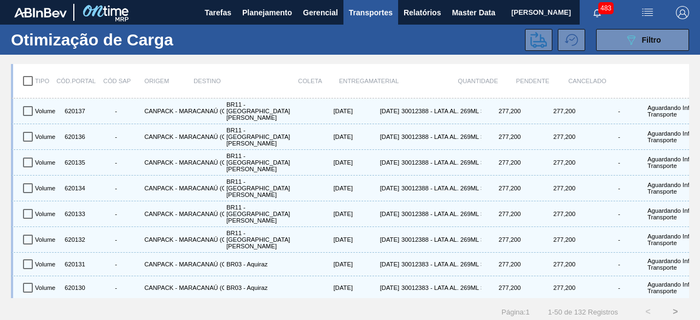
click at [32, 81] on input "checkbox" at bounding box center [27, 80] width 23 height 23
checkbox input "true"
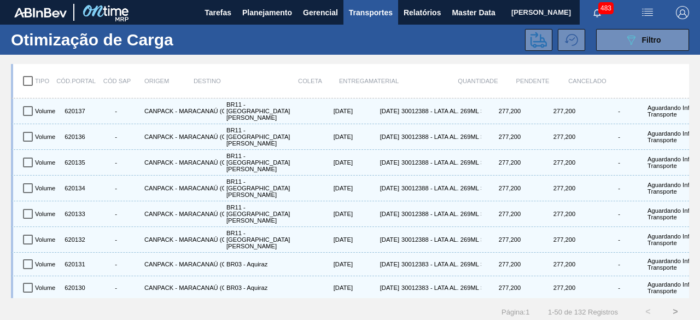
checkbox input "true"
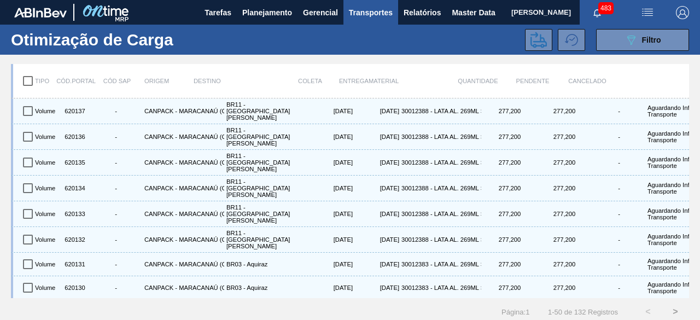
checkbox input "true"
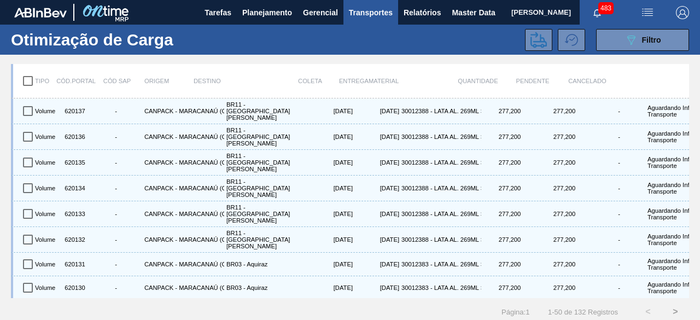
checkbox input "true"
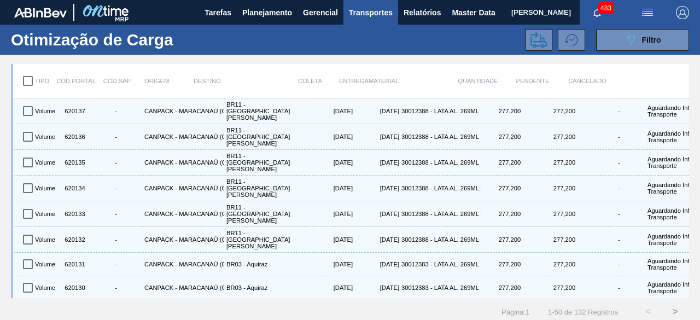
checkbox input "true"
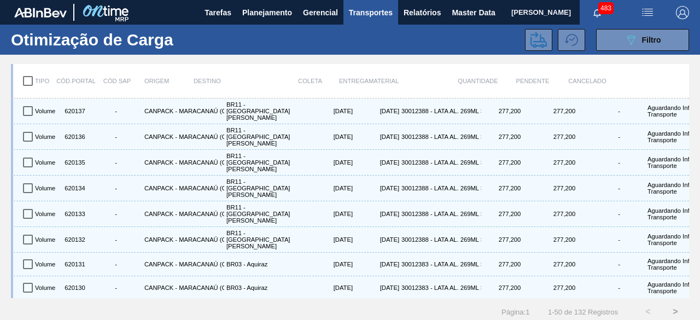
checkbox input "true"
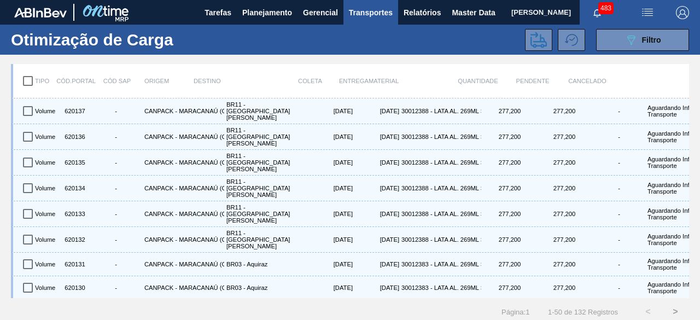
checkbox input "true"
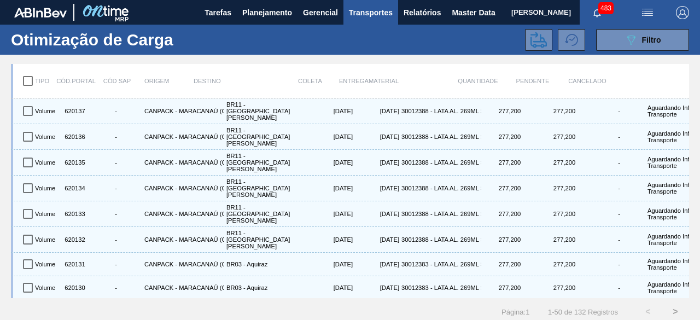
checkbox input "true"
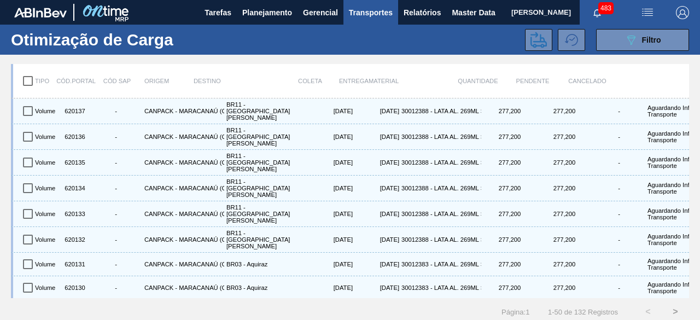
checkbox input "true"
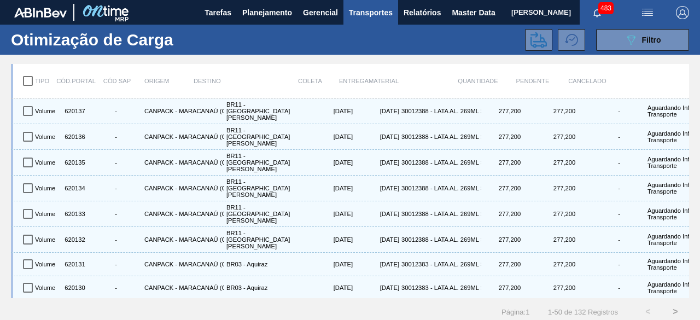
checkbox input "true"
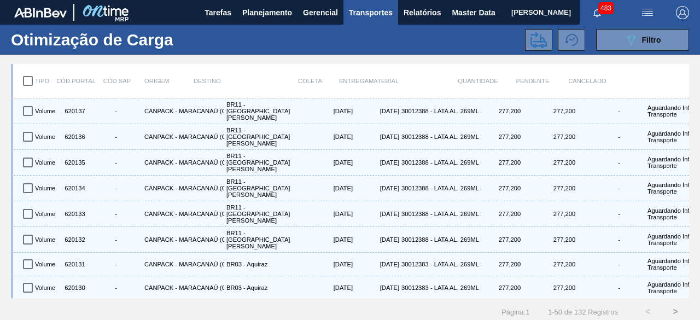
checkbox input "true"
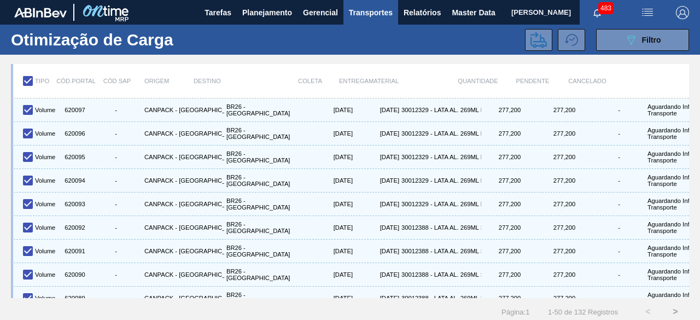
scroll to position [974, 0]
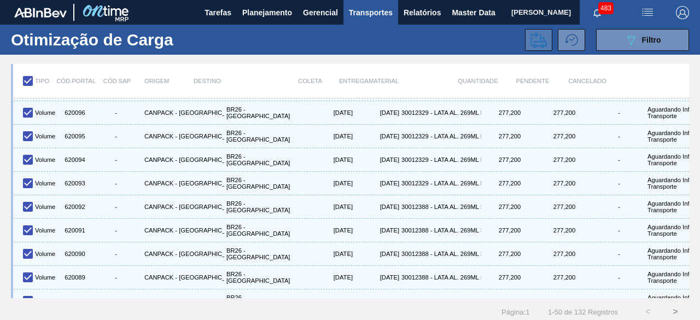
click at [531, 41] on icon at bounding box center [538, 40] width 16 height 16
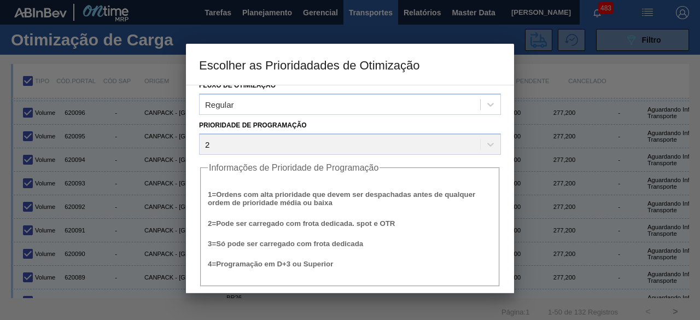
scroll to position [42, 0]
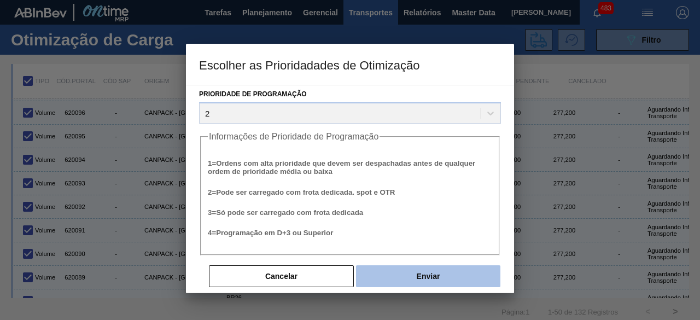
click at [459, 274] on button "Enviar" at bounding box center [428, 276] width 144 height 22
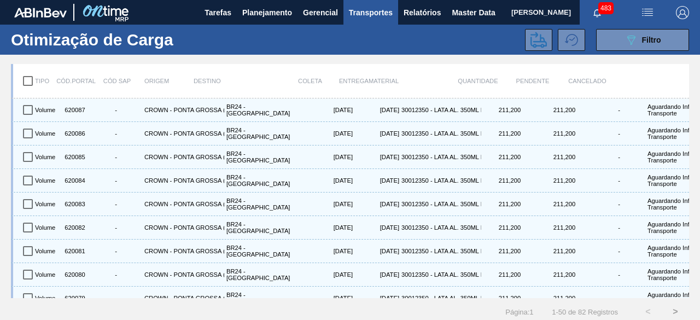
click at [28, 80] on input "checkbox" at bounding box center [27, 80] width 23 height 23
checkbox input "true"
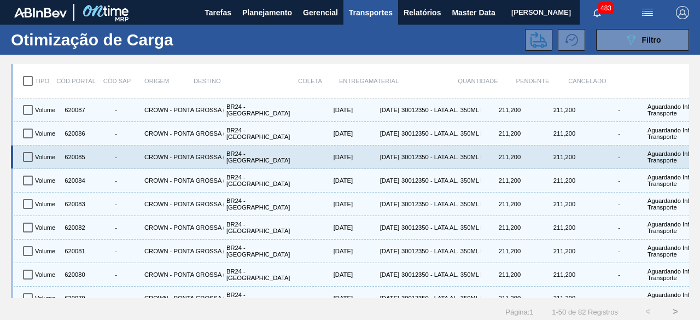
checkbox input "true"
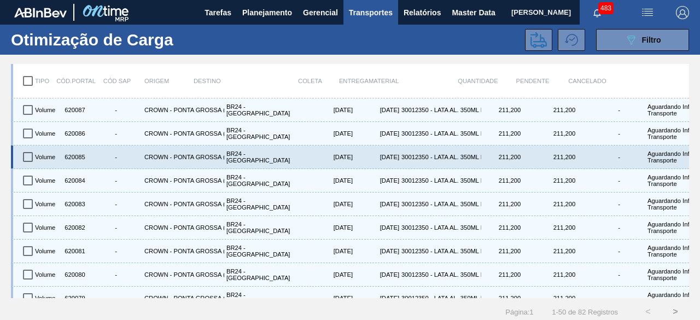
checkbox input "true"
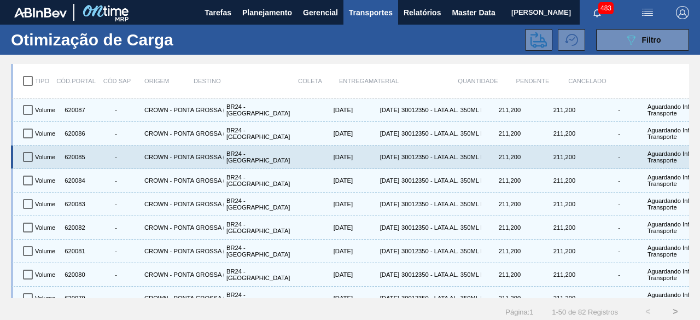
checkbox input "true"
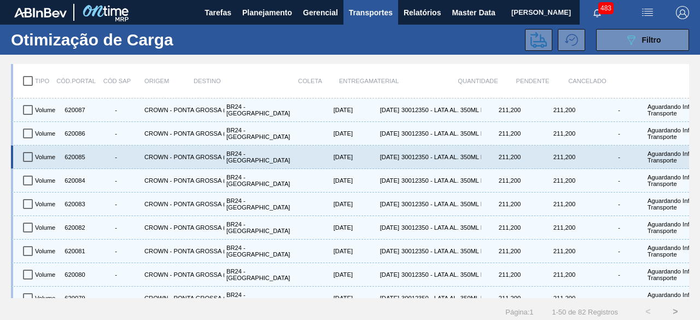
checkbox input "true"
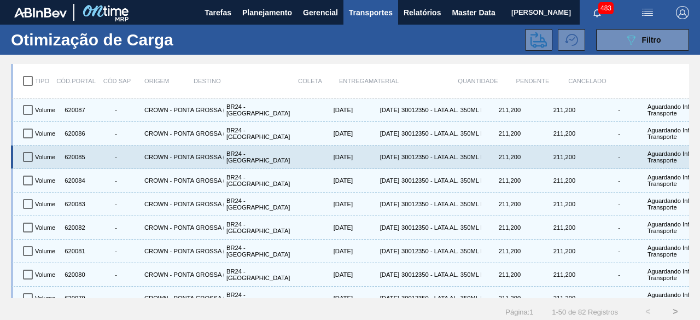
checkbox input "true"
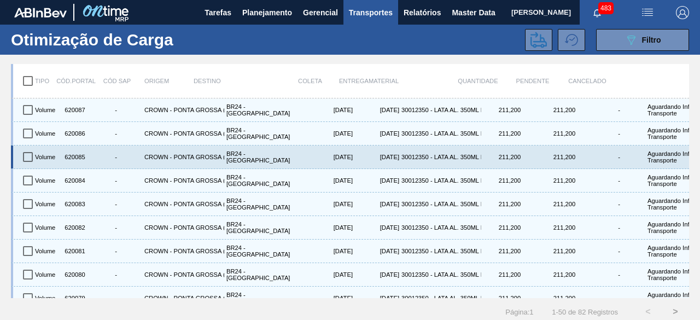
checkbox input "true"
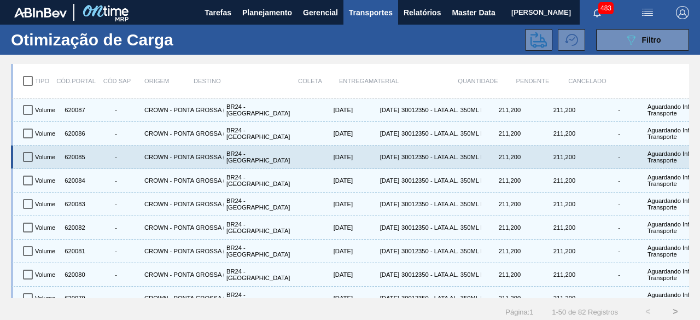
checkbox input "true"
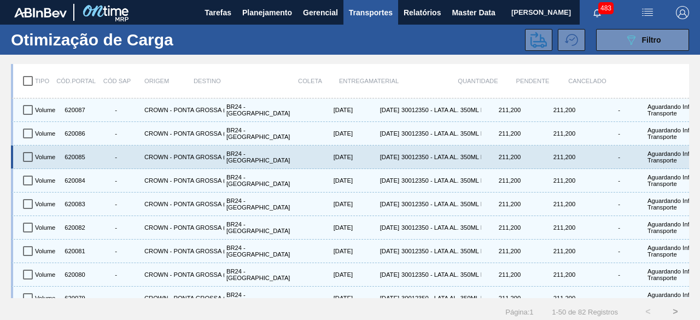
checkbox input "true"
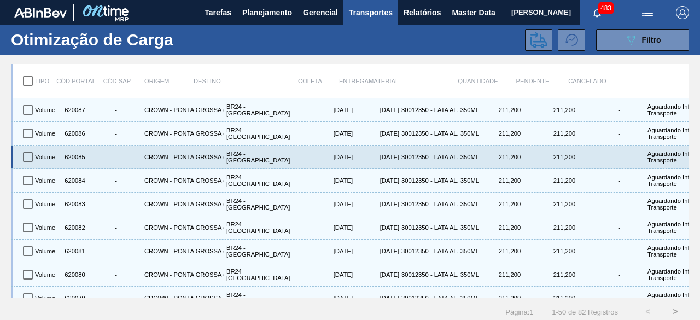
checkbox input "true"
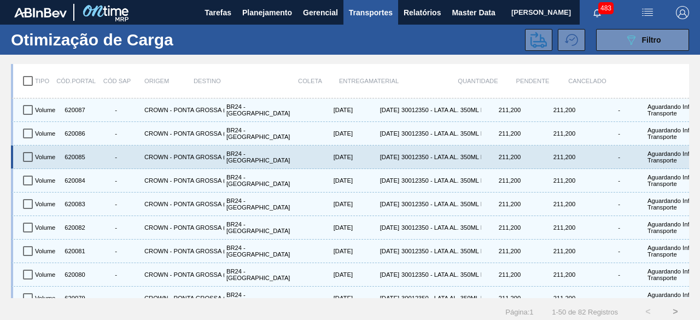
checkbox input "true"
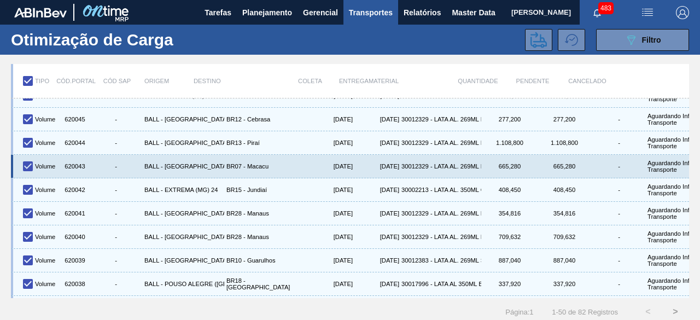
scroll to position [974, 0]
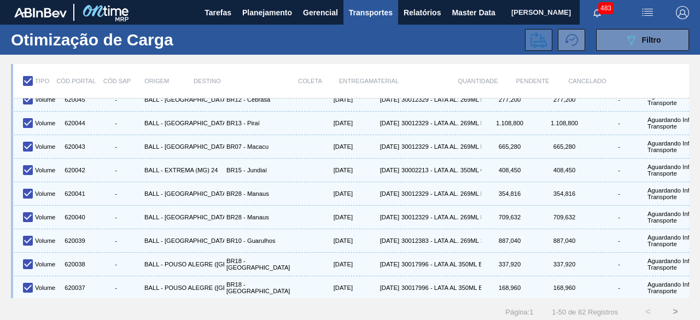
click at [534, 43] on icon at bounding box center [538, 40] width 16 height 16
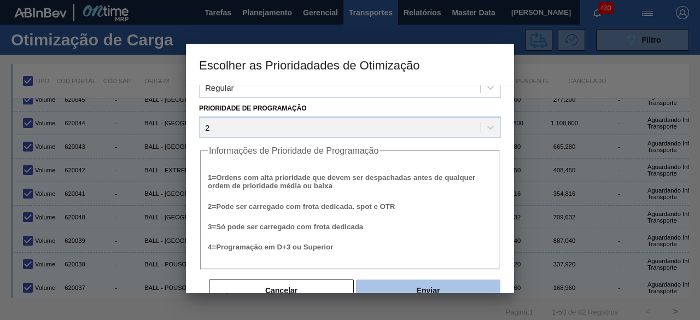
scroll to position [42, 0]
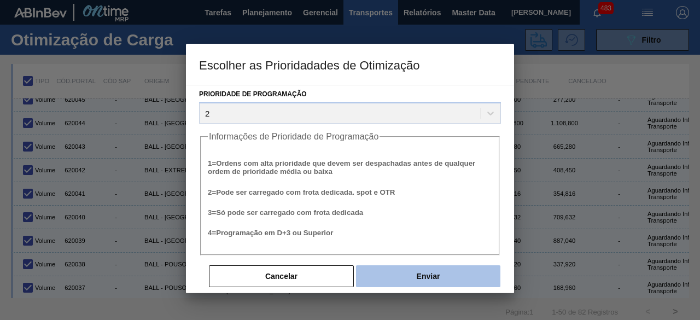
click at [457, 271] on button "Enviar" at bounding box center [428, 276] width 144 height 22
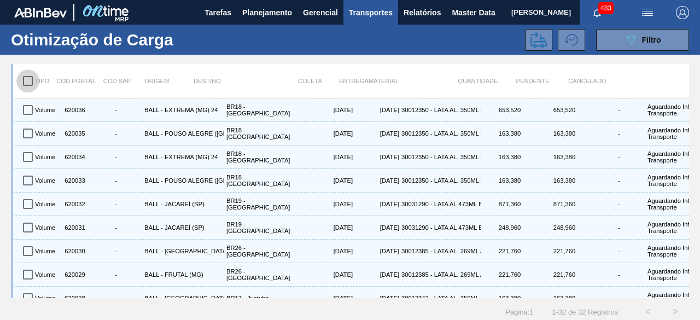
click at [24, 83] on input "checkbox" at bounding box center [27, 80] width 23 height 23
checkbox input "true"
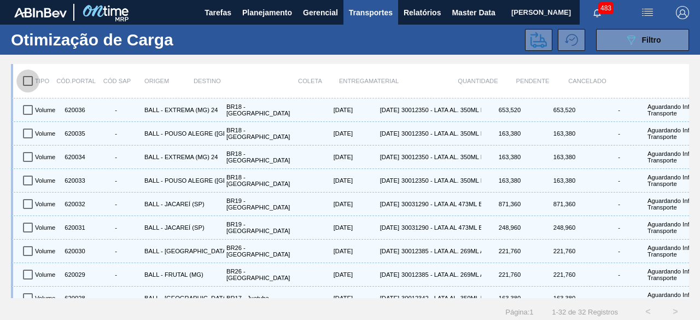
checkbox input "true"
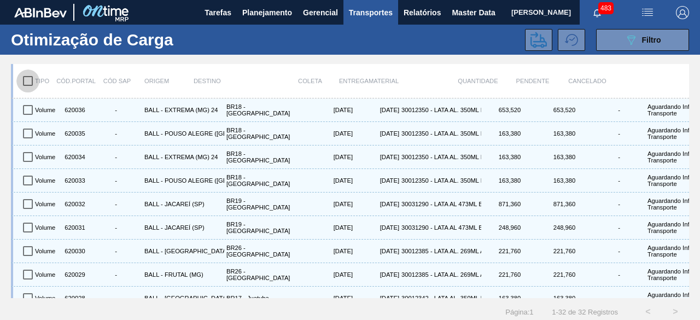
checkbox input "true"
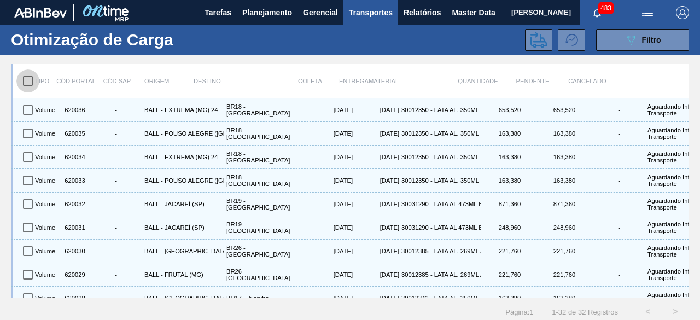
checkbox input "true"
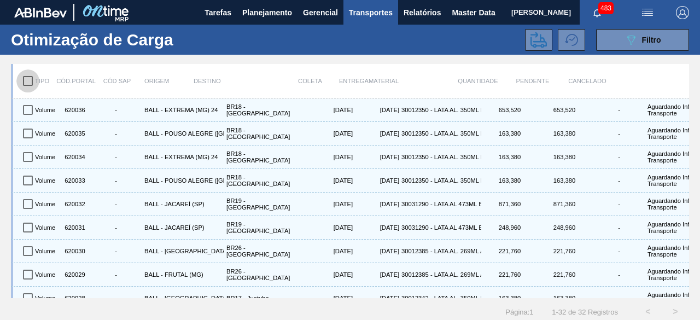
checkbox input "true"
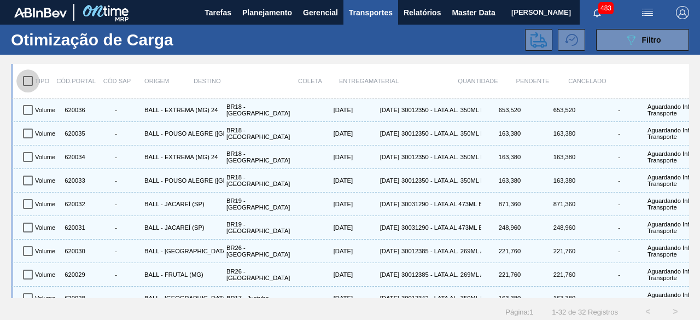
checkbox input "true"
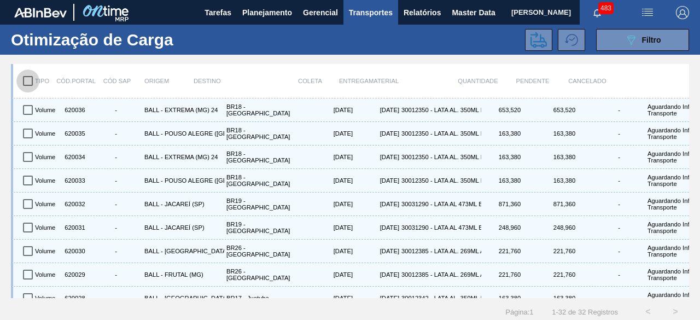
checkbox input "true"
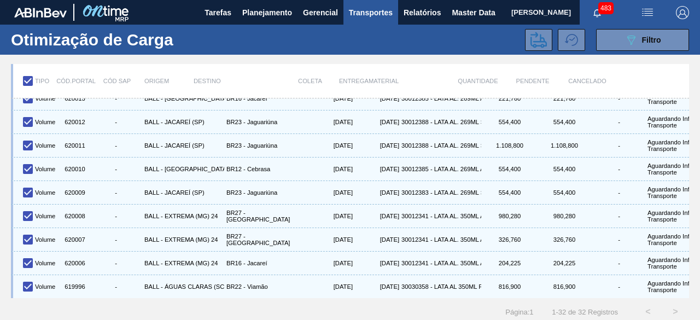
scroll to position [554, 0]
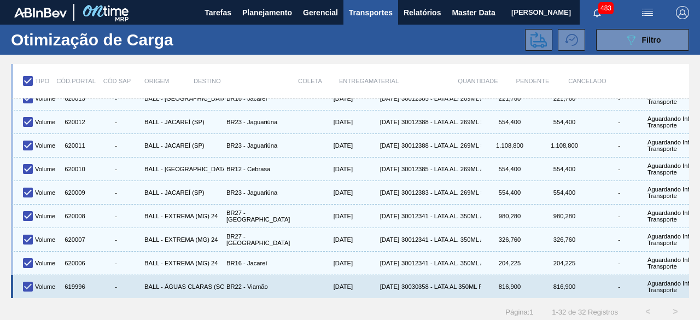
click at [32, 279] on input "checkbox" at bounding box center [27, 286] width 23 height 23
checkbox input "false"
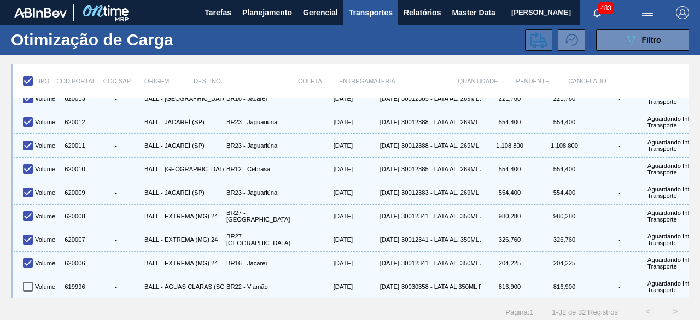
click at [535, 43] on icon at bounding box center [538, 40] width 16 height 16
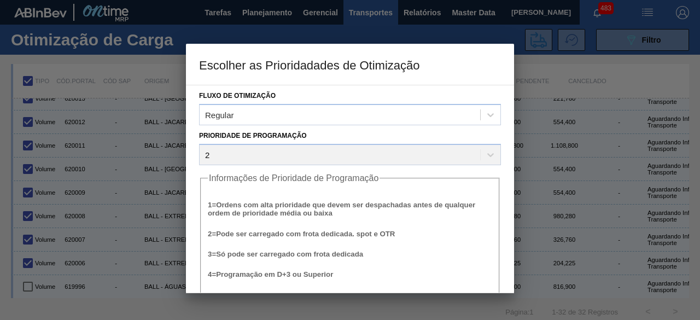
scroll to position [42, 0]
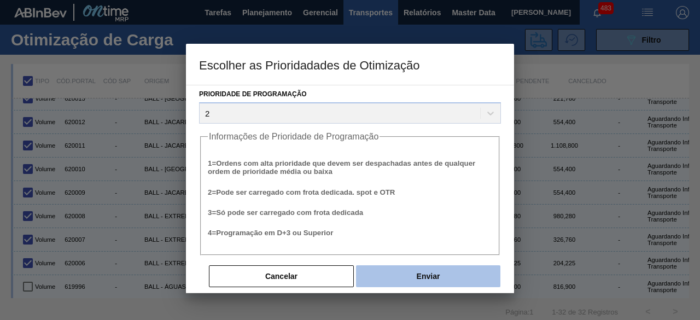
click at [428, 276] on button "Enviar" at bounding box center [428, 276] width 144 height 22
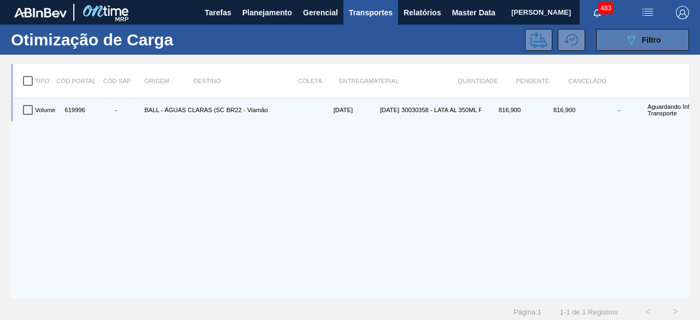
click at [624, 40] on icon "089F7B8B-B2A5-4AFE-B5C0-19BA573D28AC" at bounding box center [630, 39] width 13 height 13
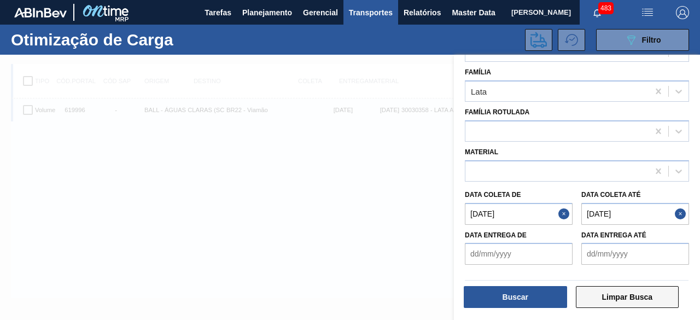
click at [614, 298] on button "Limpar Busca" at bounding box center [627, 297] width 103 height 22
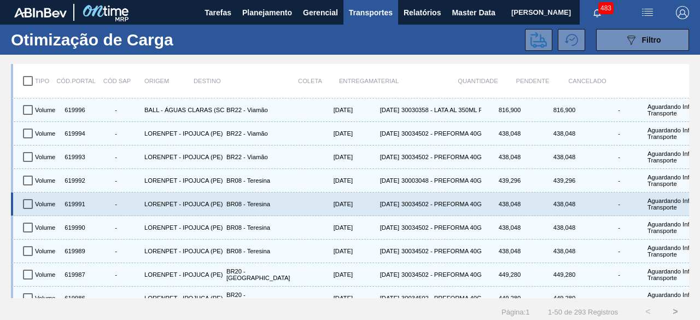
click at [656, 44] on span "Filtro" at bounding box center [651, 40] width 19 height 9
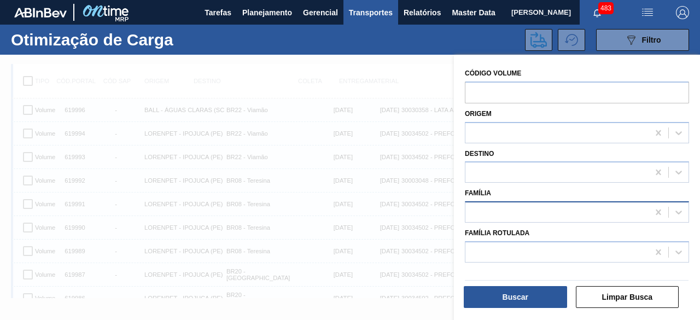
click at [557, 210] on div at bounding box center [556, 212] width 183 height 16
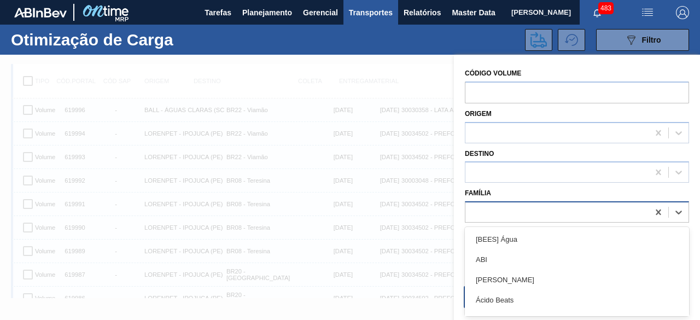
scroll to position [14, 0]
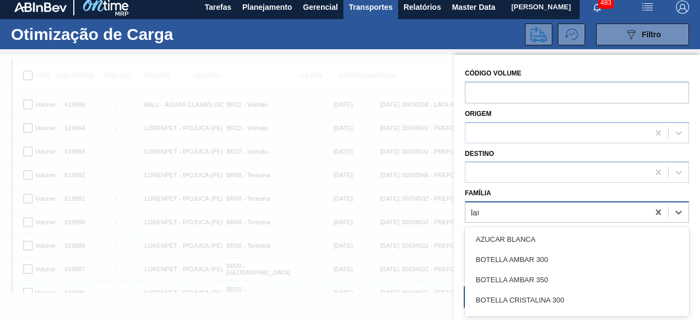
type input "lata"
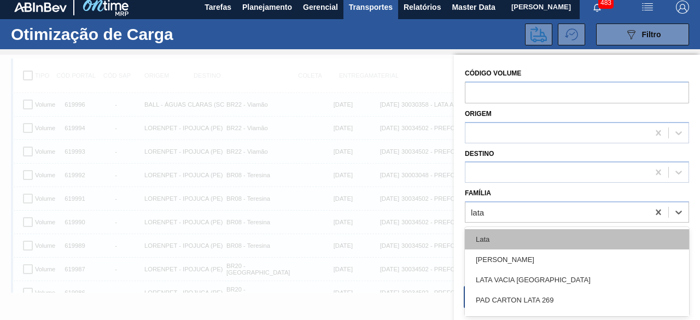
click at [535, 231] on div "Lata" at bounding box center [577, 239] width 224 height 20
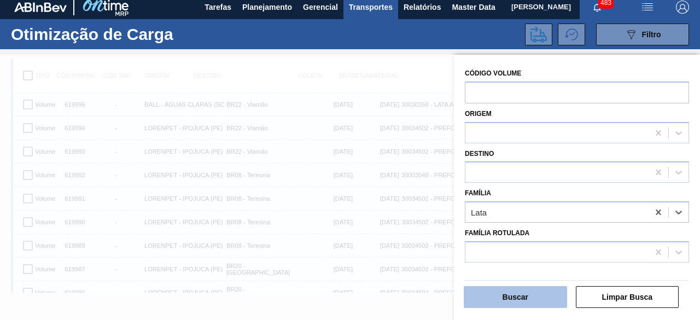
drag, startPoint x: 529, startPoint y: 299, endPoint x: 531, endPoint y: 292, distance: 6.9
click at [531, 292] on button "Buscar" at bounding box center [515, 297] width 103 height 22
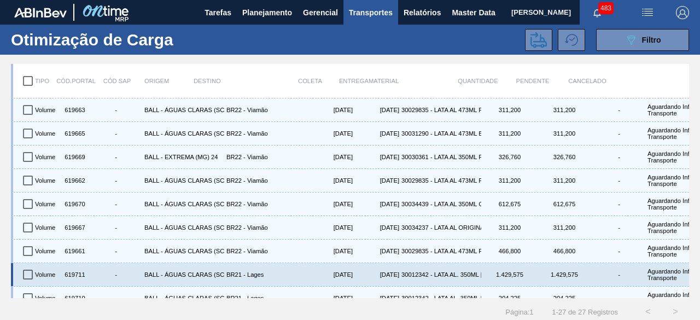
scroll to position [0, 0]
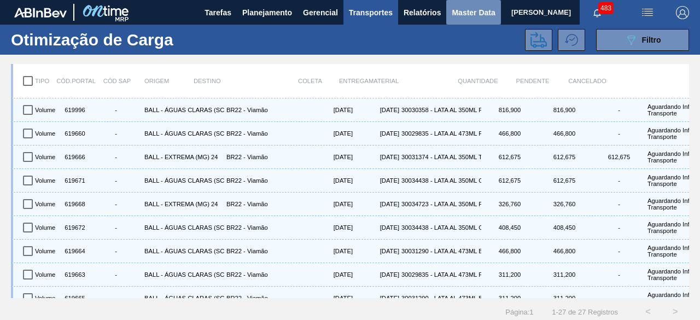
click at [457, 11] on span "Master Data" at bounding box center [473, 12] width 43 height 13
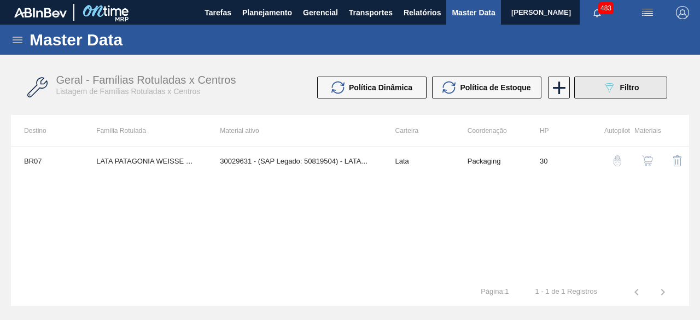
click at [617, 89] on div "089F7B8B-B2A5-4AFE-B5C0-19BA573D28AC Filtro" at bounding box center [620, 87] width 37 height 13
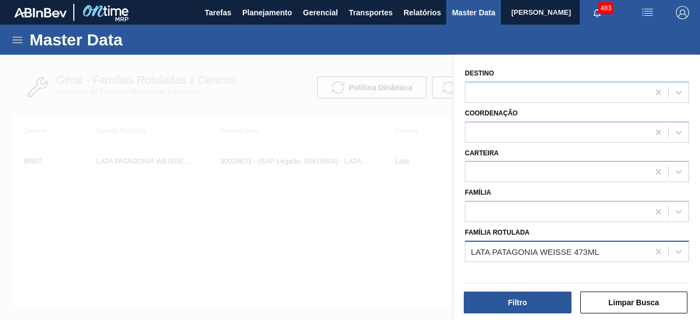
click at [537, 254] on div "LATA PATAGONIA WEISSE 473ML" at bounding box center [535, 251] width 128 height 9
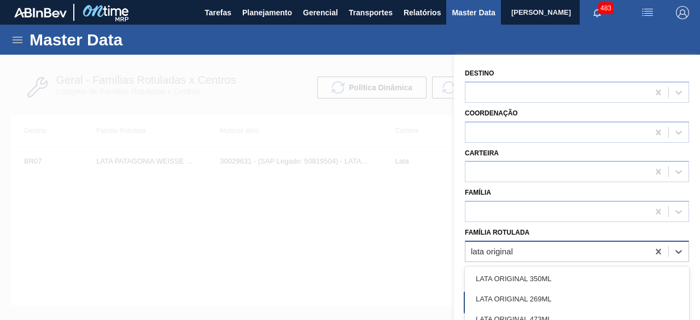
type Rotulada "lata original 2"
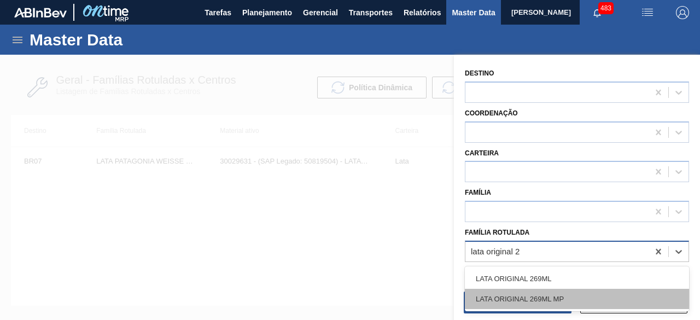
click at [533, 300] on div "LATA ORIGINAL 269ML MP" at bounding box center [577, 299] width 224 height 20
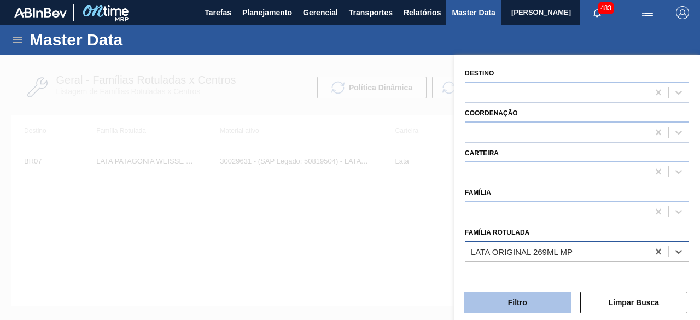
click at [533, 301] on button "Filtro" at bounding box center [518, 302] width 108 height 22
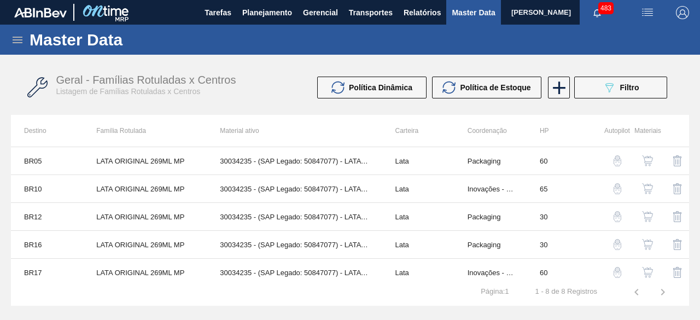
scroll to position [90, 0]
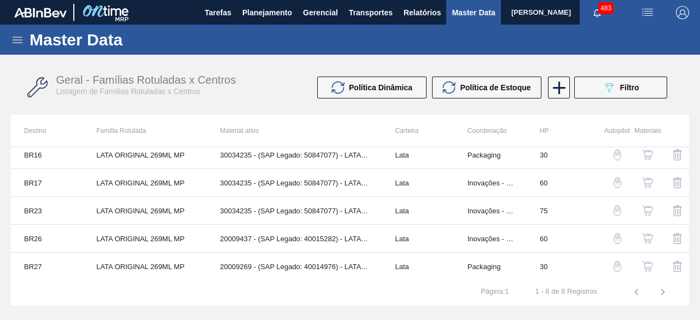
click at [650, 235] on img "button" at bounding box center [647, 238] width 11 height 11
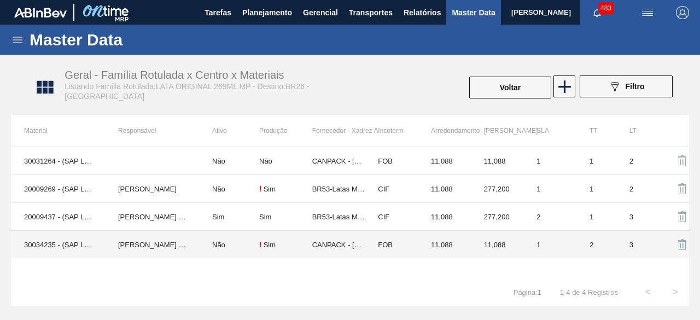
click at [46, 241] on td "30034235 - (SAP Legado: 50847077) - LATA AL ORIGINAL 269ML MP BRILHO" at bounding box center [58, 245] width 94 height 28
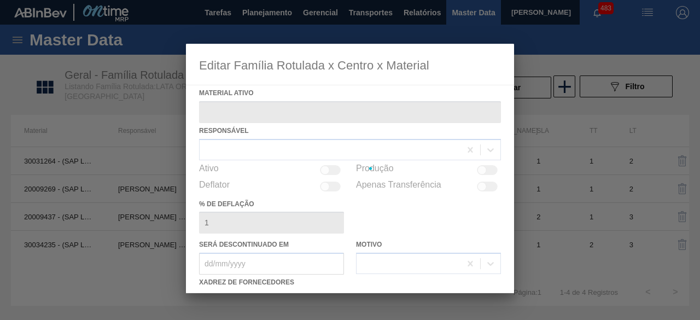
type ativo "30034235 - (SAP Legado: 50847077) - LATA AL ORIGINAL 269ML MP BRILHO"
checkbox input "true"
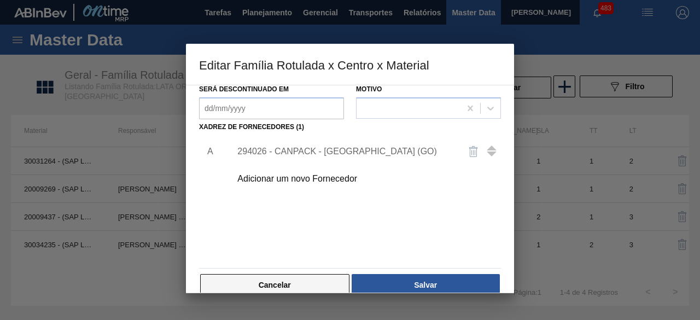
scroll to position [172, 0]
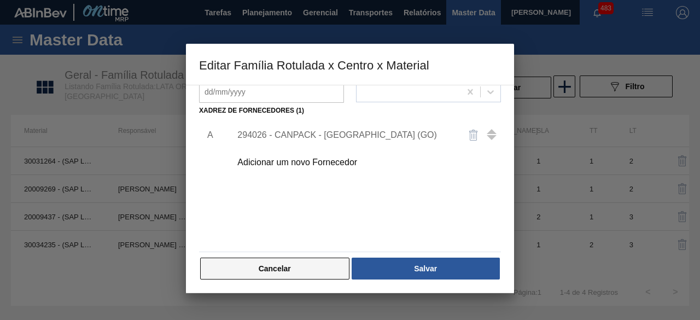
click at [327, 270] on button "Cancelar" at bounding box center [274, 269] width 149 height 22
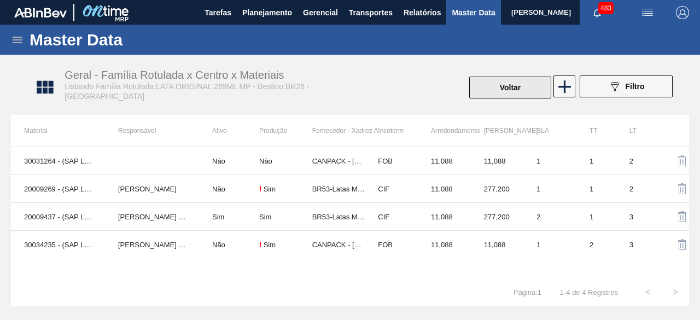
click at [504, 89] on button "Voltar" at bounding box center [510, 88] width 82 height 22
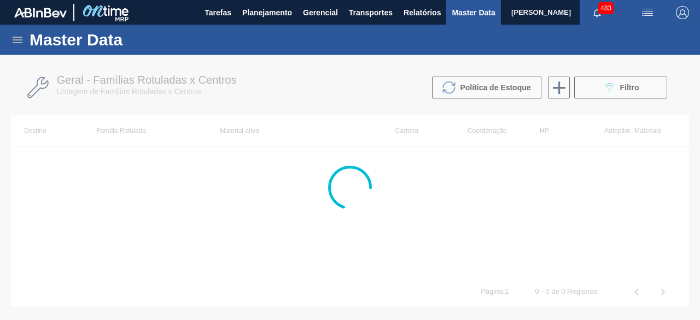
click at [645, 86] on div at bounding box center [350, 187] width 700 height 265
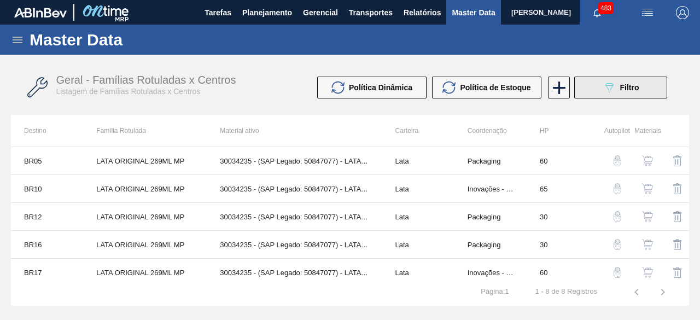
click at [590, 87] on button "089F7B8B-B2A5-4AFE-B5C0-19BA573D28AC Filtro" at bounding box center [620, 88] width 93 height 22
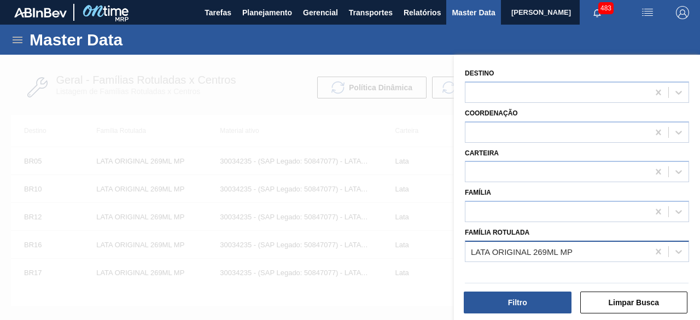
click at [573, 250] on div "LATA ORIGINAL 269ML MP" at bounding box center [556, 251] width 183 height 16
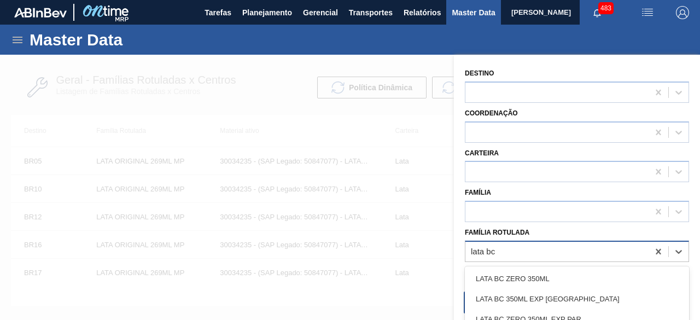
type Rotulada "lata bc 3"
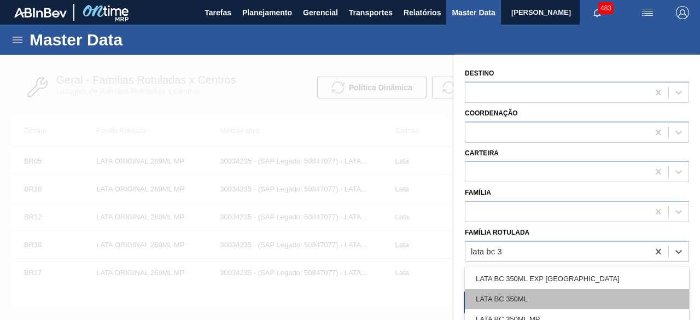
click at [533, 299] on div "LATA BC 350ML" at bounding box center [577, 299] width 224 height 20
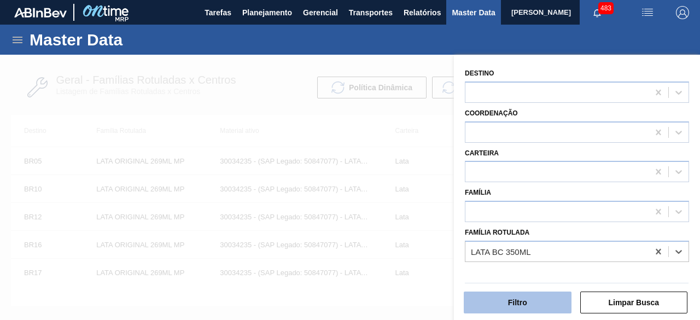
click at [533, 302] on button "Filtro" at bounding box center [518, 302] width 108 height 22
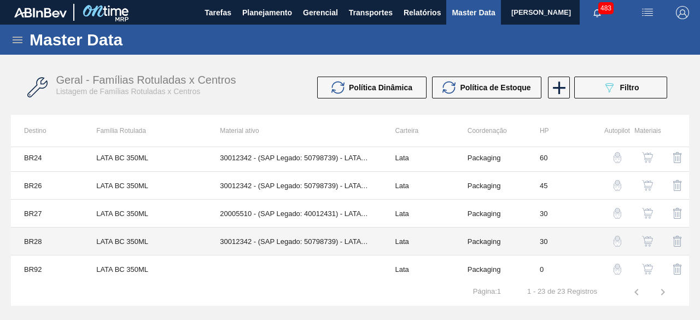
scroll to position [450, 0]
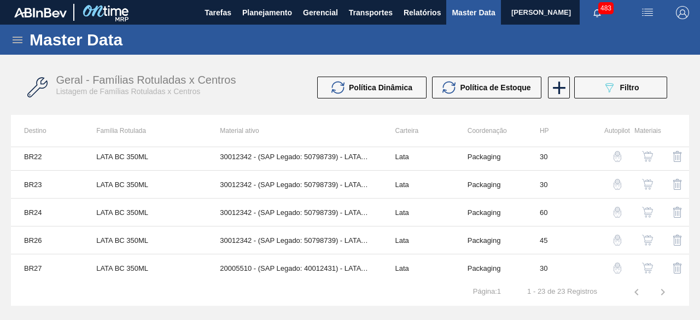
click at [643, 207] on img "button" at bounding box center [647, 212] width 11 height 11
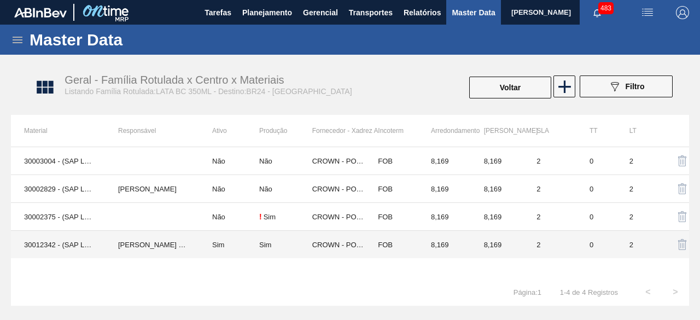
click at [46, 244] on td "30012342 - (SAP Legado: 50798739) - LATA AL. 350ML [DATE]" at bounding box center [58, 245] width 94 height 28
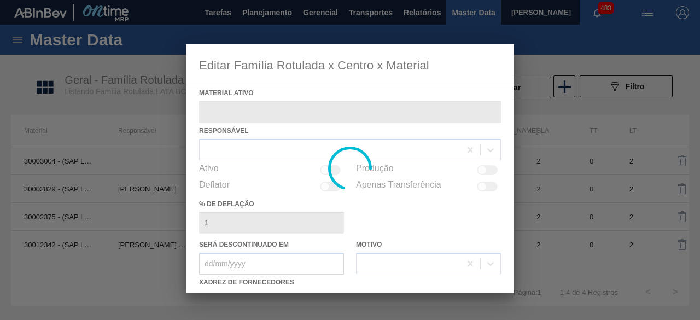
type ativo "30012342 - (SAP Legado: 50798739) - LATA AL. 350ML [DATE]"
checkbox input "true"
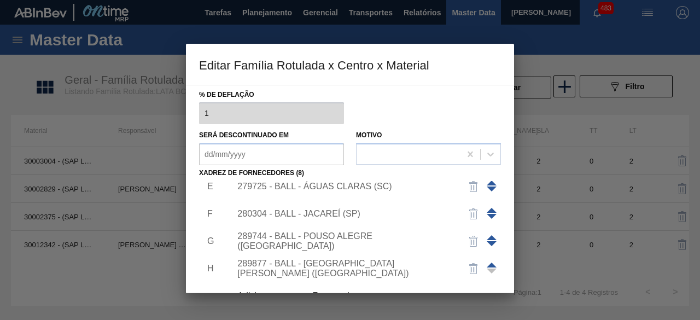
scroll to position [172, 0]
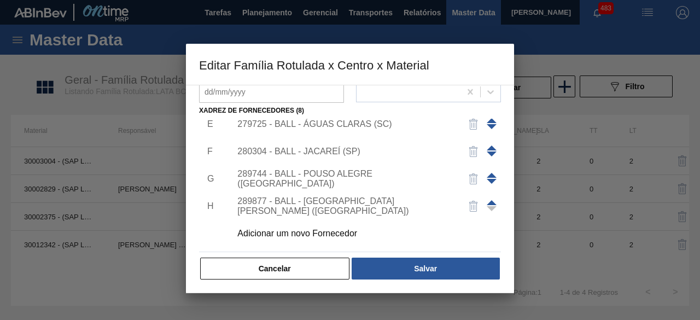
click at [330, 270] on button "Cancelar" at bounding box center [274, 269] width 149 height 22
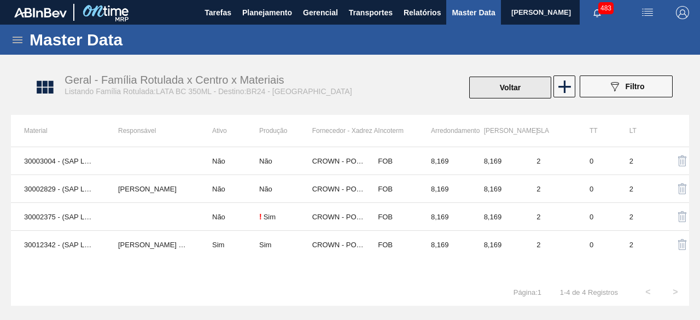
click at [513, 90] on button "Voltar" at bounding box center [510, 88] width 82 height 22
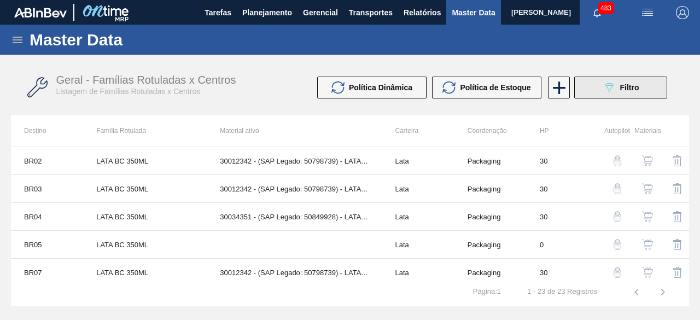
click at [639, 94] on button "089F7B8B-B2A5-4AFE-B5C0-19BA573D28AC Filtro" at bounding box center [620, 88] width 93 height 22
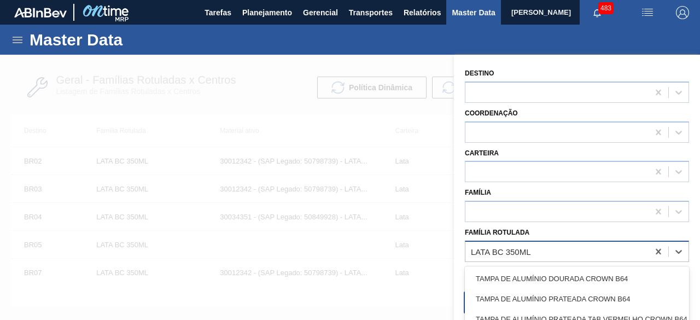
click at [546, 249] on div "LATA BC 350ML" at bounding box center [556, 251] width 183 height 16
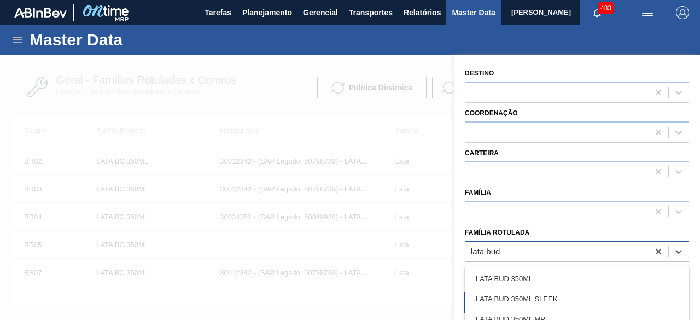
type Rotulada "lata bud 3"
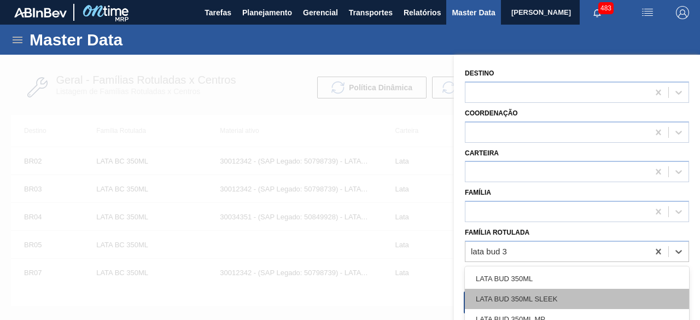
click at [534, 298] on div "LATA BUD 350ML SLEEK" at bounding box center [577, 299] width 224 height 20
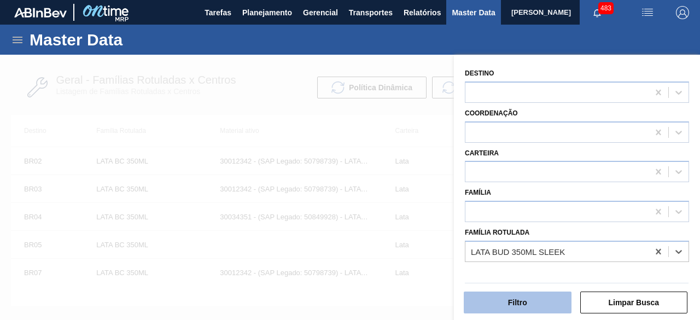
click at [528, 303] on button "Filtro" at bounding box center [518, 302] width 108 height 22
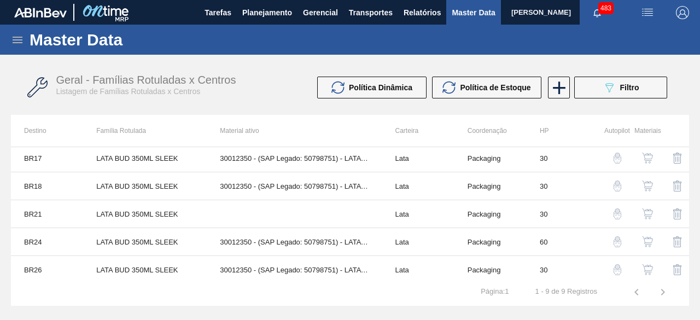
scroll to position [117, 0]
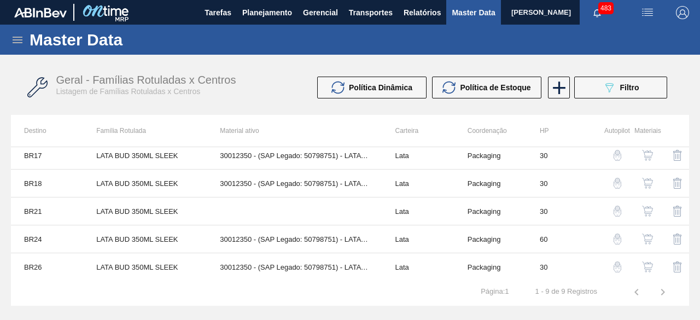
click at [645, 237] on img "button" at bounding box center [647, 238] width 11 height 11
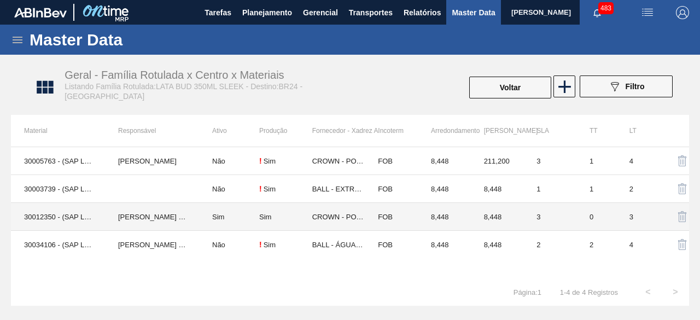
click at [45, 219] on td "30012350 - (SAP Legado: 50798751) - LATA AL. 350ML BUD SLK 429" at bounding box center [58, 217] width 94 height 28
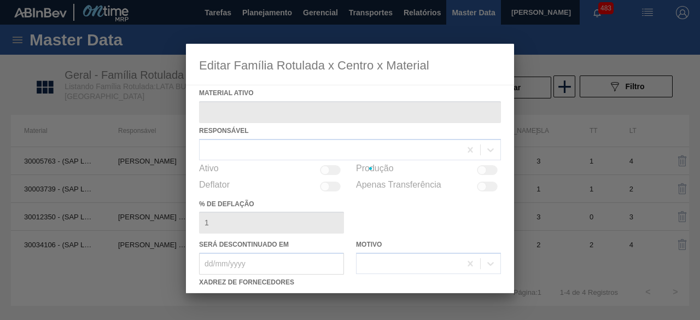
type ativo "30012350 - (SAP Legado: 50798751) - LATA AL. 350ML BUD SLK 429"
checkbox input "true"
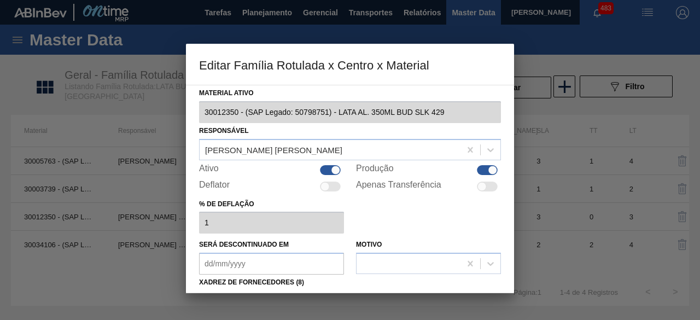
scroll to position [164, 0]
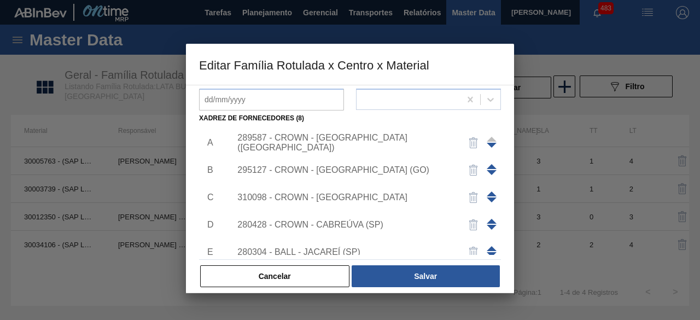
click at [296, 273] on button "Cancelar" at bounding box center [274, 276] width 149 height 22
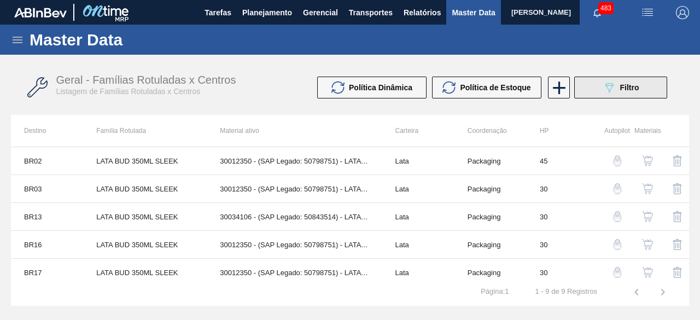
click at [607, 83] on icon "089F7B8B-B2A5-4AFE-B5C0-19BA573D28AC" at bounding box center [608, 87] width 13 height 13
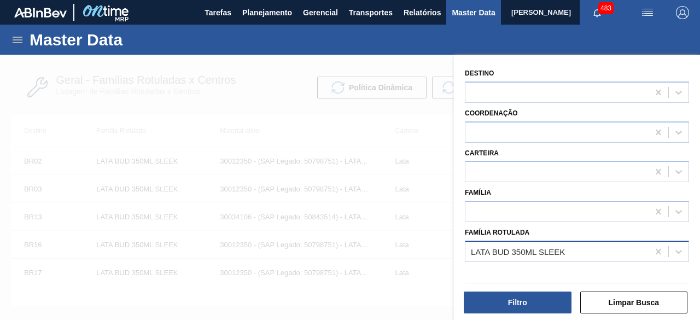
click at [566, 250] on div "LATA BUD 350ML SLEEK" at bounding box center [556, 251] width 183 height 16
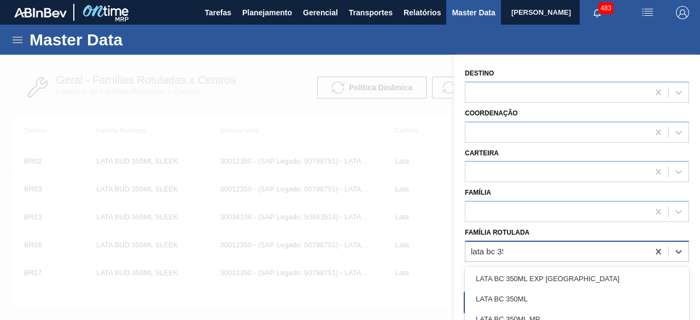
type Rotulada "lata bc 350"
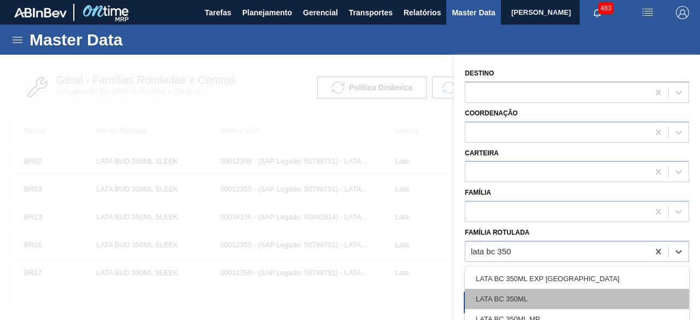
click at [536, 300] on div "LATA BC 350ML" at bounding box center [577, 299] width 224 height 20
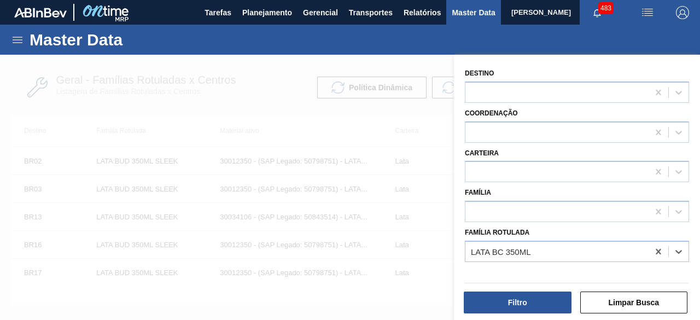
click at [536, 300] on button "Filtro" at bounding box center [518, 302] width 108 height 22
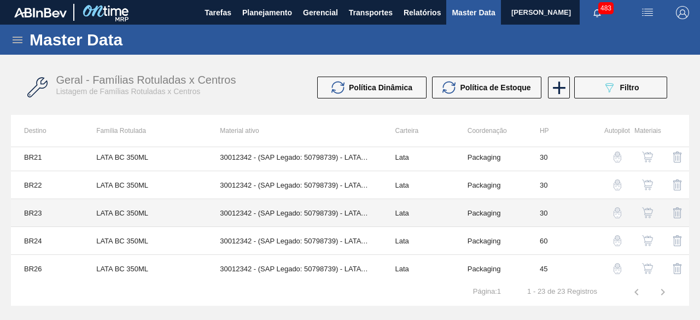
scroll to position [437, 0]
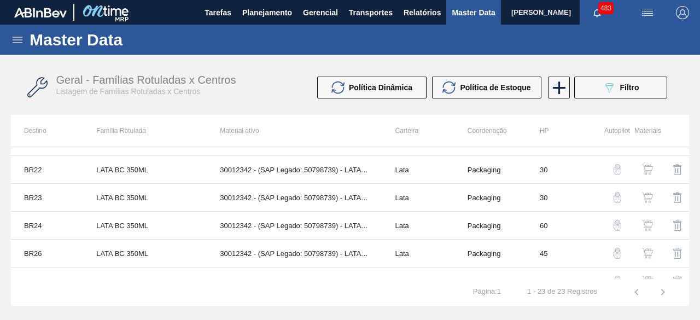
click at [646, 221] on img "button" at bounding box center [647, 225] width 11 height 11
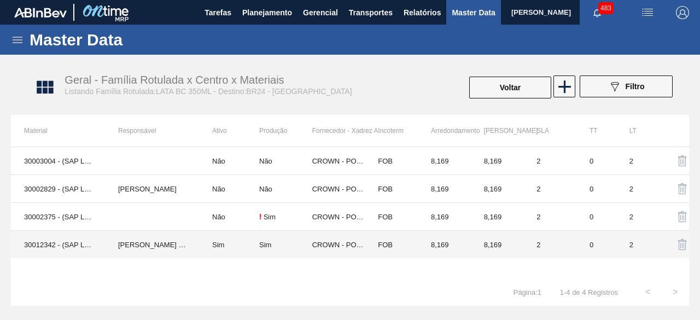
click at [49, 246] on td "30012342 - (SAP Legado: 50798739) - LATA AL. 350ML [DATE]" at bounding box center [58, 245] width 94 height 28
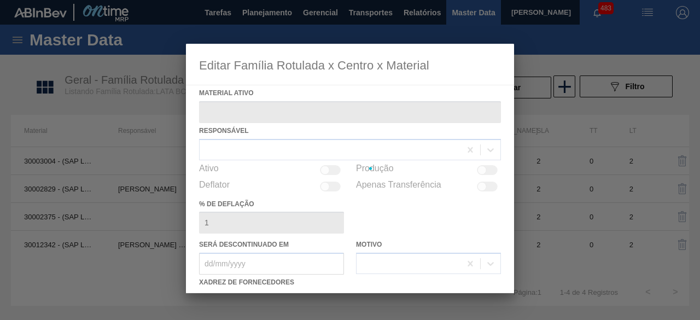
type ativo "30012342 - (SAP Legado: 50798739) - LATA AL. 350ML [DATE]"
checkbox input "true"
